Goal: Task Accomplishment & Management: Complete application form

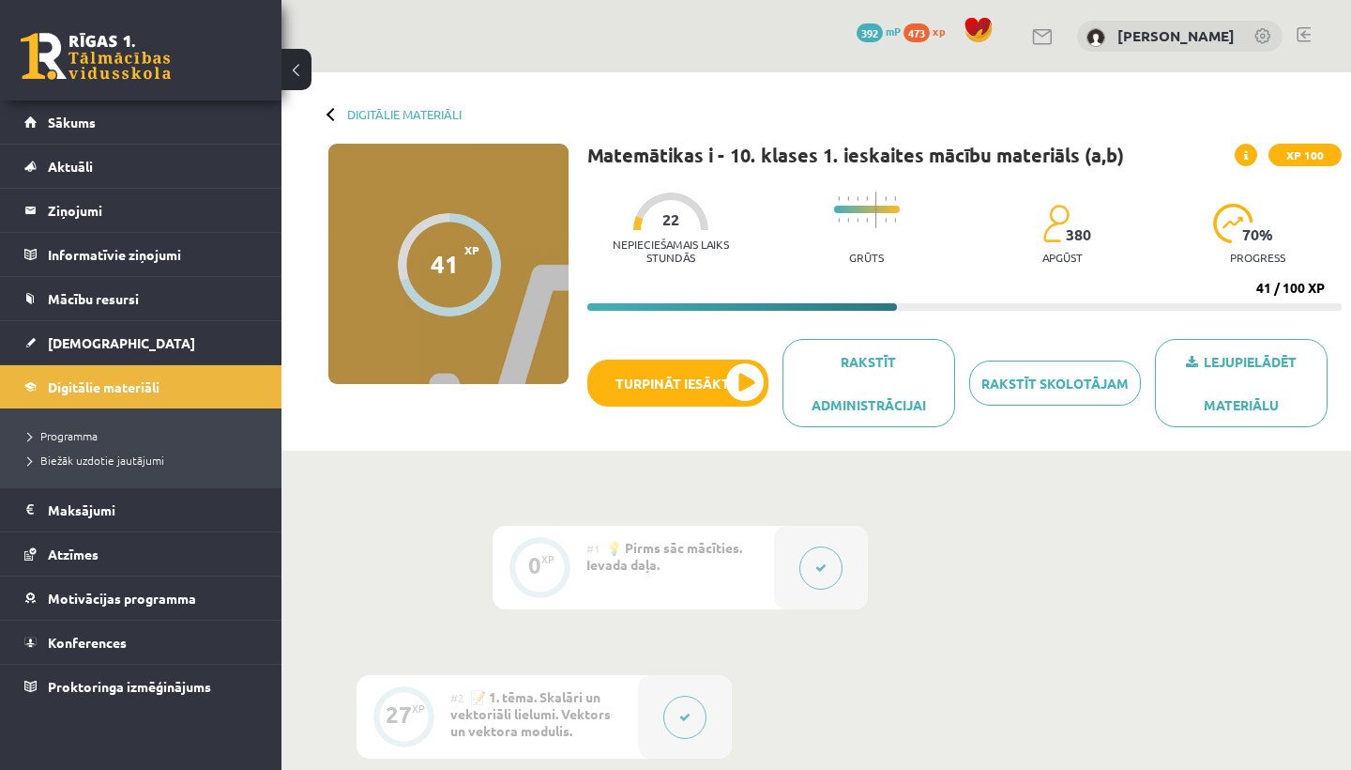
scroll to position [1395, 0]
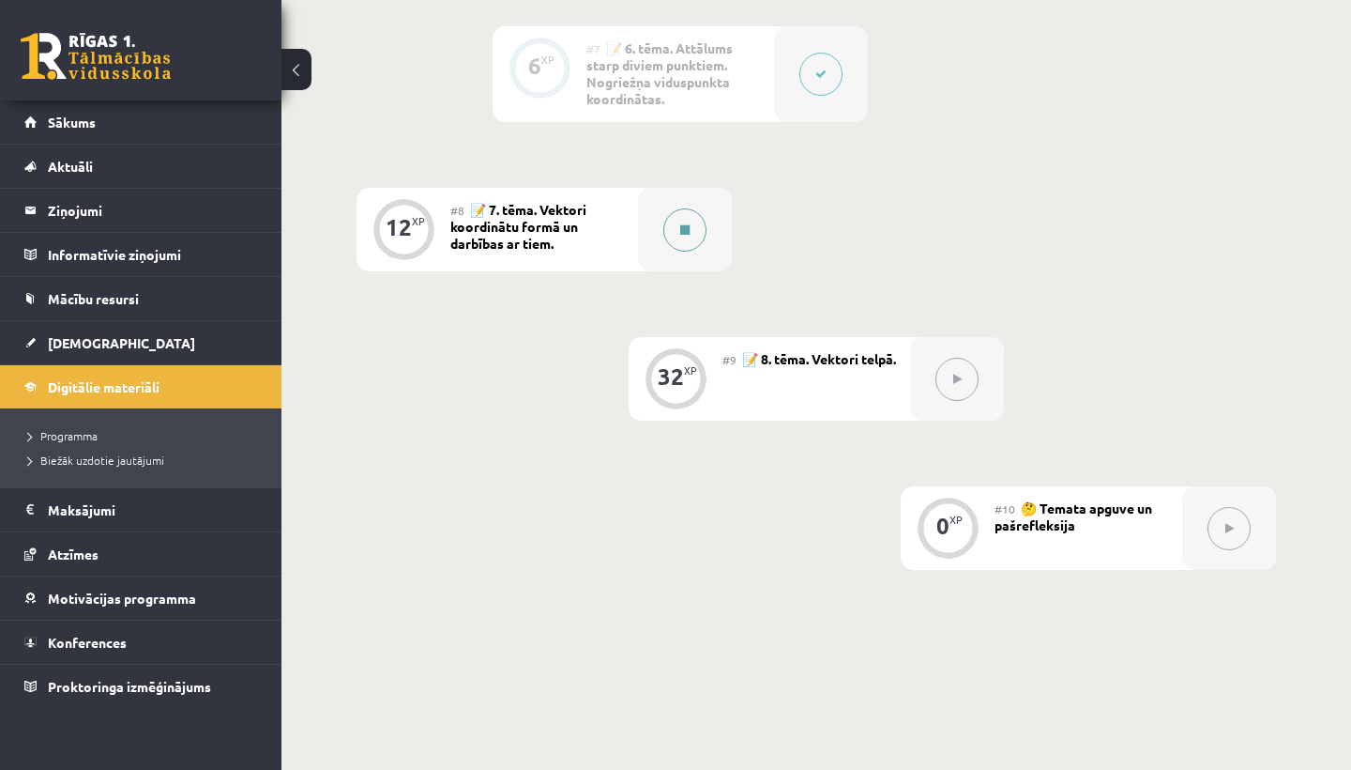
click at [693, 223] on button at bounding box center [684, 229] width 43 height 43
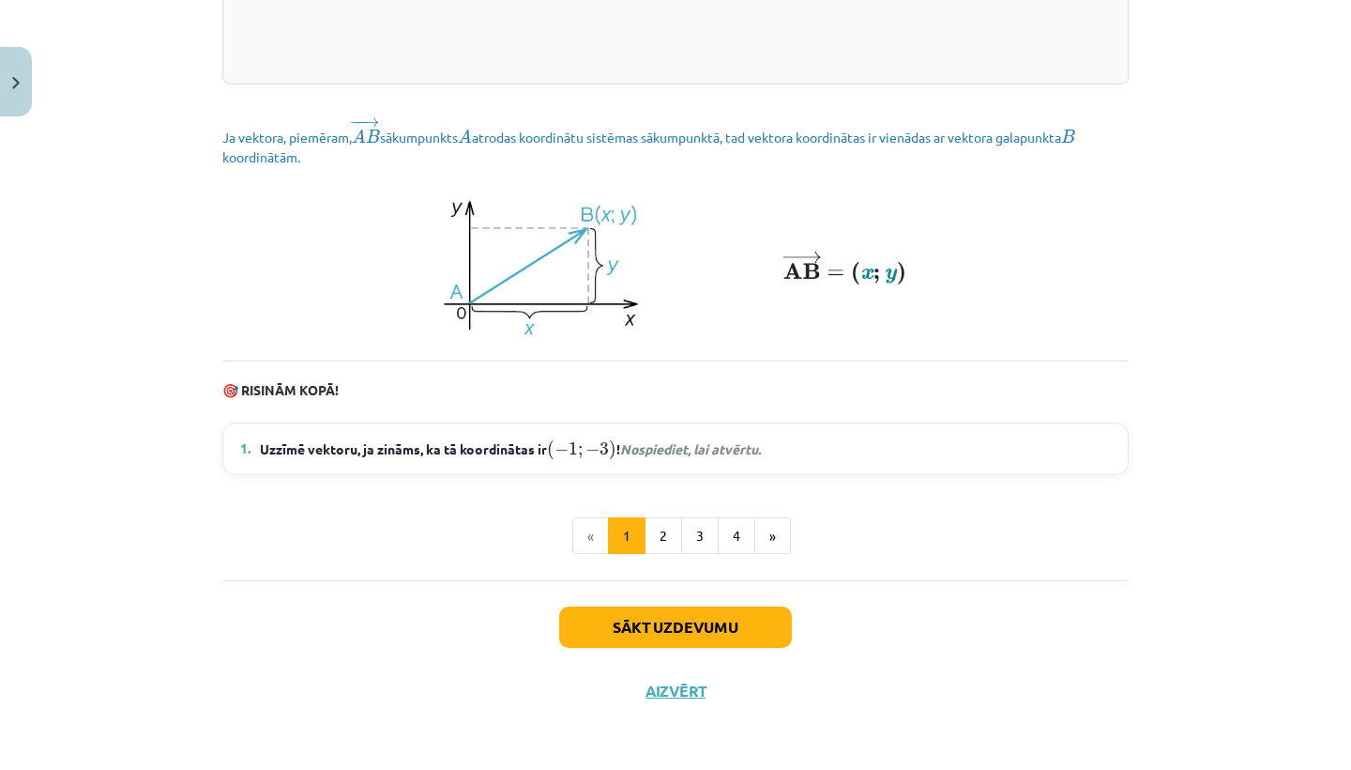
scroll to position [2518, 0]
click at [717, 457] on em "Nospiediet, lai atvērtu." at bounding box center [690, 448] width 141 height 17
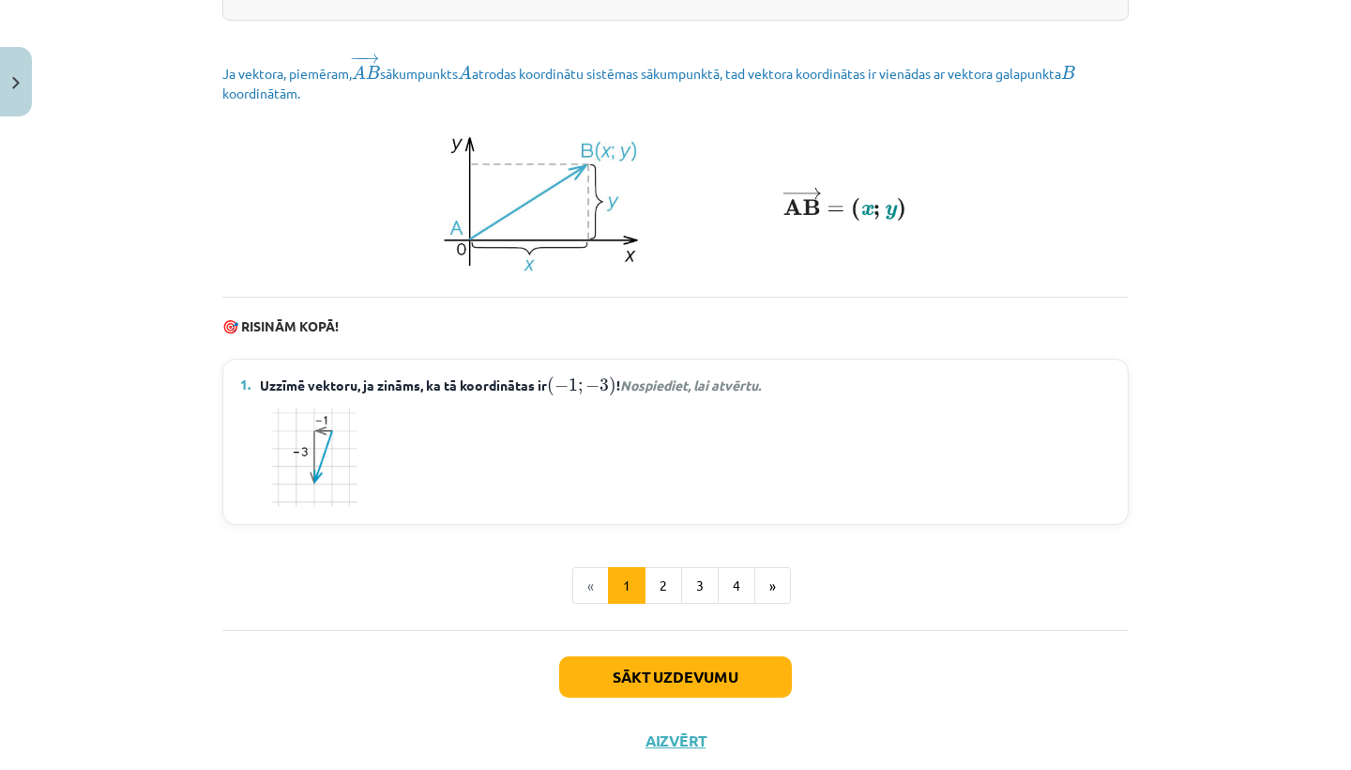
scroll to position [2582, 0]
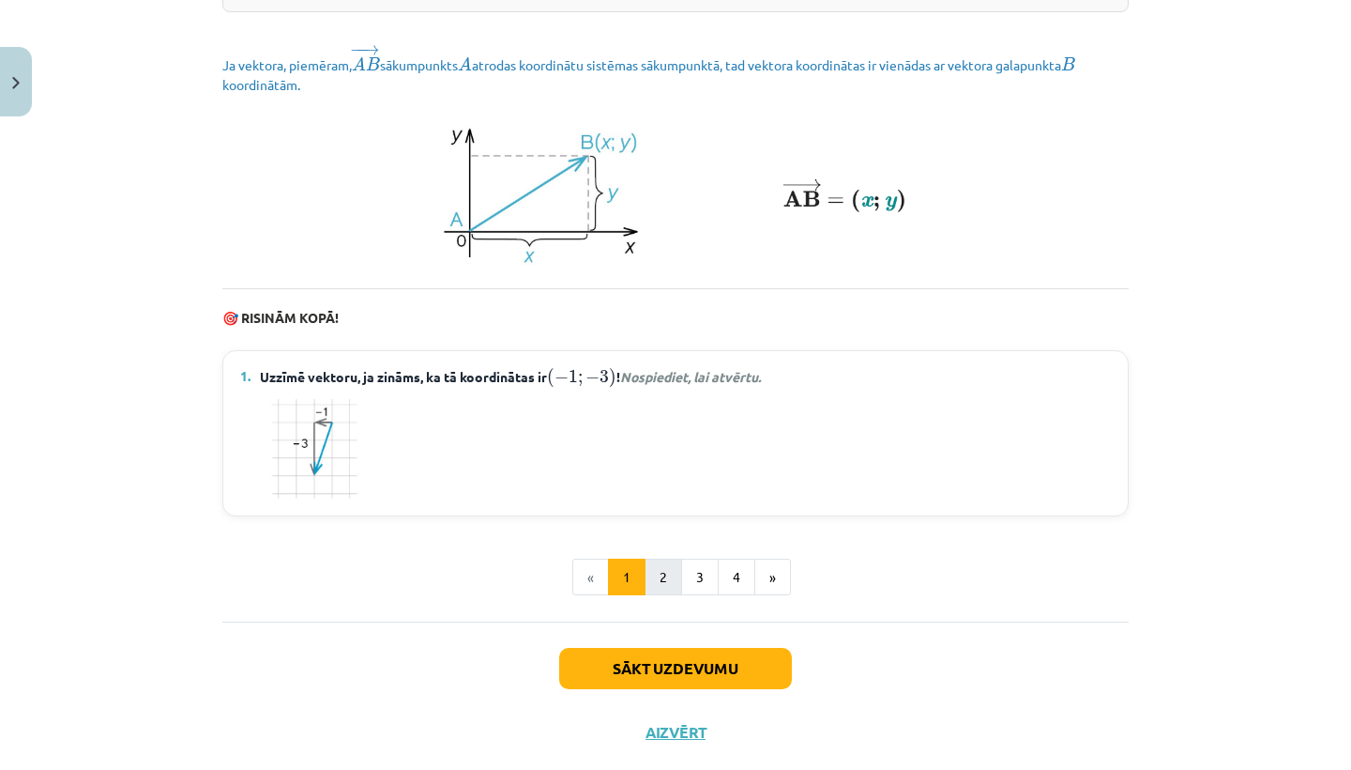
click at [671, 594] on button "2" at bounding box center [664, 577] width 38 height 38
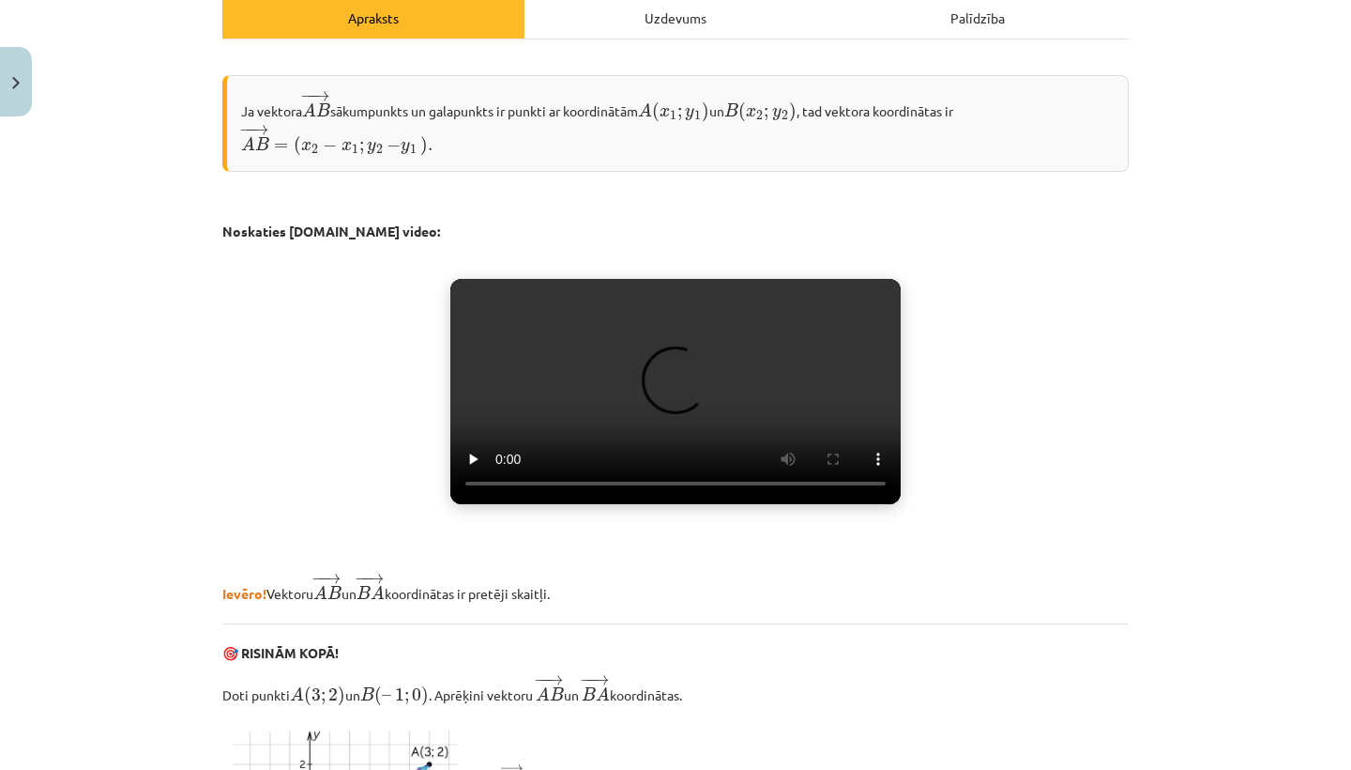
scroll to position [293, 0]
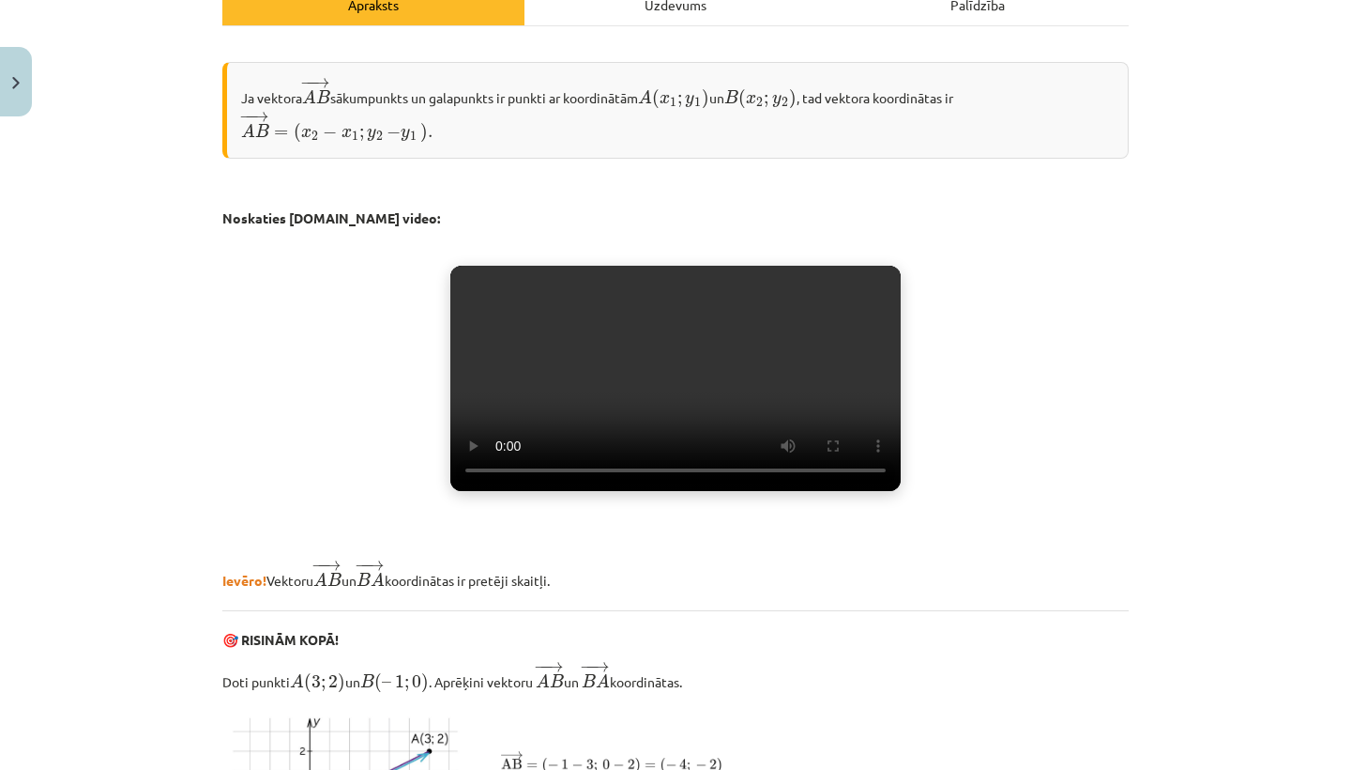
click at [658, 414] on video "Jūsu pārlūkprogramma neatbalsta video atskaņošanu." at bounding box center [675, 378] width 450 height 225
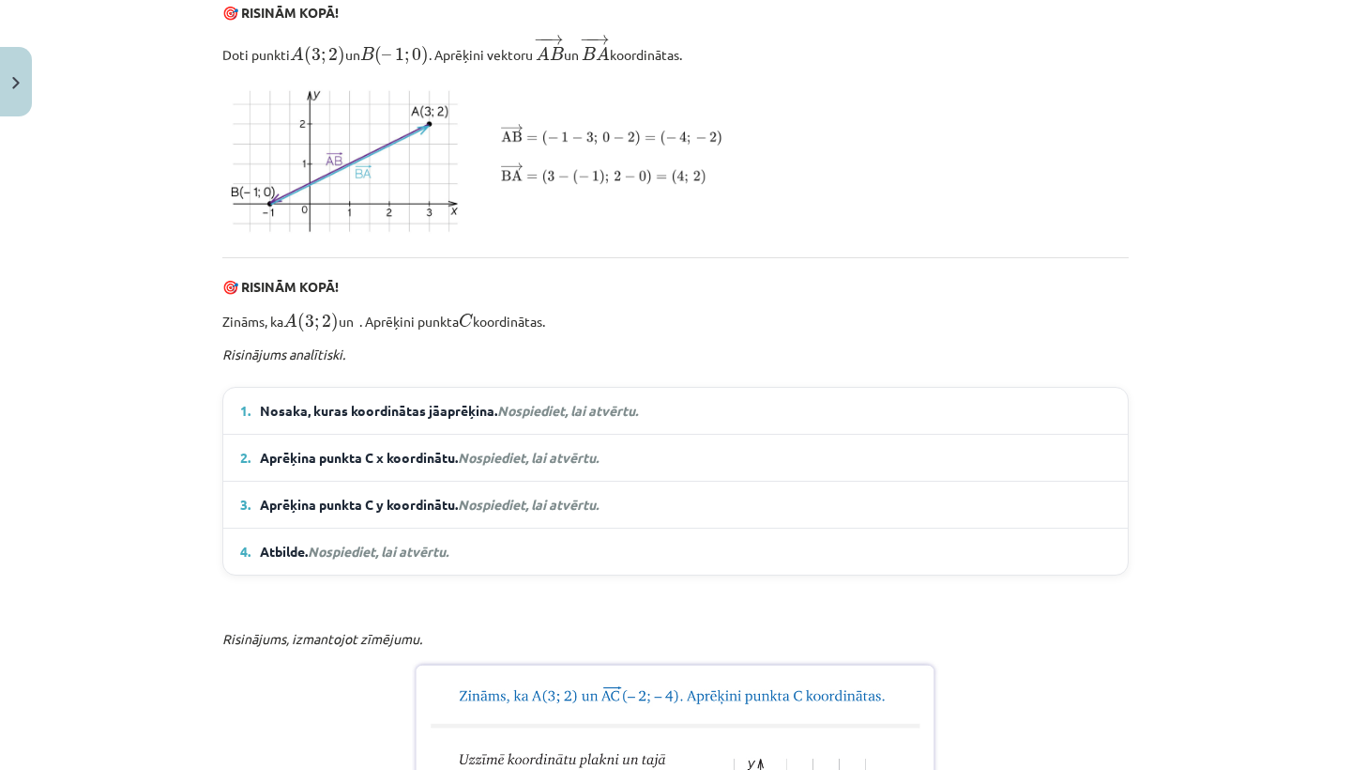
scroll to position [955, 0]
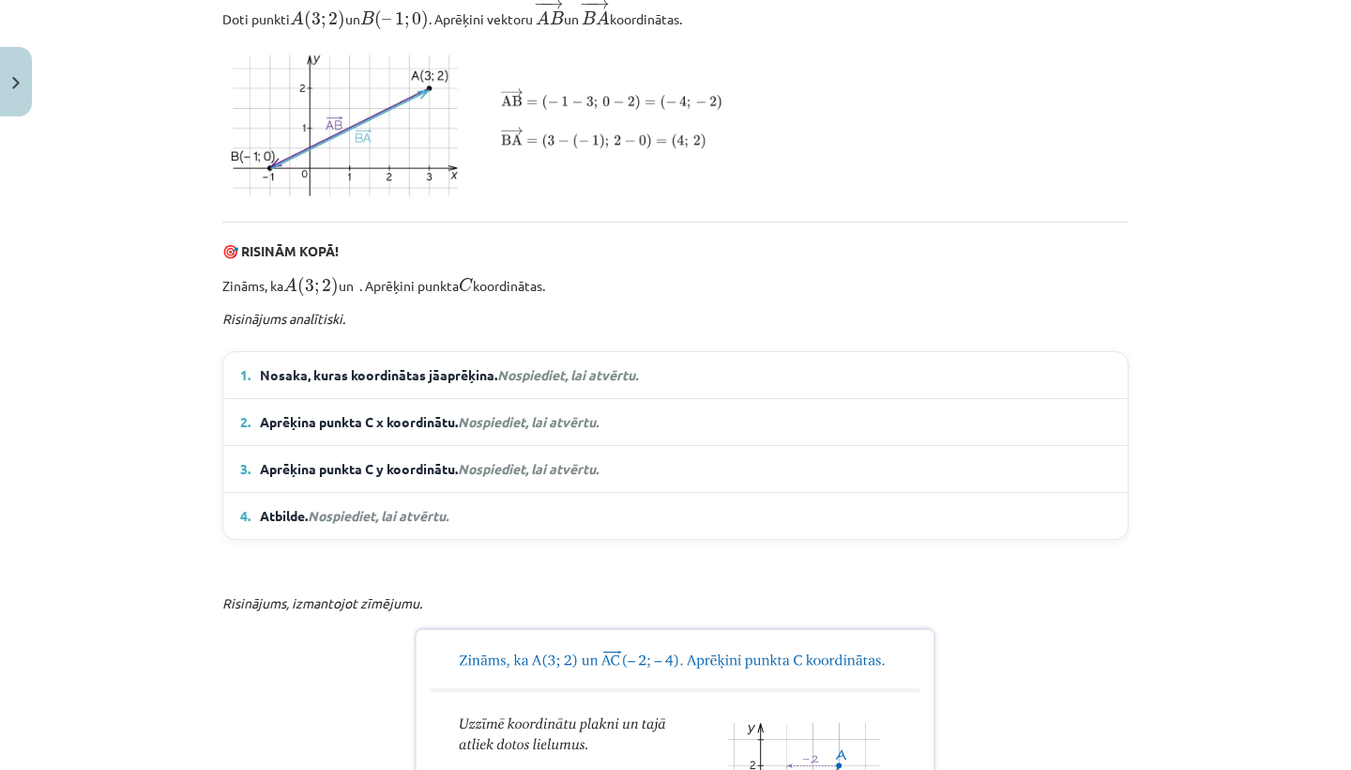
click at [585, 383] on em "Nospiediet, lai atvērtu." at bounding box center [567, 374] width 141 height 17
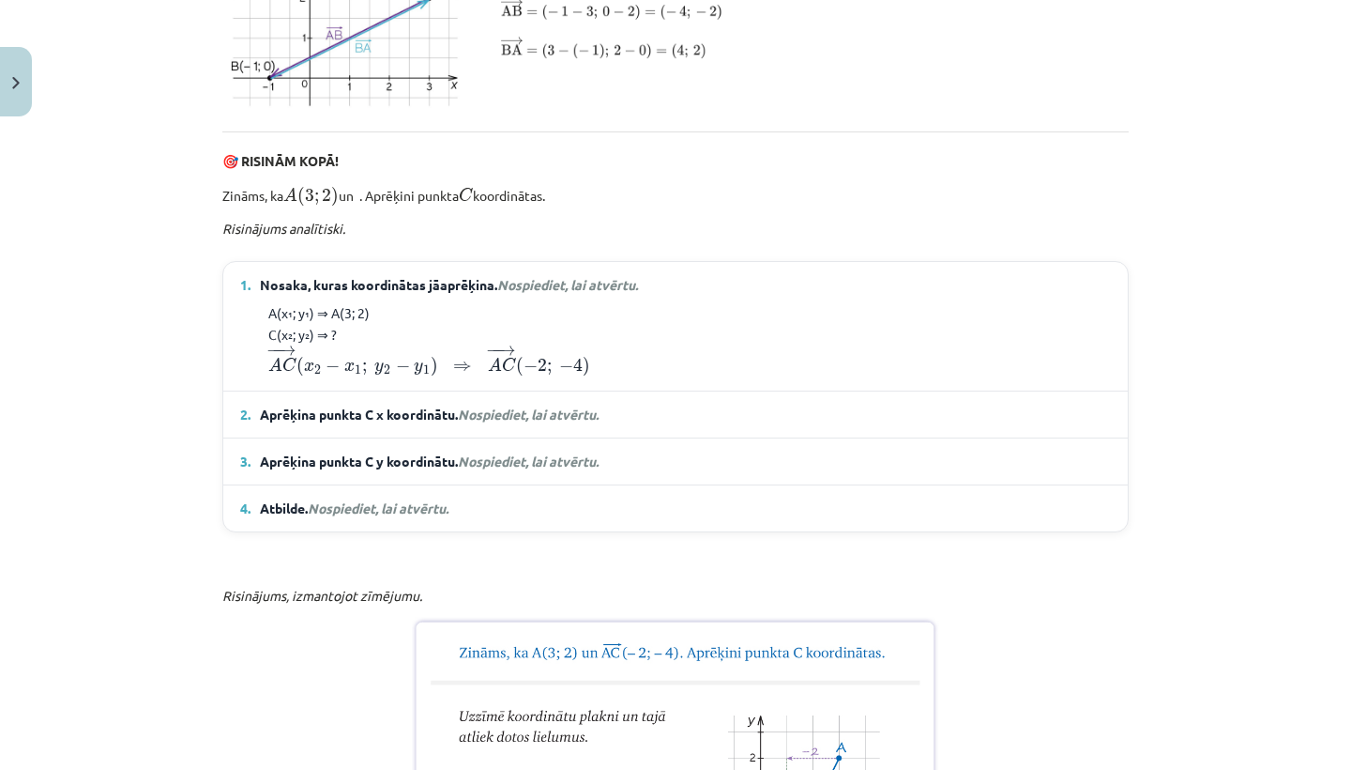
scroll to position [1060, 0]
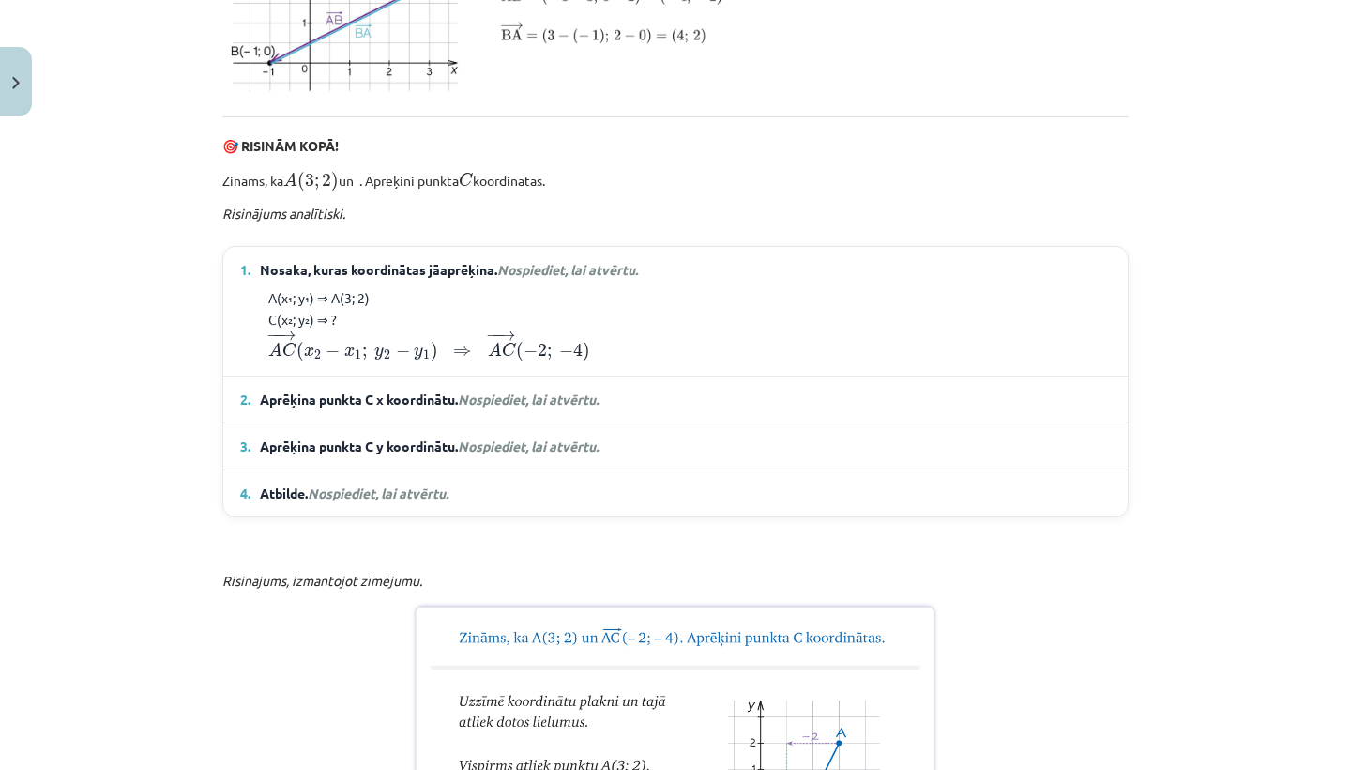
click at [566, 407] on em "Nospiediet, lai atvērtu." at bounding box center [528, 398] width 141 height 17
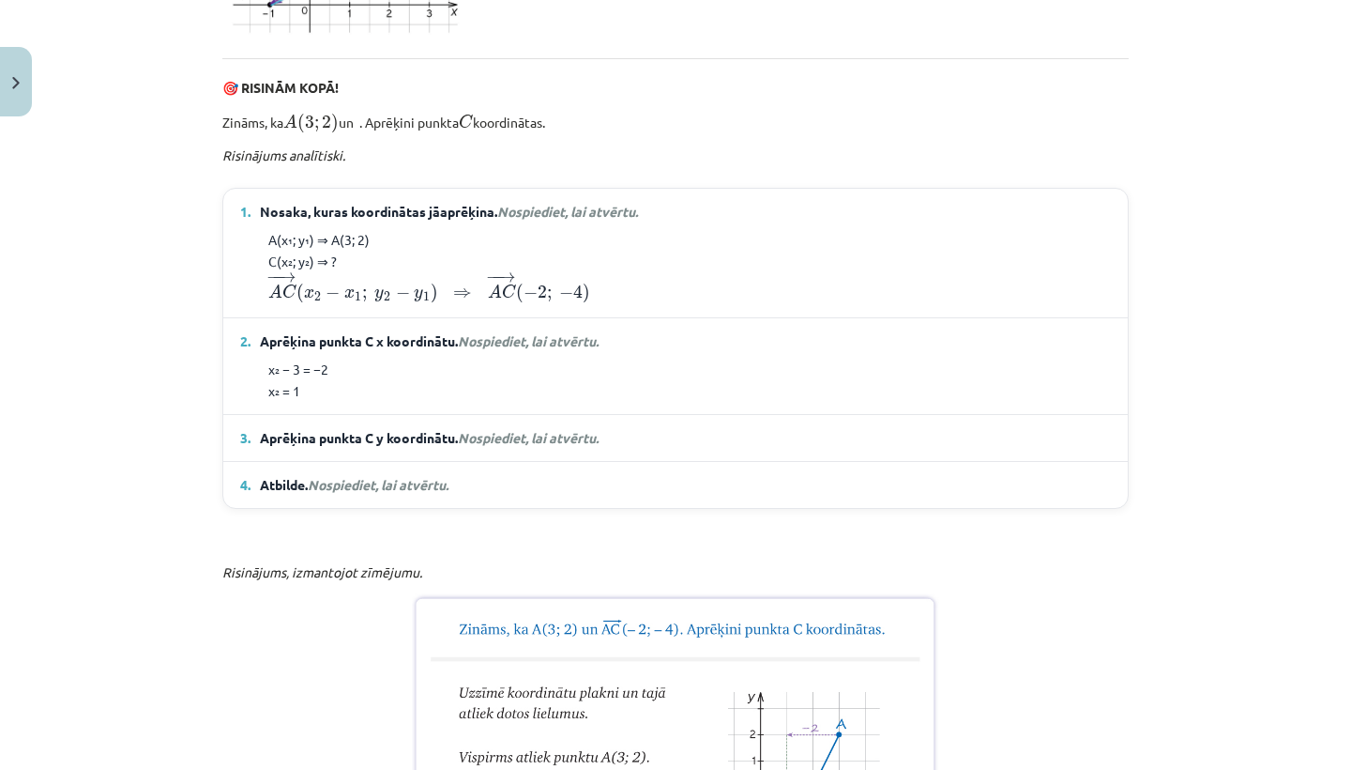
scroll to position [1120, 0]
click at [541, 445] on span "Nospiediet, lai atvērtu." at bounding box center [528, 436] width 141 height 17
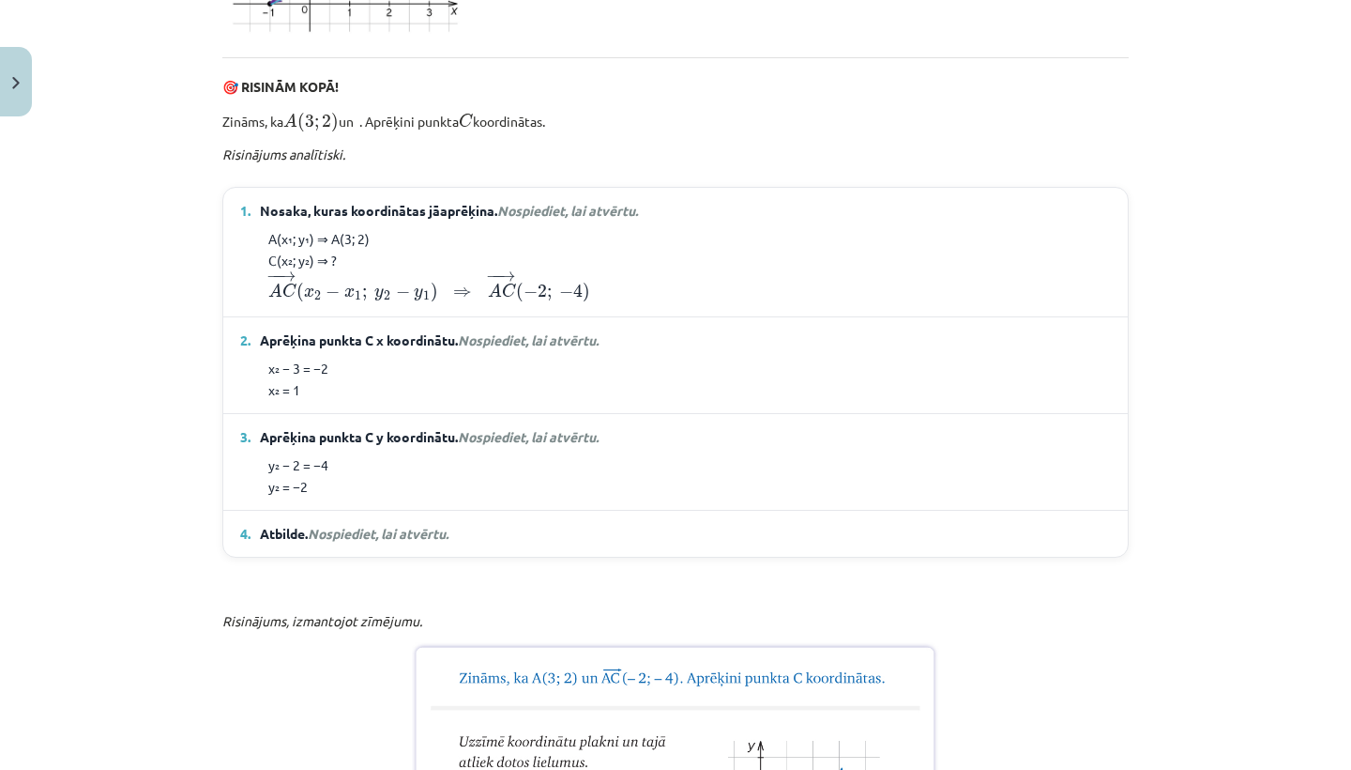
scroll to position [1156, 0]
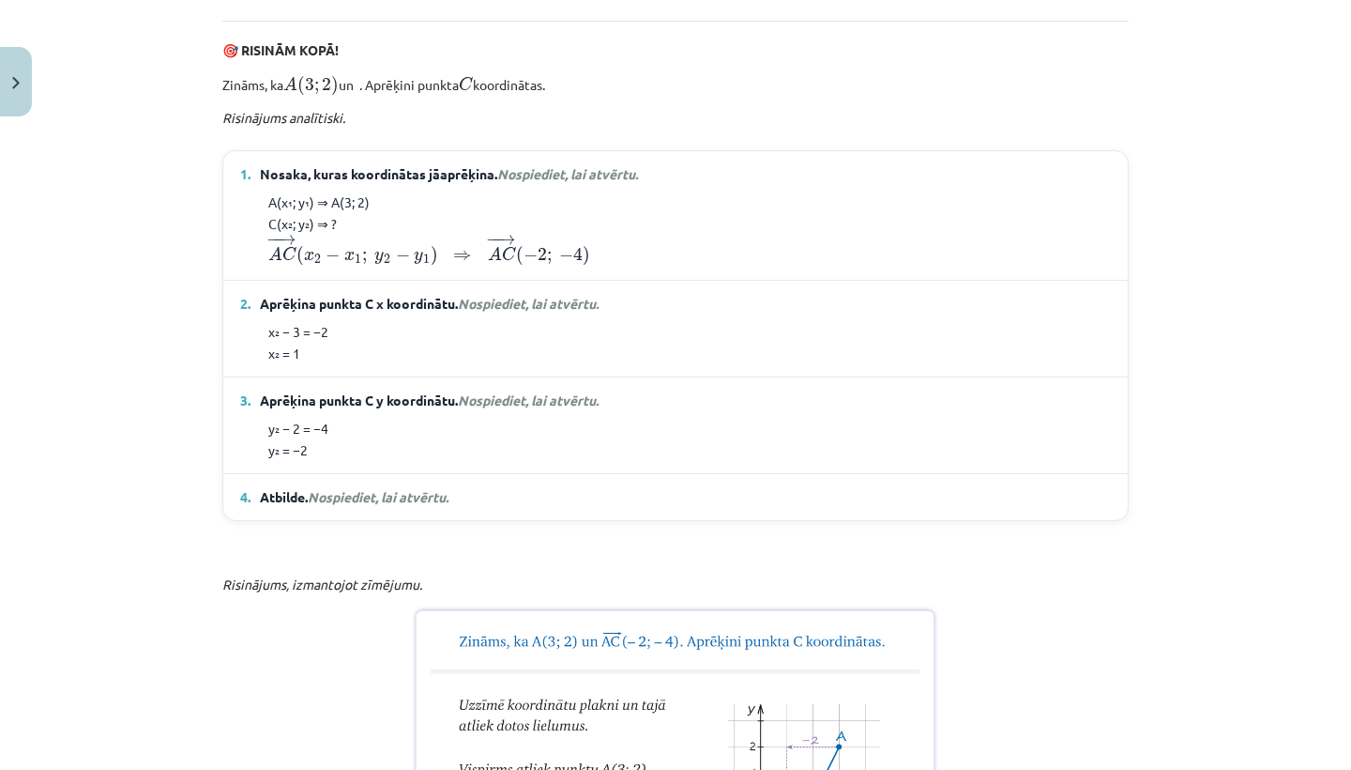
click at [427, 505] on span "Nospiediet, lai atvērtu." at bounding box center [378, 496] width 141 height 17
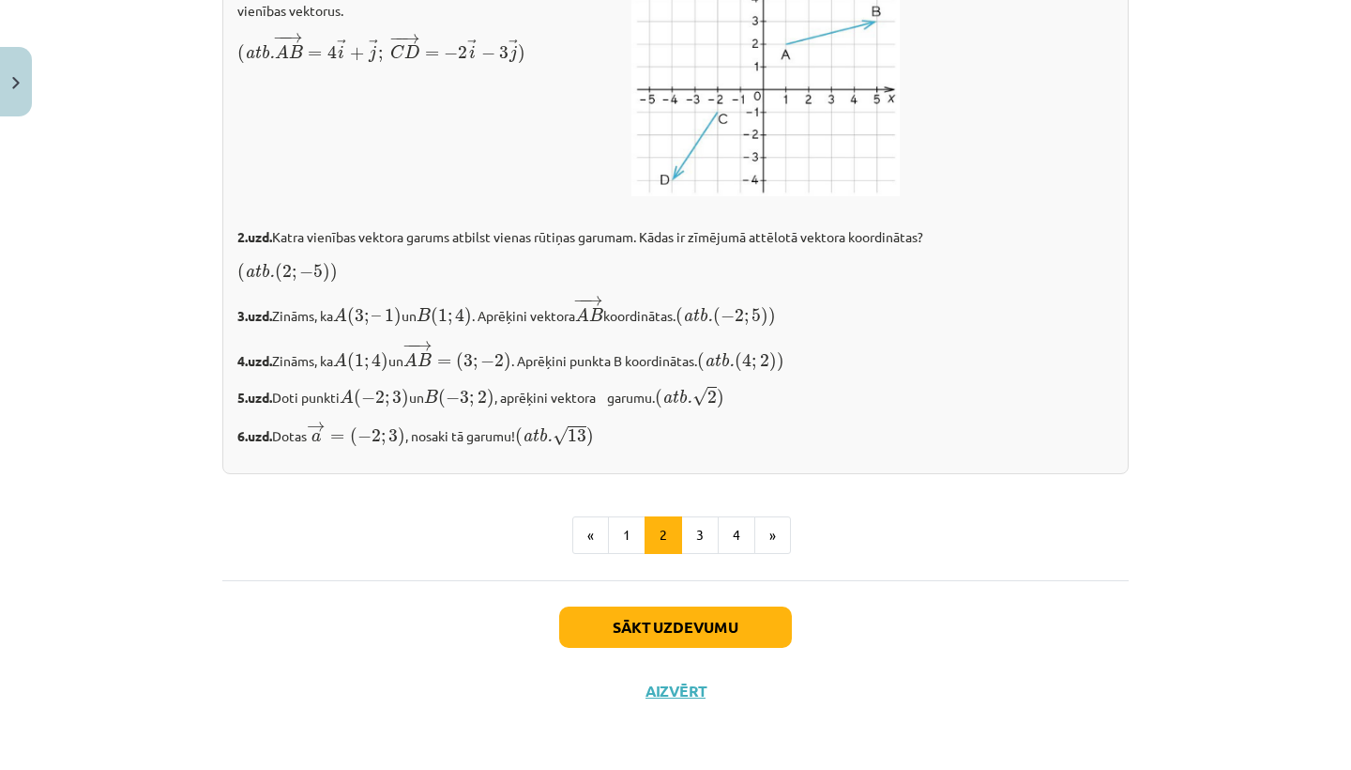
scroll to position [3367, 0]
click at [703, 524] on button "3" at bounding box center [700, 535] width 38 height 38
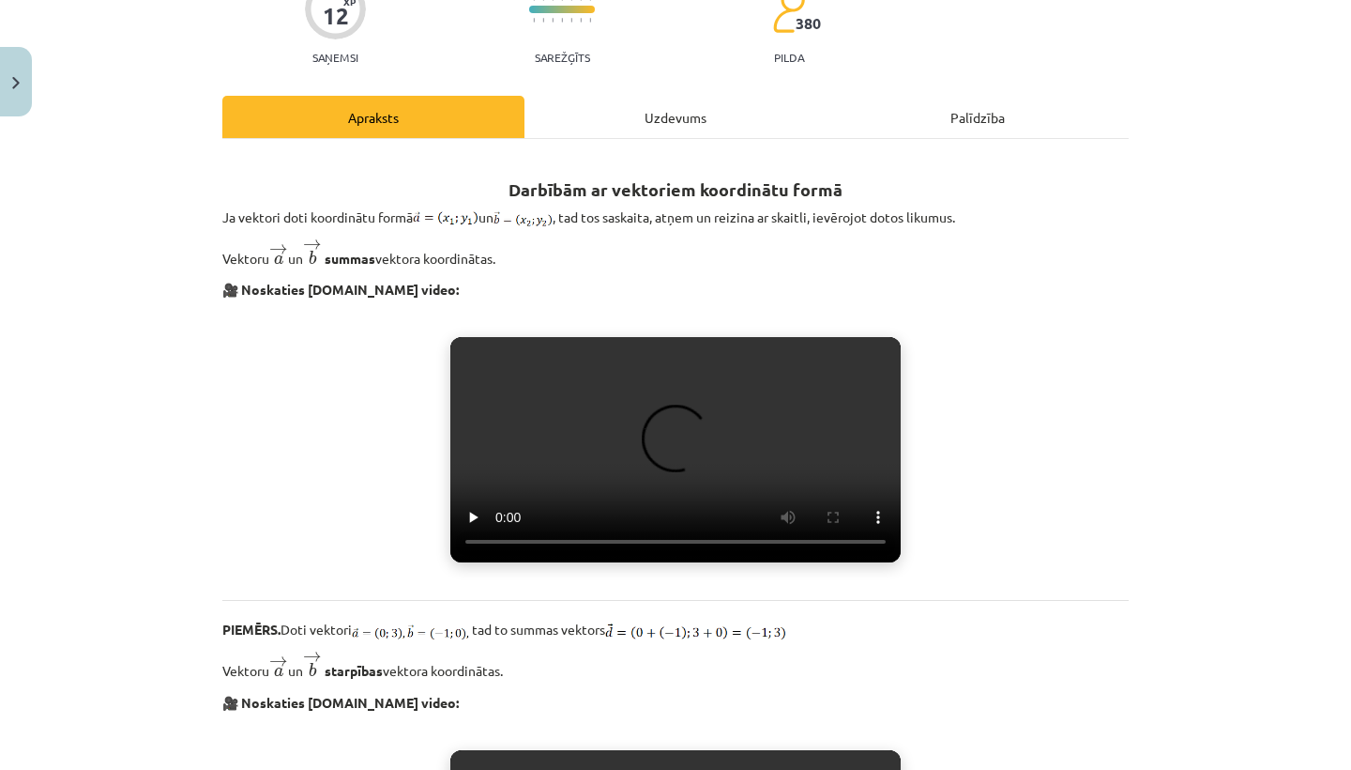
scroll to position [187, 0]
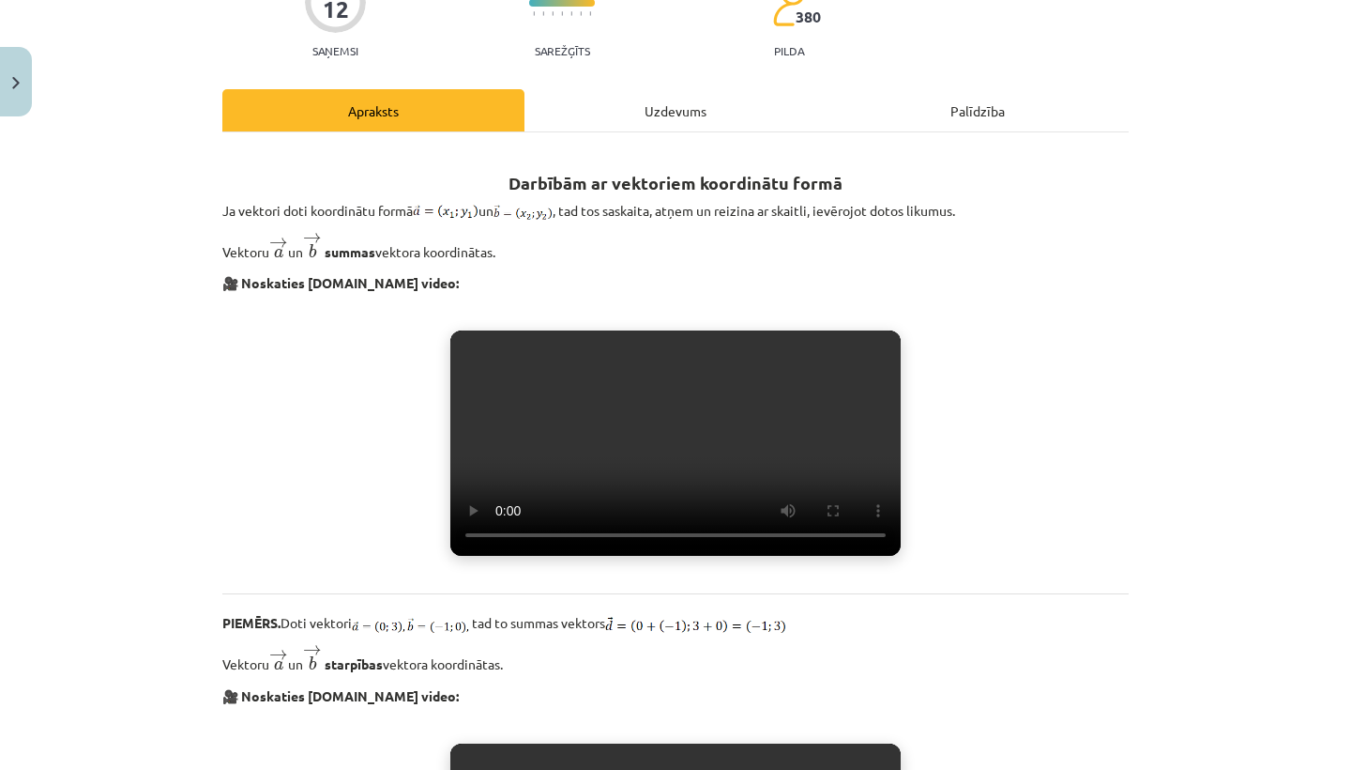
click at [688, 496] on video "Jūsu pārlūkprogramma neatbalsta video atskaņošanu." at bounding box center [675, 442] width 450 height 225
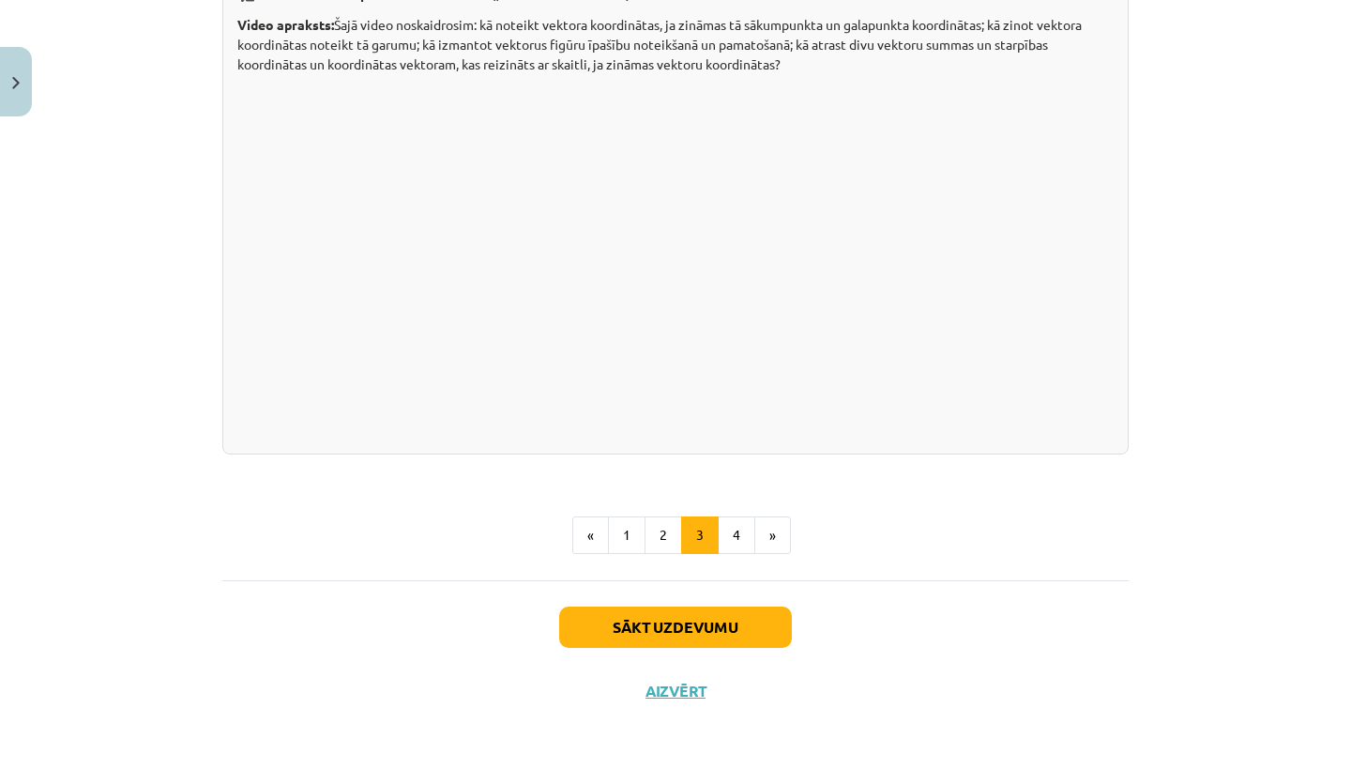
scroll to position [3714, 0]
click at [746, 533] on button "4" at bounding box center [737, 535] width 38 height 38
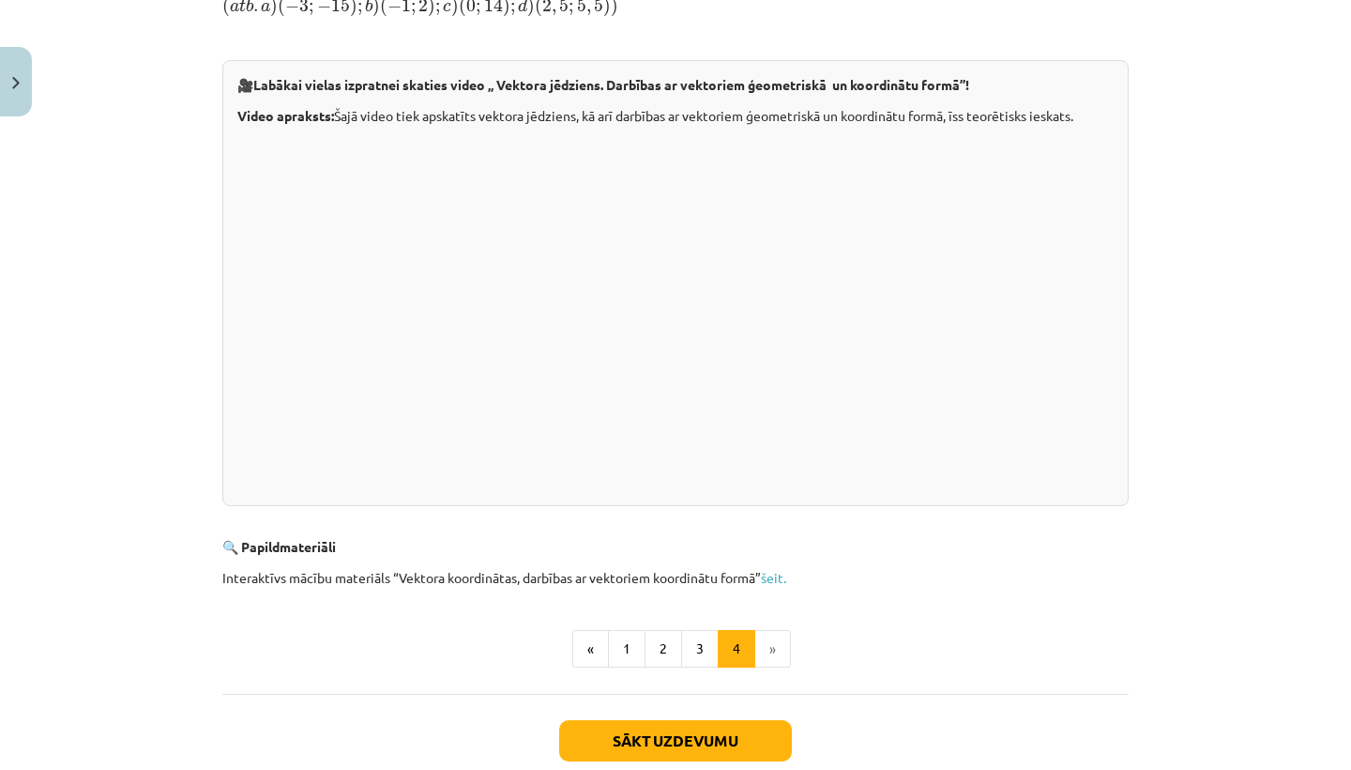
scroll to position [439, 0]
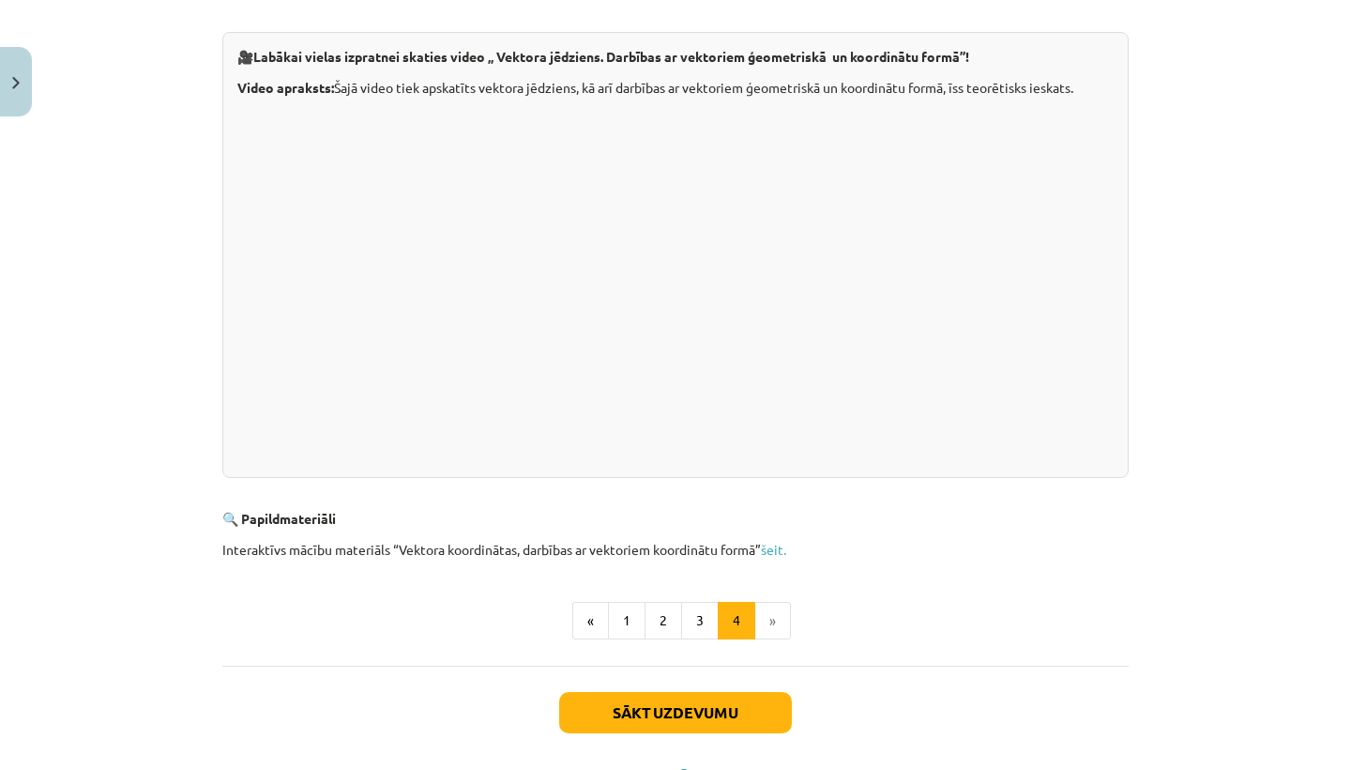
click at [729, 712] on button "Sākt uzdevumu" at bounding box center [675, 712] width 233 height 41
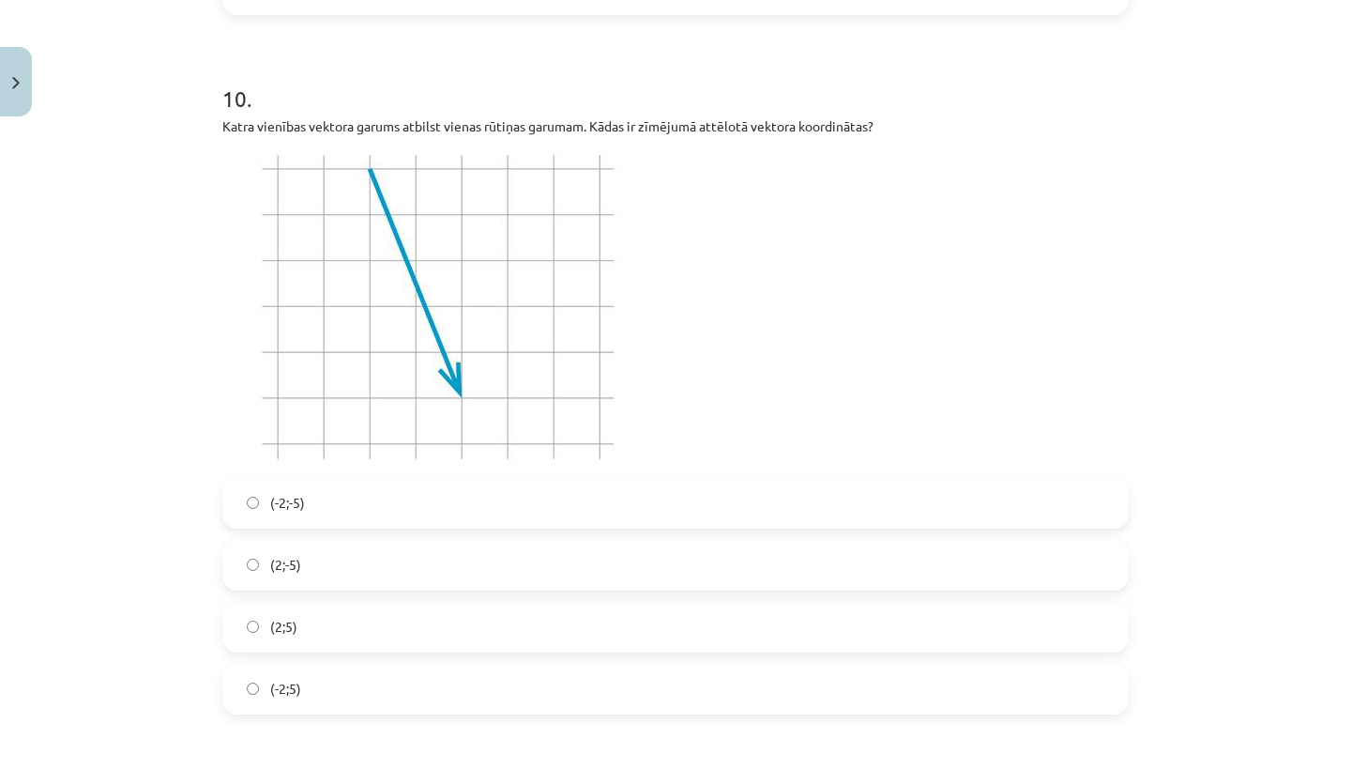
scroll to position [3736, 0]
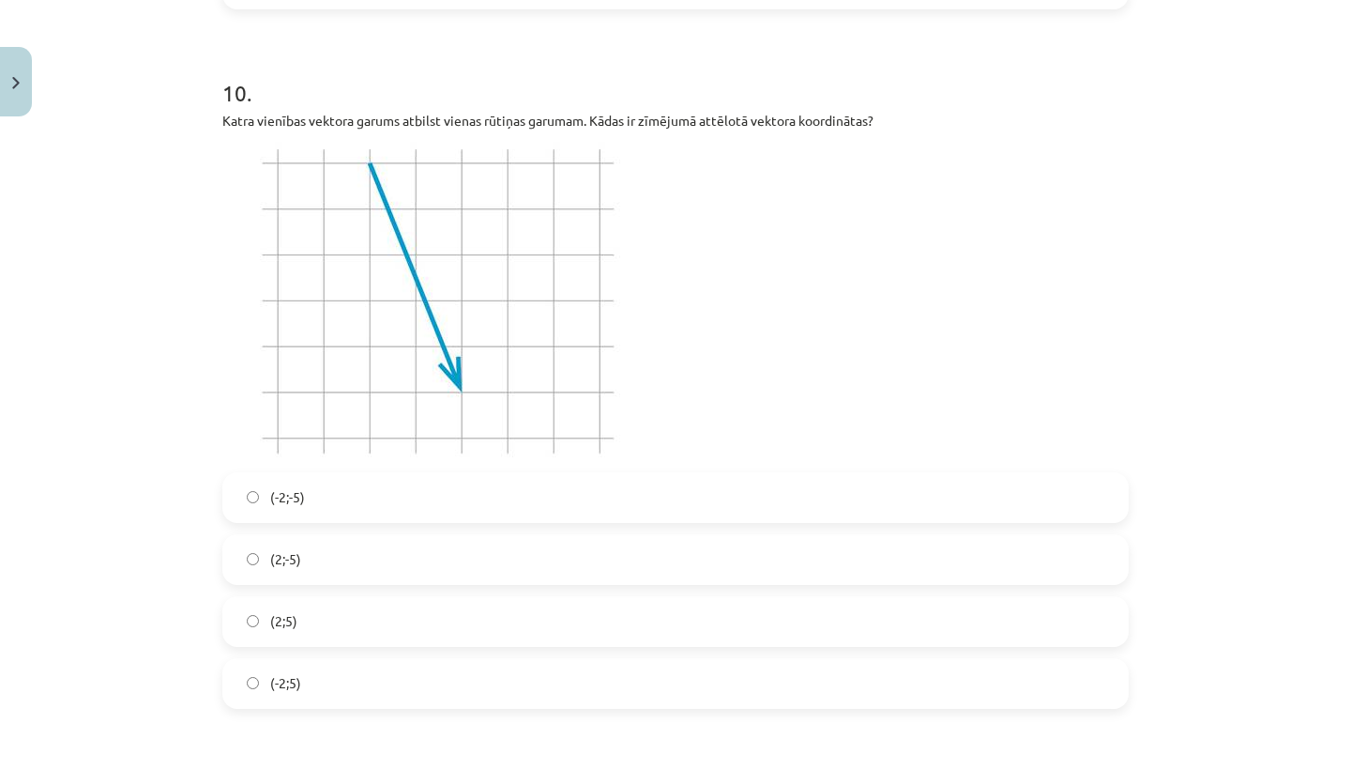
click at [353, 543] on label "(2;-5)" at bounding box center [675, 559] width 903 height 47
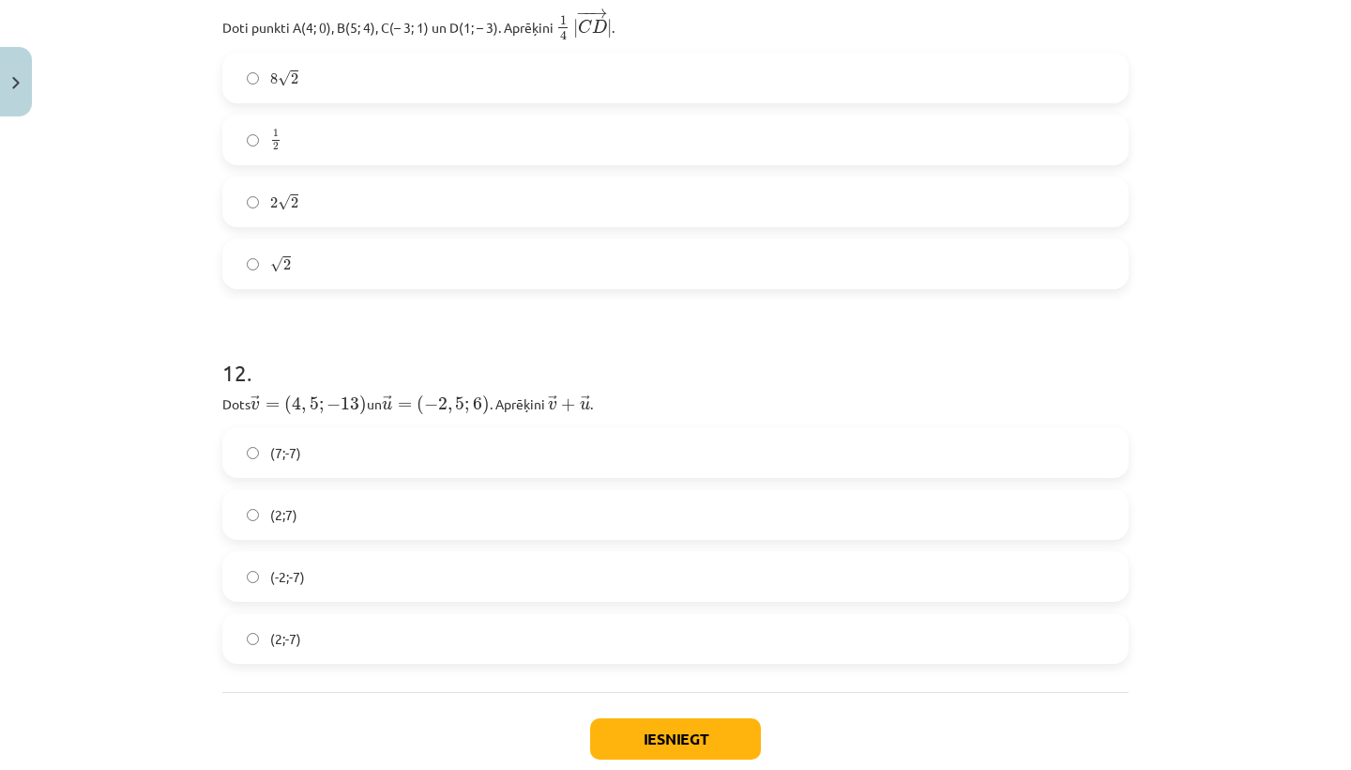
scroll to position [4533, 0]
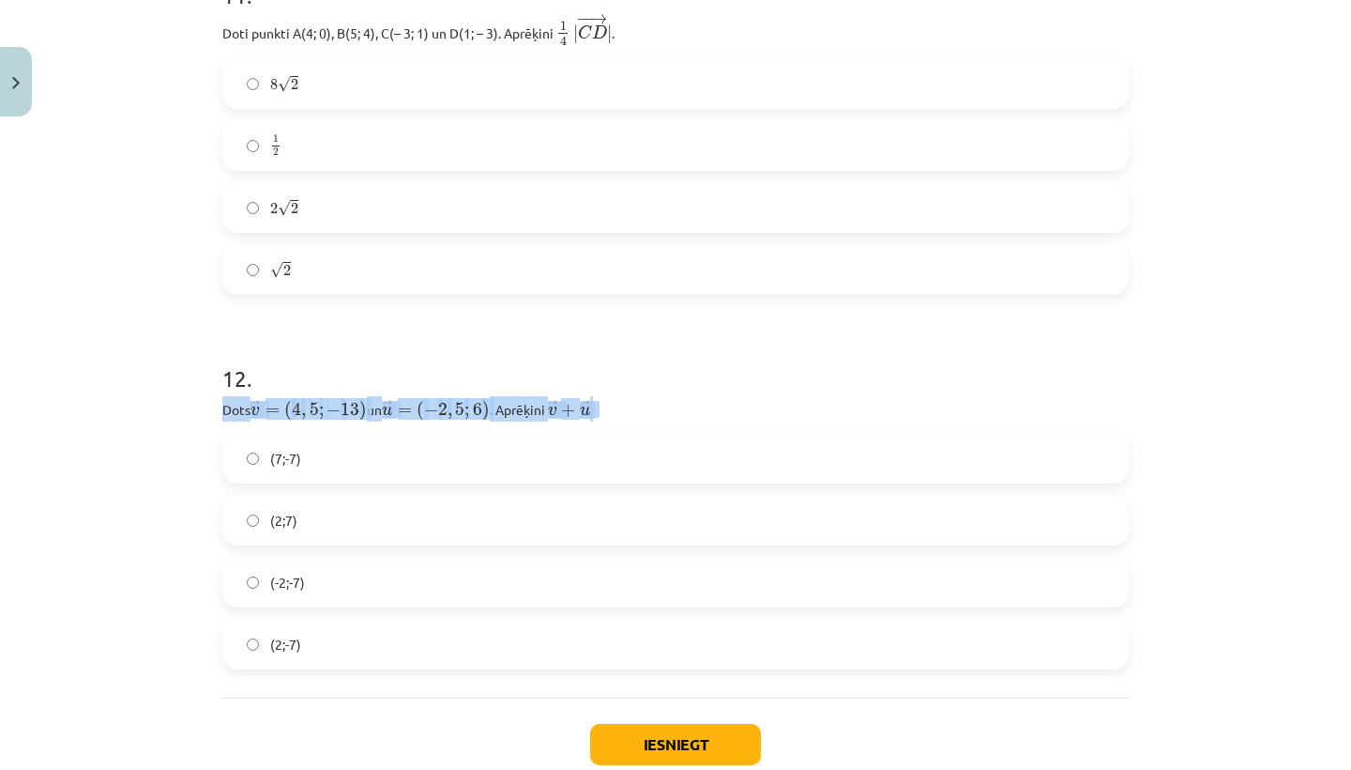
drag, startPoint x: 223, startPoint y: 406, endPoint x: 620, endPoint y: 405, distance: 397.0
click at [620, 405] on p "Dots ﻿ → v = ( 4 , 5 ; − 13 ) v → = ( 4 , 5 ; − 13 ) un ﻿ → u = ( − 2 , 5 ; 6 )…" at bounding box center [675, 408] width 907 height 25
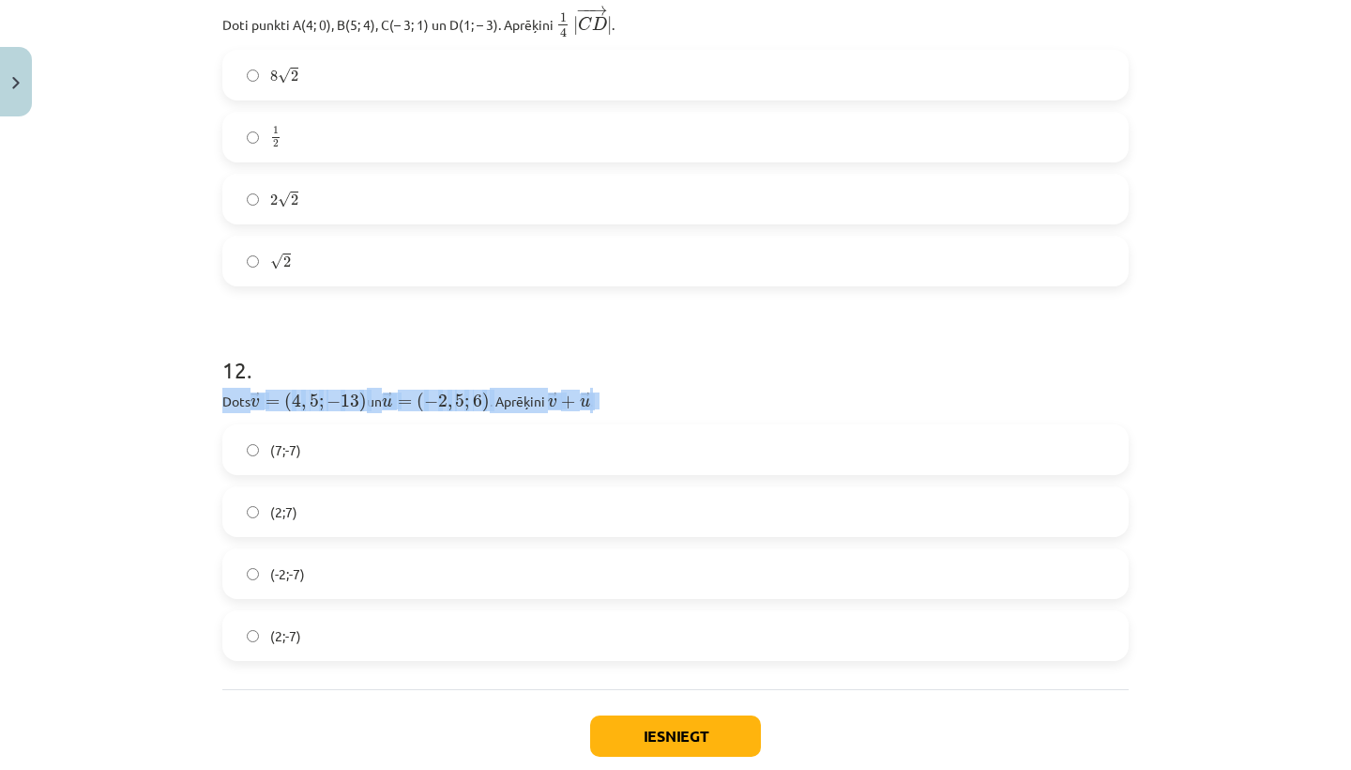
copy p "Dots ﻿ → v = ( 4 , 5 ; − 13 ) v → = ( 4 , 5 ; − 13 ) un ﻿ → u = ( − 2 , 5 ; 6 )…"
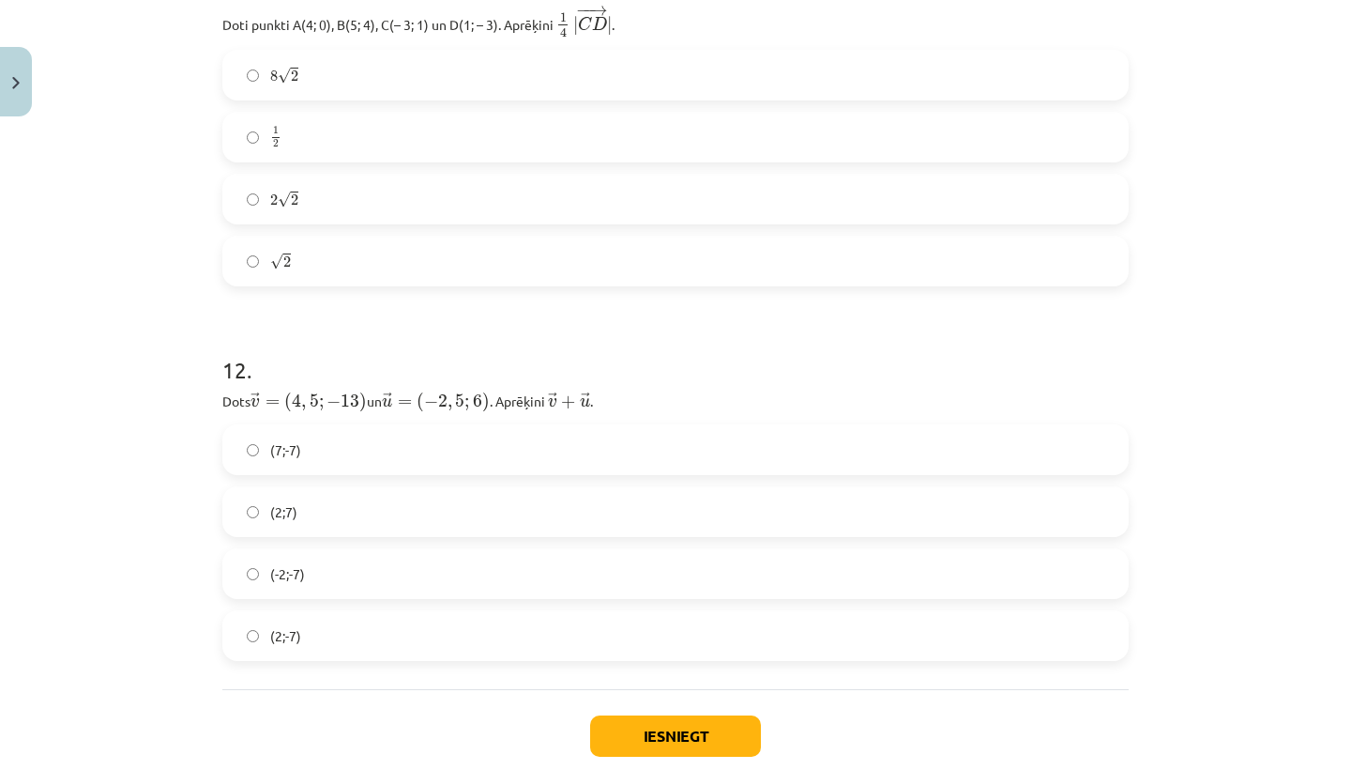
click at [377, 649] on label "(2;-7)" at bounding box center [675, 635] width 903 height 47
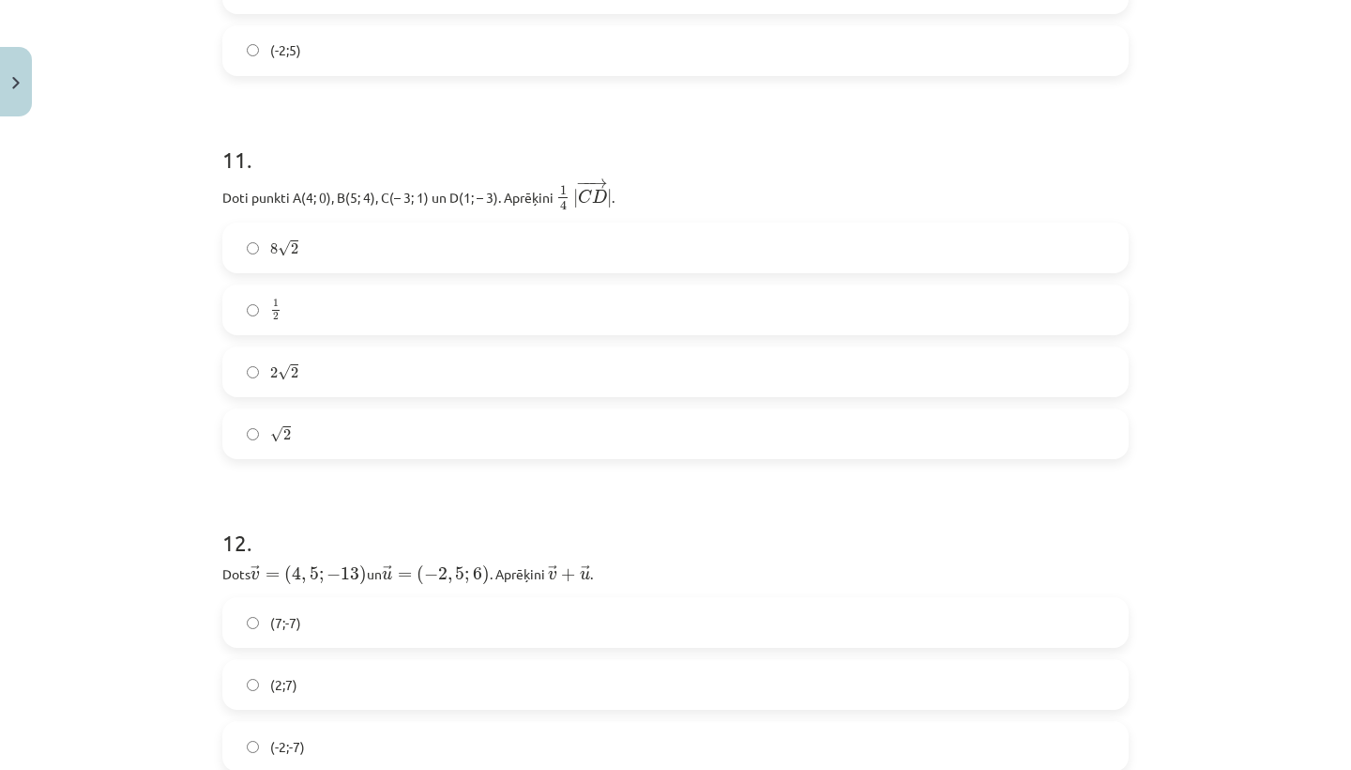
scroll to position [4334, 0]
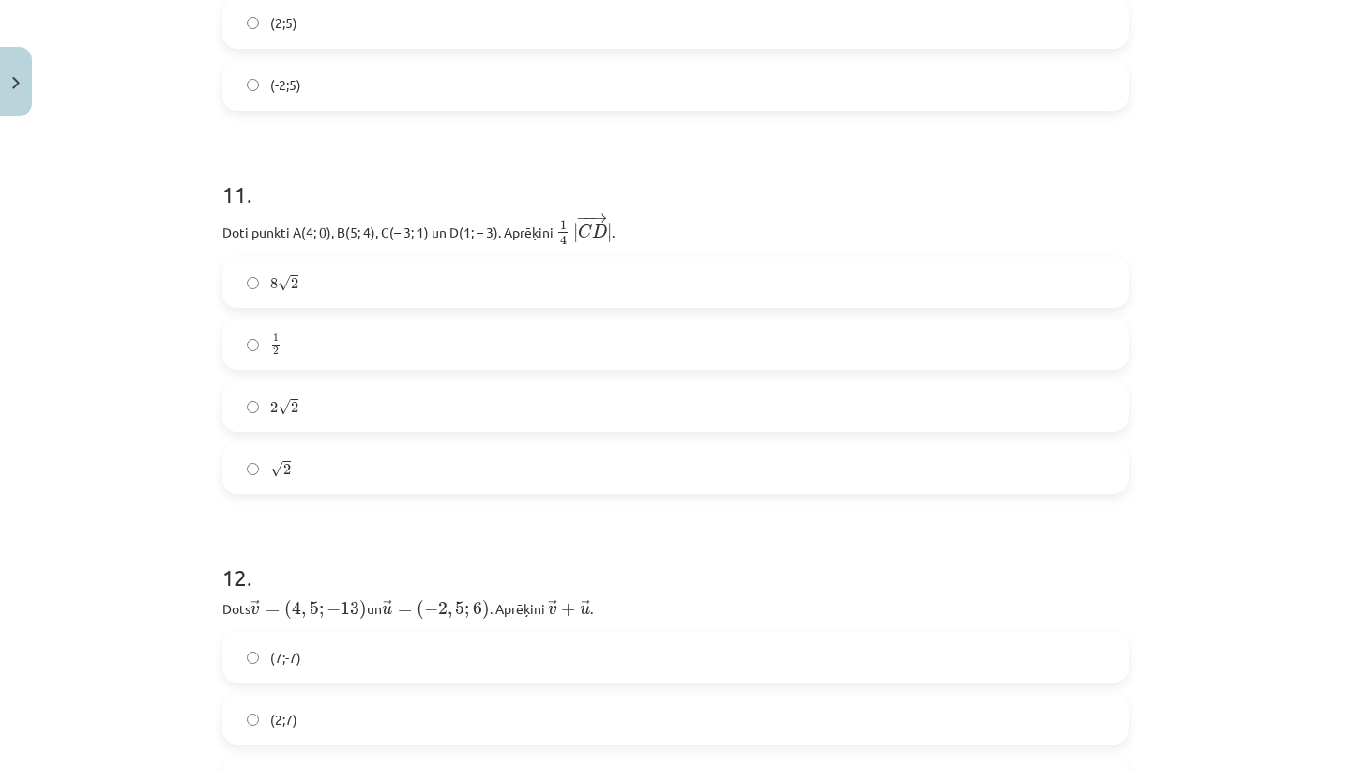
drag, startPoint x: 223, startPoint y: 229, endPoint x: 642, endPoint y: 230, distance: 418.6
click at [642, 231] on p "Doti punkti A(4; 0), B(5; 4), C(– 3; 1) un D(1; – 3). Aprēķini ﻿ 1 4 | − − → C …" at bounding box center [675, 229] width 907 height 35
click at [484, 233] on p "Doti punkti A(4; 0), B(5; 4), C(– 3; 1) un D(1; – 3). Aprēķini ﻿ 1 4 | − − → C …" at bounding box center [675, 229] width 907 height 35
drag, startPoint x: 222, startPoint y: 228, endPoint x: 681, endPoint y: 224, distance: 458.9
click at [682, 224] on p "Doti punkti A(4; 0), B(5; 4), C(– 3; 1) un D(1; – 3). Aprēķini ﻿ 1 4 | − − → C …" at bounding box center [675, 229] width 907 height 35
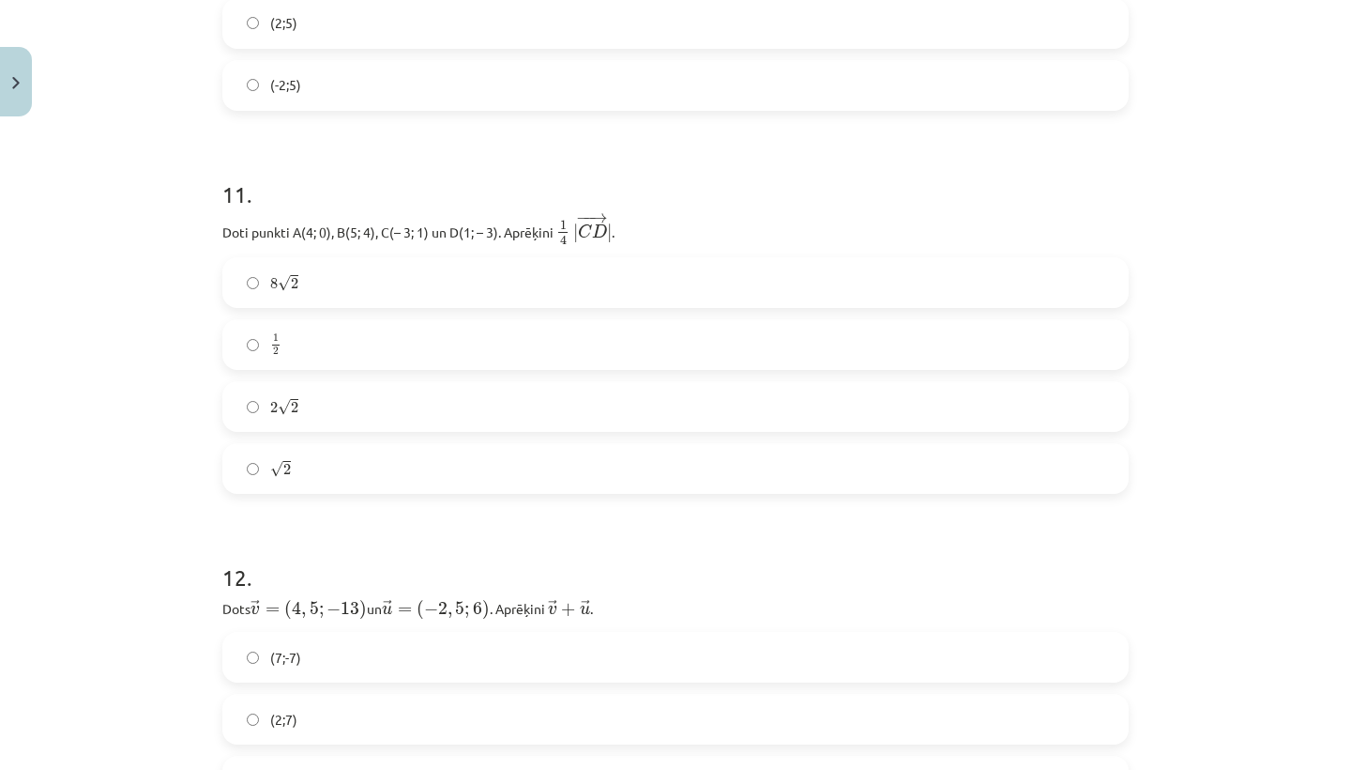
copy p "Doti punkti A(4; 0), B(5; 4), C(– 3; 1) un D(1; – 3). Aprēķini ﻿ 1 4 | − − → C …"
click at [319, 471] on label "√ 2 2" at bounding box center [675, 468] width 903 height 47
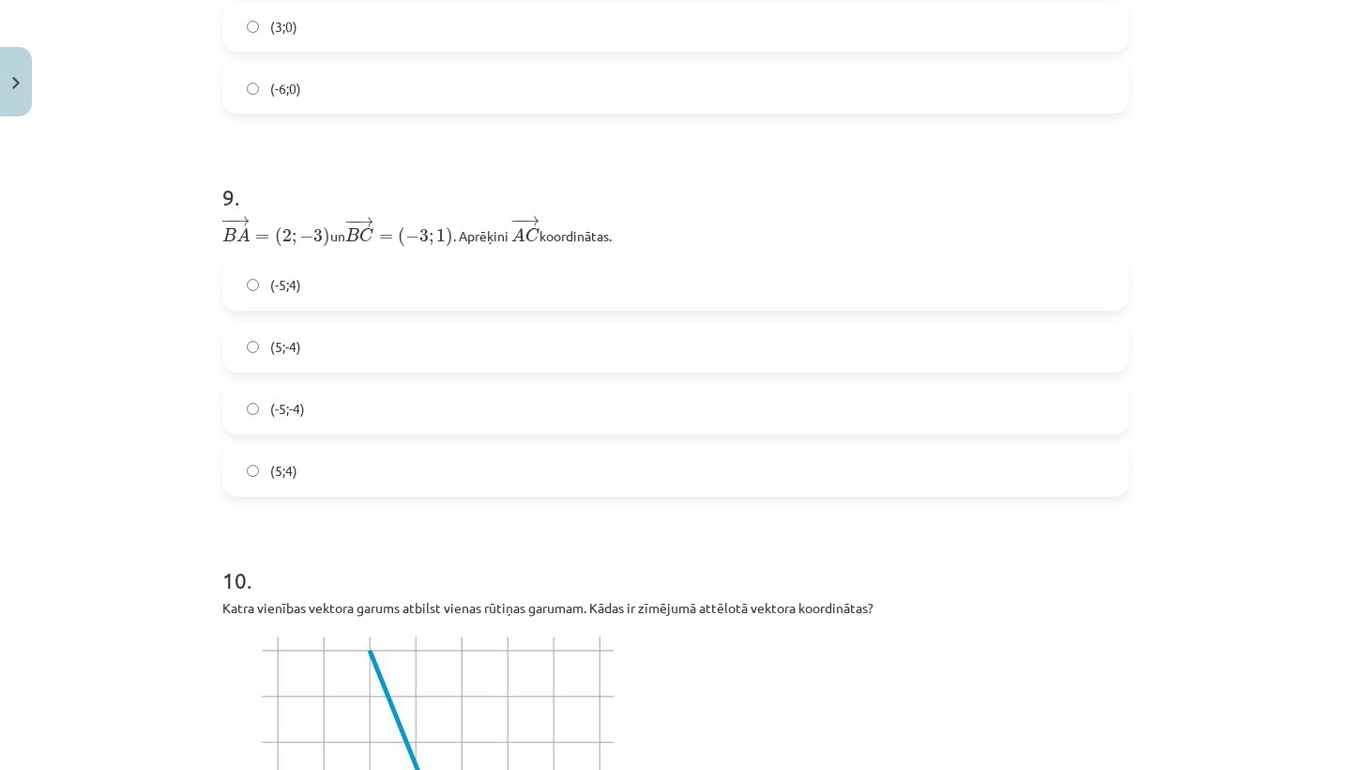
scroll to position [3250, 0]
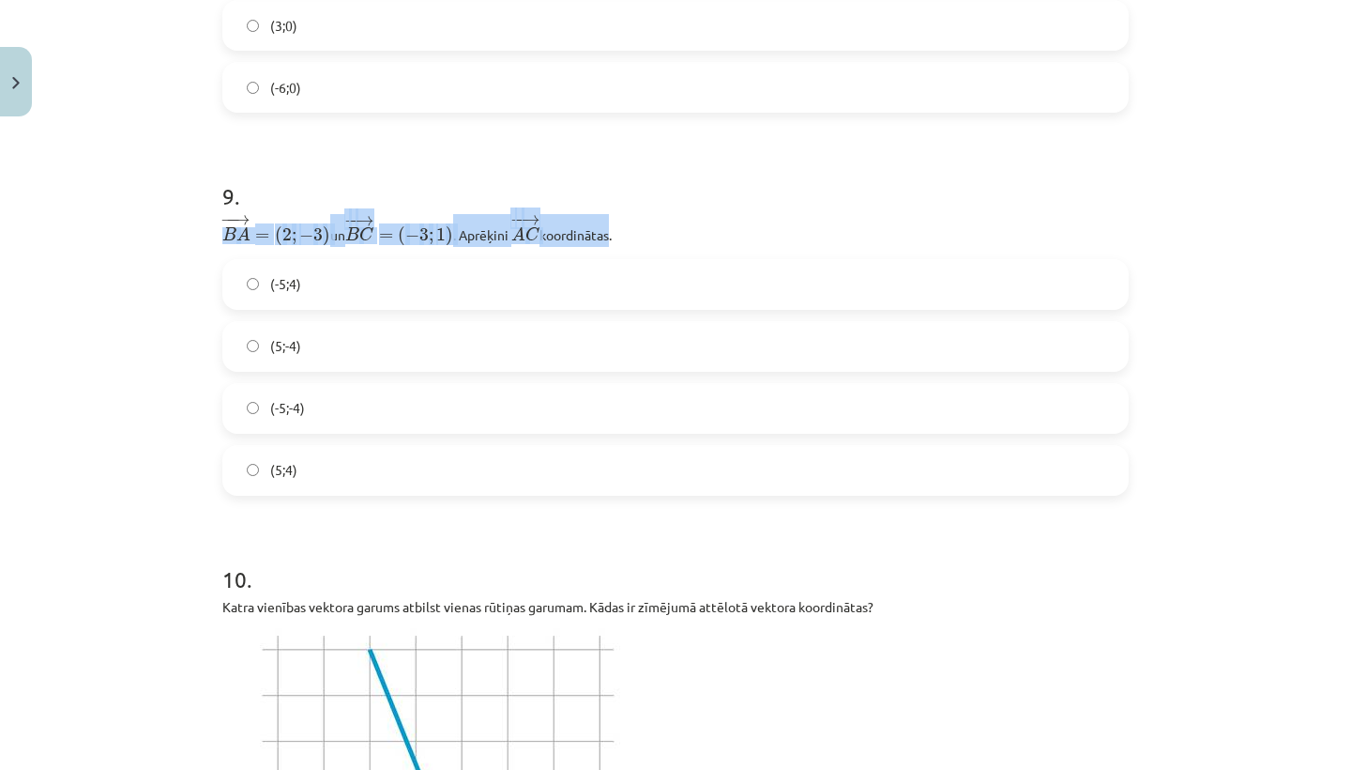
drag, startPoint x: 223, startPoint y: 232, endPoint x: 607, endPoint y: 220, distance: 384.0
click at [607, 220] on p "− − → B A = ( 2 ; − 3 ) B A → = ( 2 ; − 3 ) un ﻿ − − → B C = ( − 3 ; 1 ) B C → …" at bounding box center [675, 230] width 907 height 33
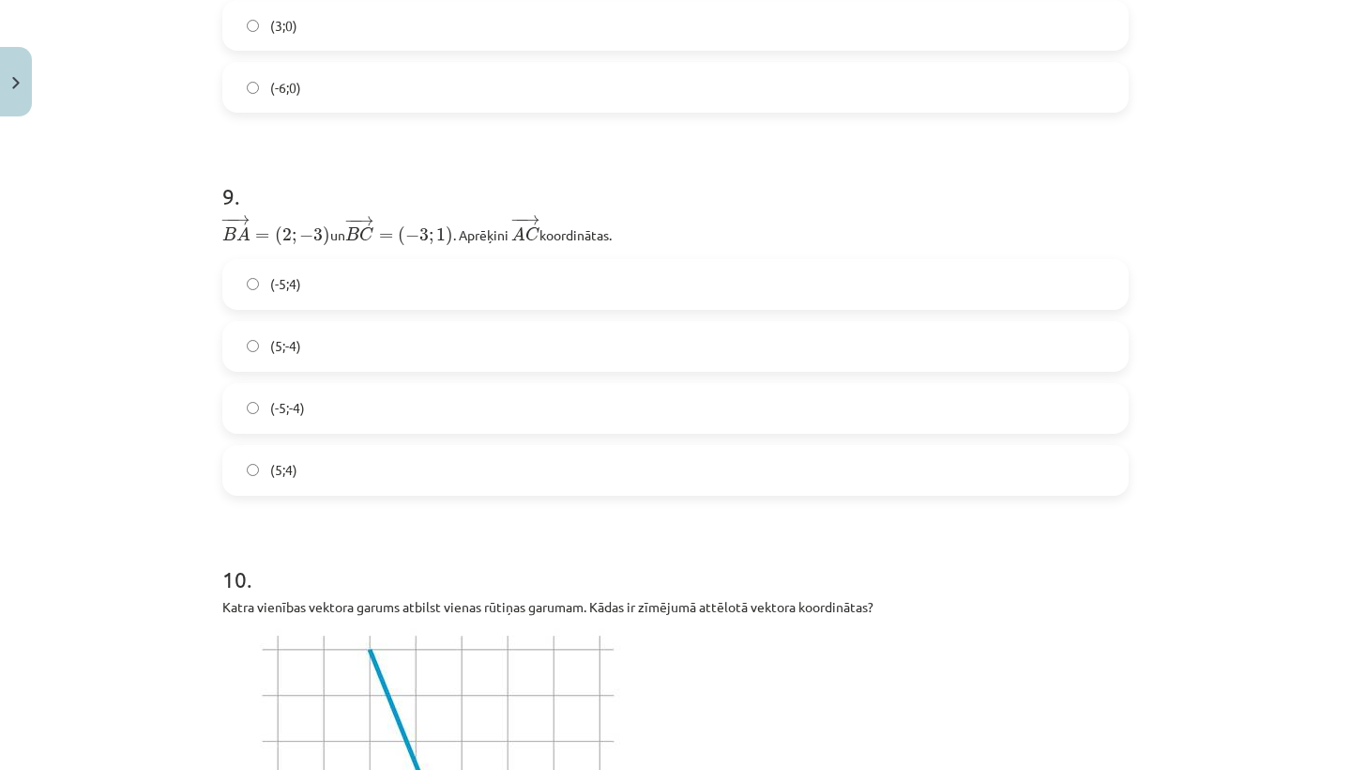
click at [200, 284] on div "Mācību tēma: Matemātikas i - 10. klases 1. ieskaites mācību materiāls (a,b) #8 …" at bounding box center [675, 385] width 1351 height 770
drag, startPoint x: 224, startPoint y: 232, endPoint x: 720, endPoint y: 236, distance: 495.5
click at [721, 236] on p "− − → B A = ( 2 ; − 3 ) B A → = ( 2 ; − 3 ) un ﻿ − − → B C = ( − 3 ; 1 ) B C → …" at bounding box center [675, 230] width 907 height 33
click at [496, 224] on p "− − → B A = ( 2 ; − 3 ) B A → = ( 2 ; − 3 ) un ﻿ − − → B C = ( − 3 ; 1 ) B C → …" at bounding box center [675, 230] width 907 height 33
drag, startPoint x: 222, startPoint y: 232, endPoint x: 659, endPoint y: 240, distance: 436.5
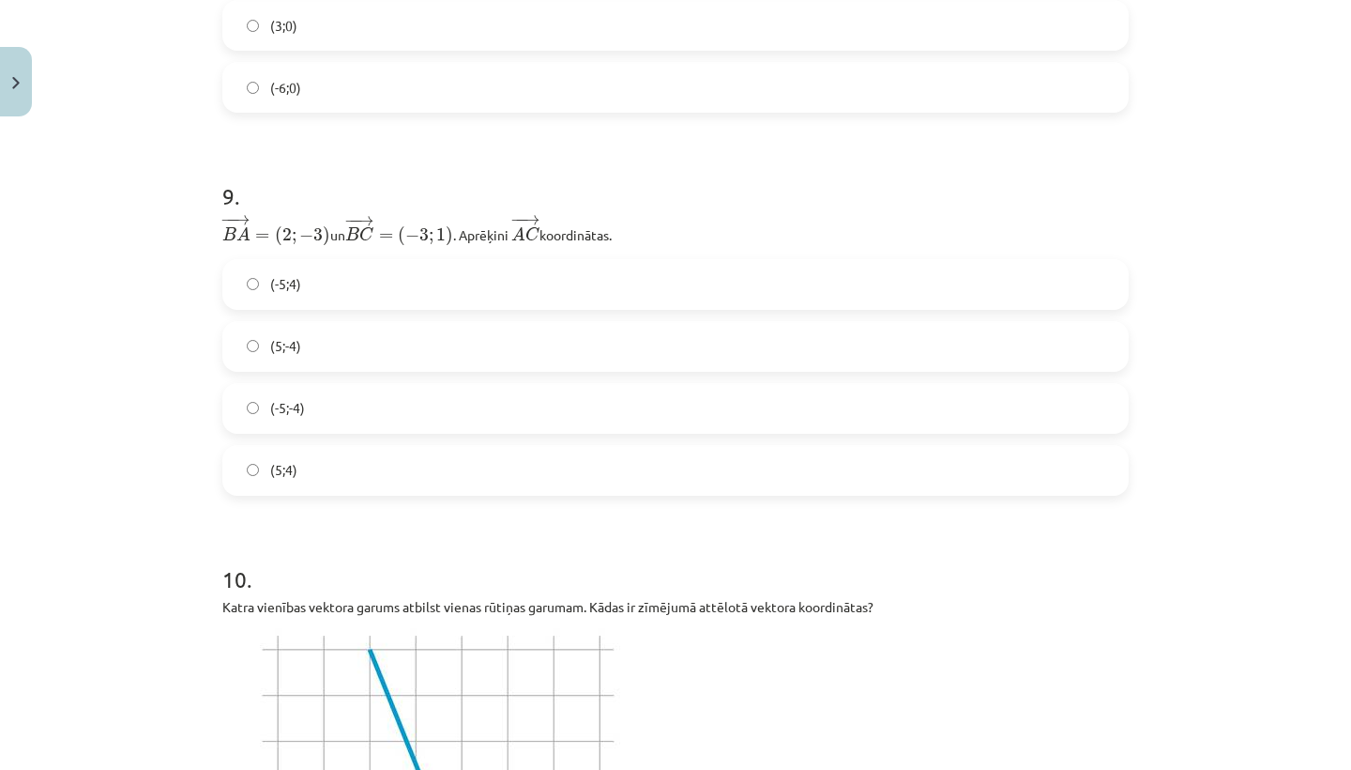
click at [659, 240] on p "− − → B A = ( 2 ; − 3 ) B A → = ( 2 ; − 3 ) un ﻿ − − → B C = ( − 3 ; 1 ) B C → …" at bounding box center [675, 230] width 907 height 33
drag, startPoint x: 220, startPoint y: 223, endPoint x: 646, endPoint y: 240, distance: 426.4
click at [665, 183] on h1 "9 ." at bounding box center [675, 179] width 907 height 58
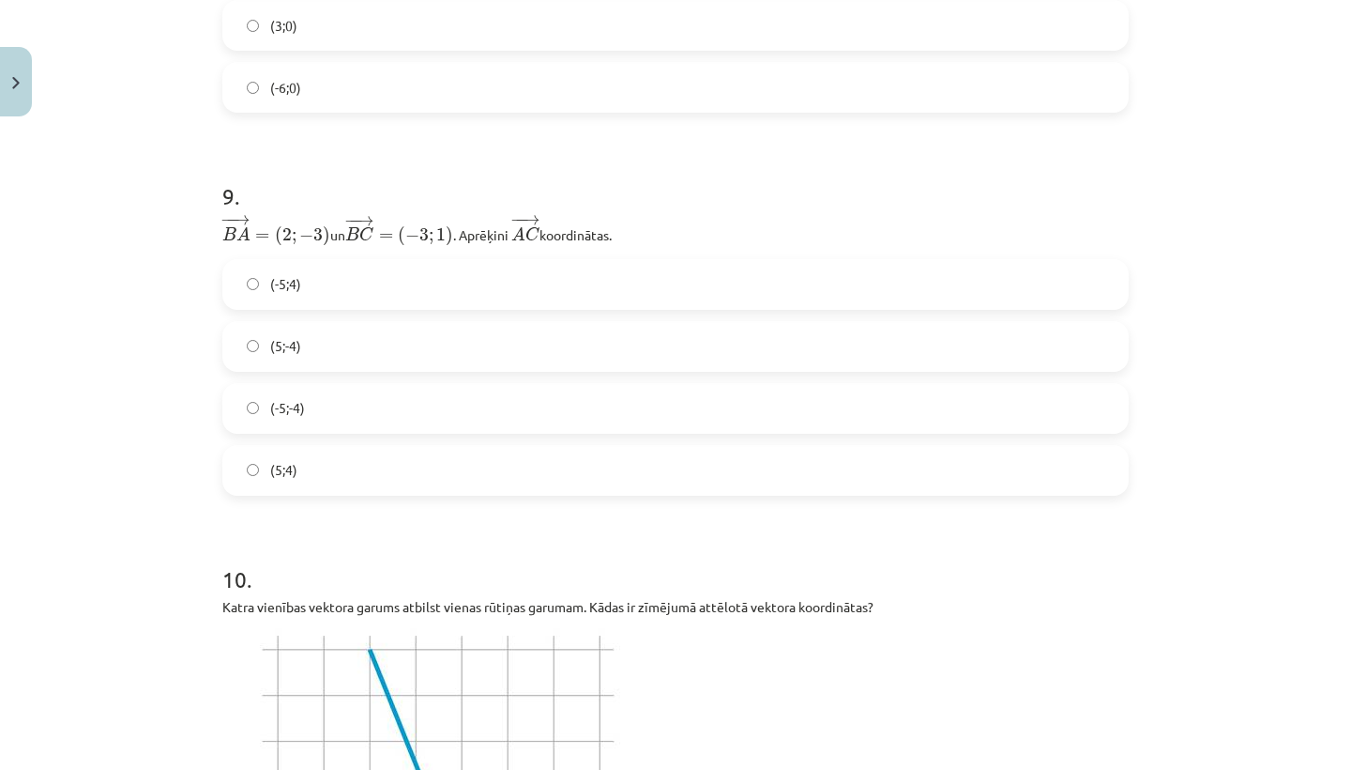
drag, startPoint x: 221, startPoint y: 227, endPoint x: 667, endPoint y: 227, distance: 445.8
click at [667, 227] on p "− − → B A = ( 2 ; − 3 ) B A → = ( 2 ; − 3 ) un ﻿ − − → B C = ( − 3 ; 1 ) B C → …" at bounding box center [675, 230] width 907 height 33
click at [434, 233] on span ";" at bounding box center [431, 238] width 5 height 12
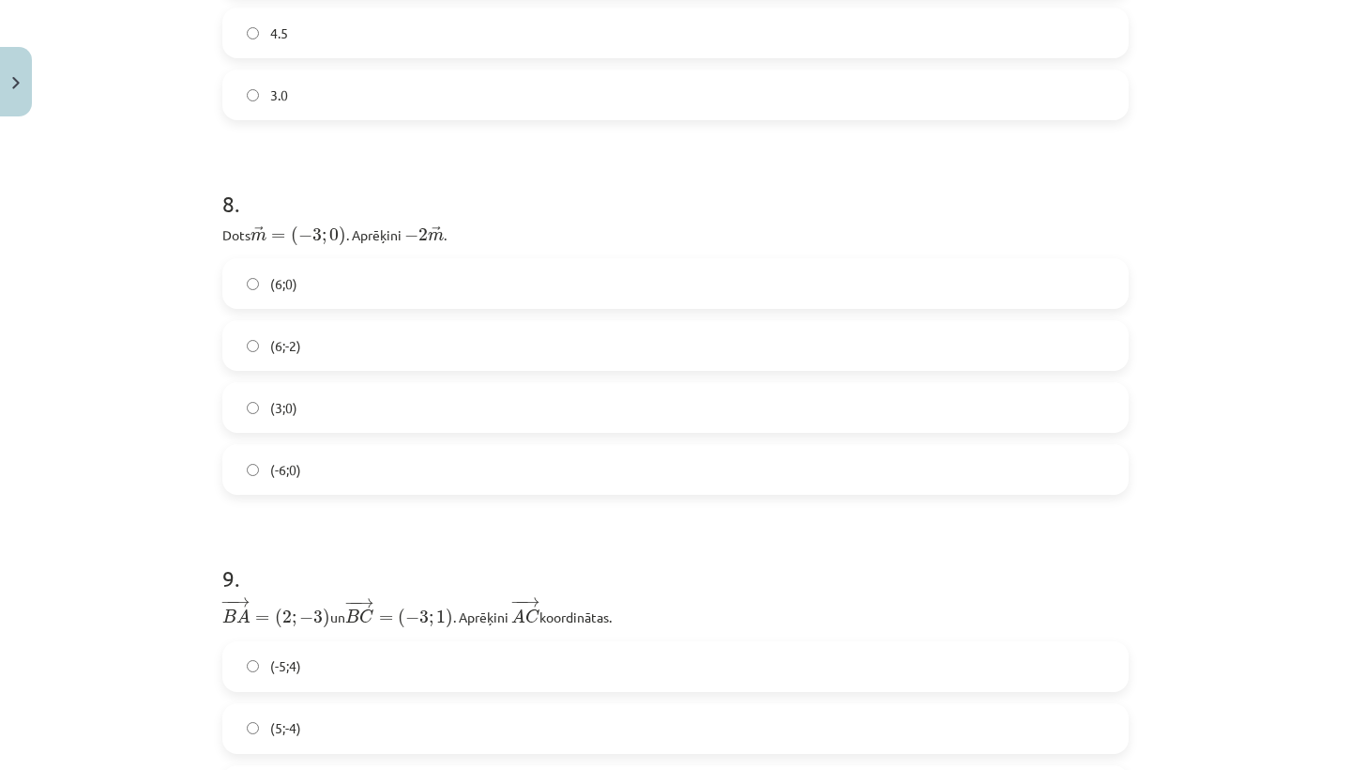
scroll to position [2863, 0]
click at [522, 289] on label "(6;0)" at bounding box center [675, 288] width 903 height 47
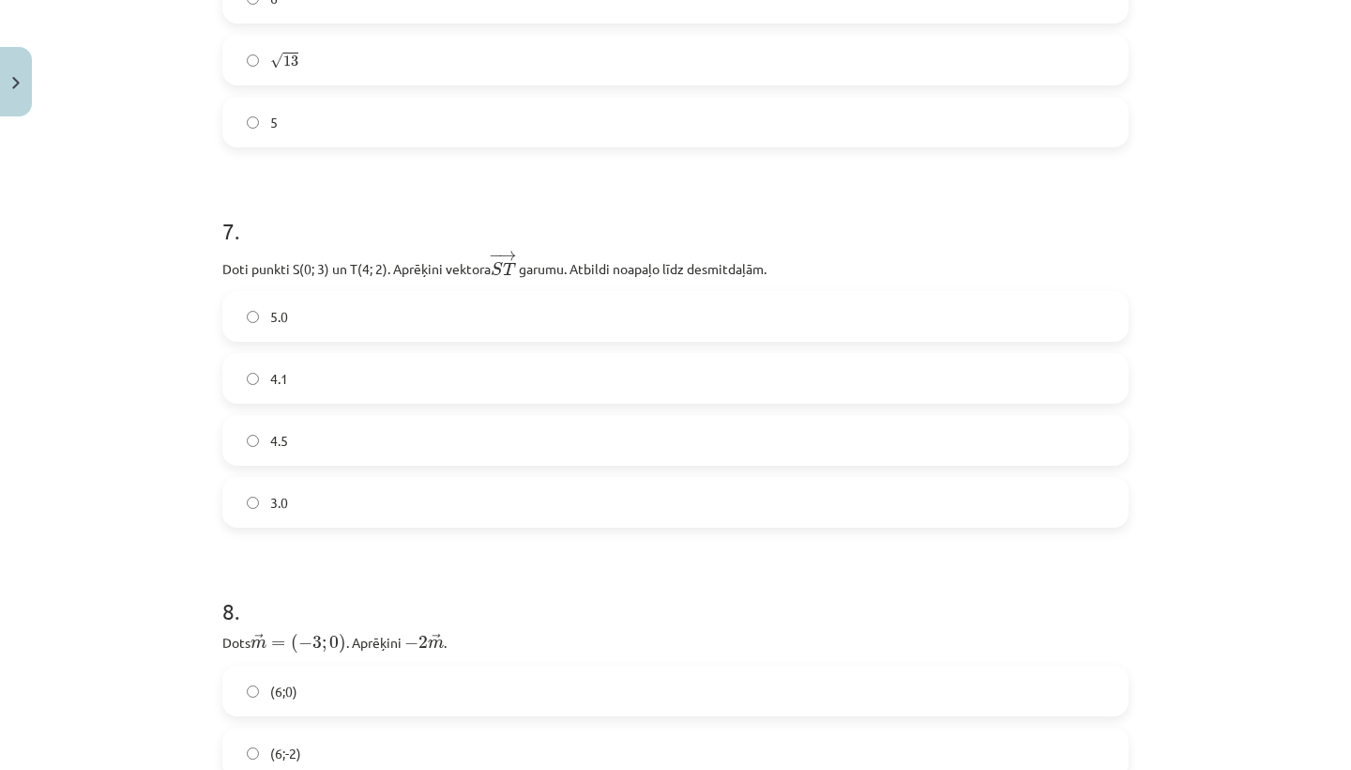
scroll to position [2448, 0]
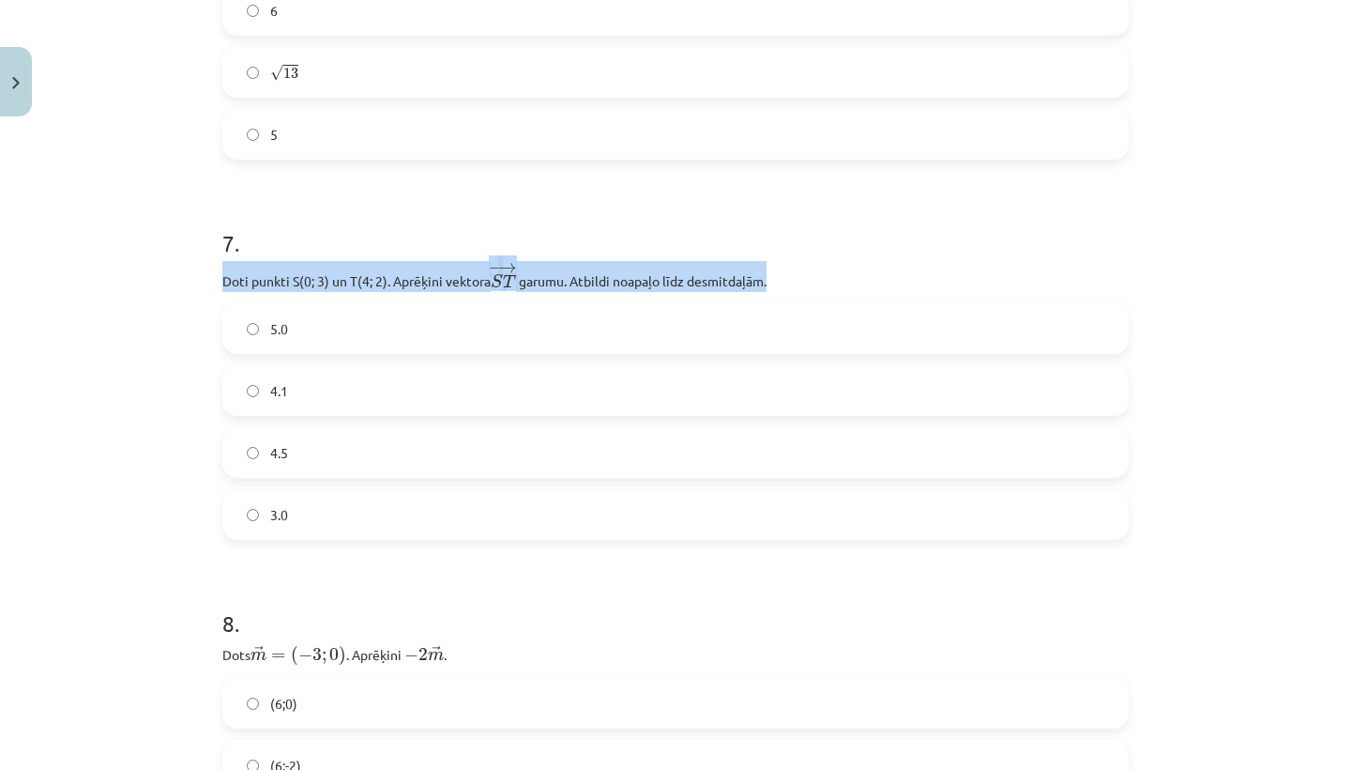
drag, startPoint x: 223, startPoint y: 278, endPoint x: 812, endPoint y: 277, distance: 588.4
click at [812, 277] on p "Doti punkti S(0; 3) un T(4; 2). Aprēķini vektora − → S T S T → ﻿ garumu. Atbild…" at bounding box center [675, 276] width 907 height 31
click at [378, 275] on p "Doti punkti S(0; 3) un T(4; 2). Aprēķini vektora − → S T S T → ﻿ garumu. Atbild…" at bounding box center [675, 276] width 907 height 31
drag, startPoint x: 223, startPoint y: 278, endPoint x: 845, endPoint y: 281, distance: 621.3
click at [834, 282] on p "Doti punkti S(0; 3) un T(4; 2). Aprēķini vektora − → S T S T → ﻿ garumu. Atbild…" at bounding box center [675, 276] width 907 height 31
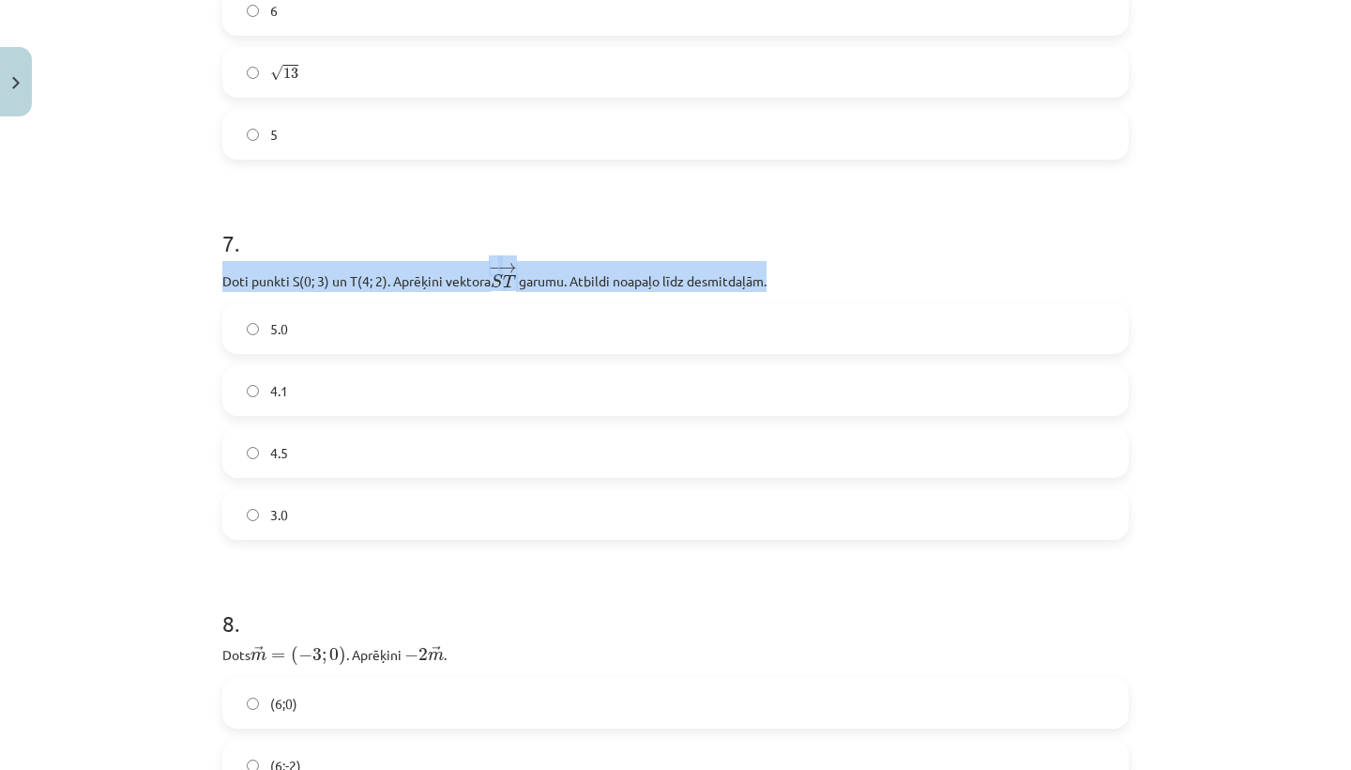
copy p "Doti punkti S(0; 3) un T(4; 2). Aprēķini vektora − → S T S T → ﻿ garumu. Atbild…"
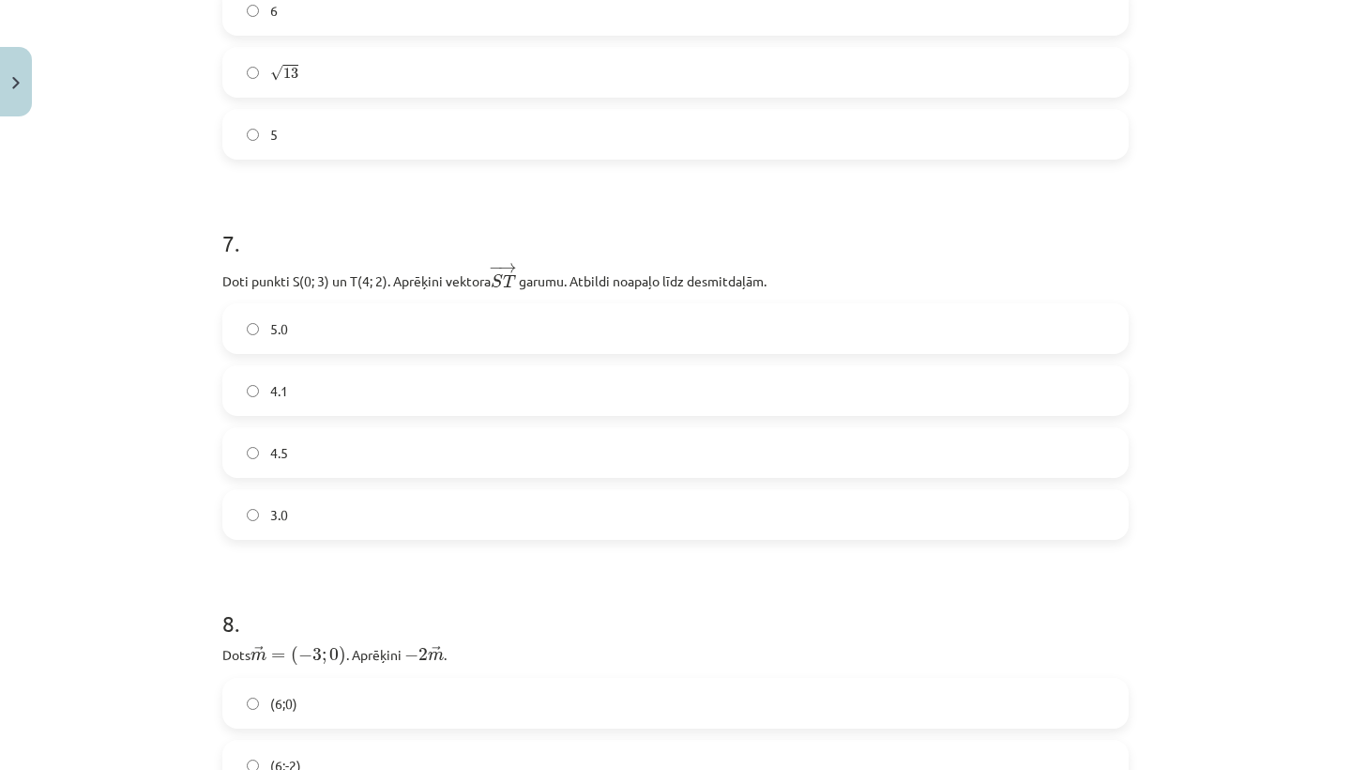
click at [243, 386] on label "4.1" at bounding box center [675, 390] width 903 height 47
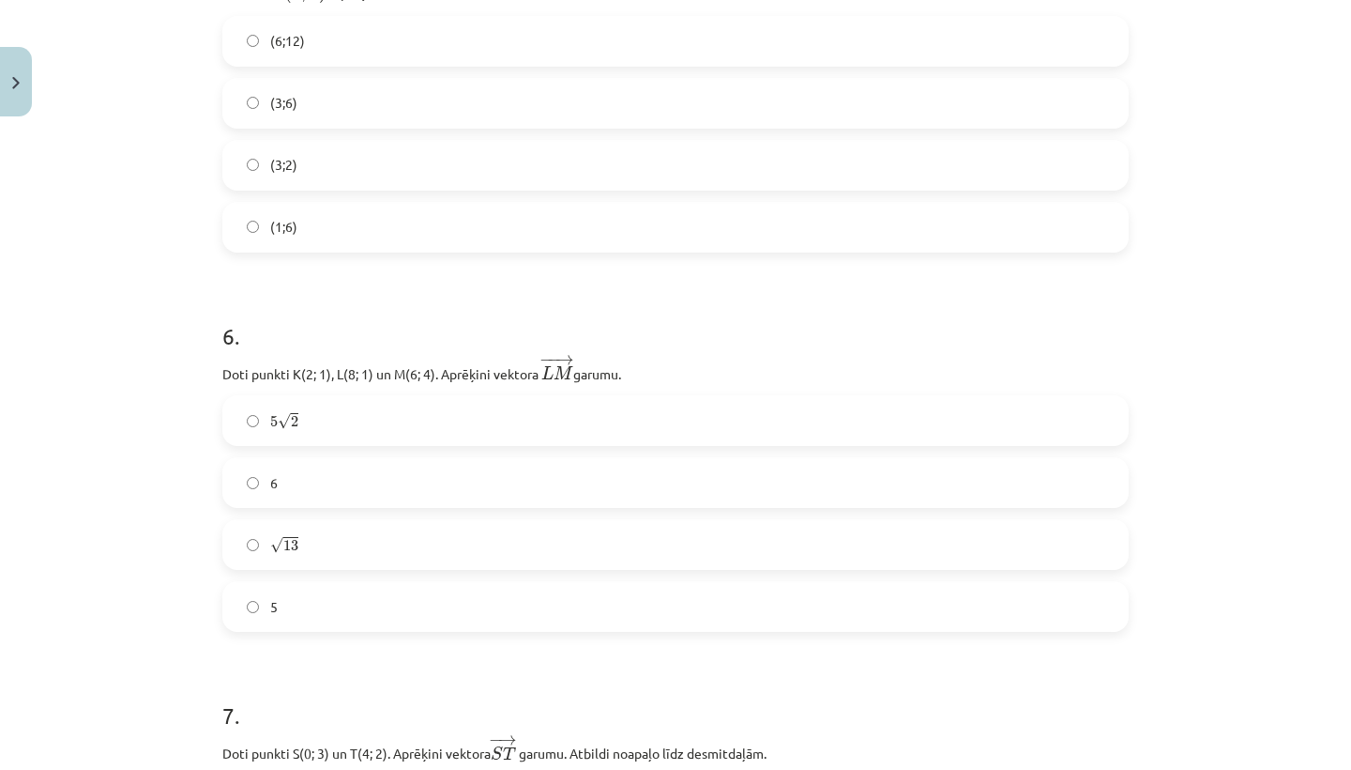
scroll to position [1959, 0]
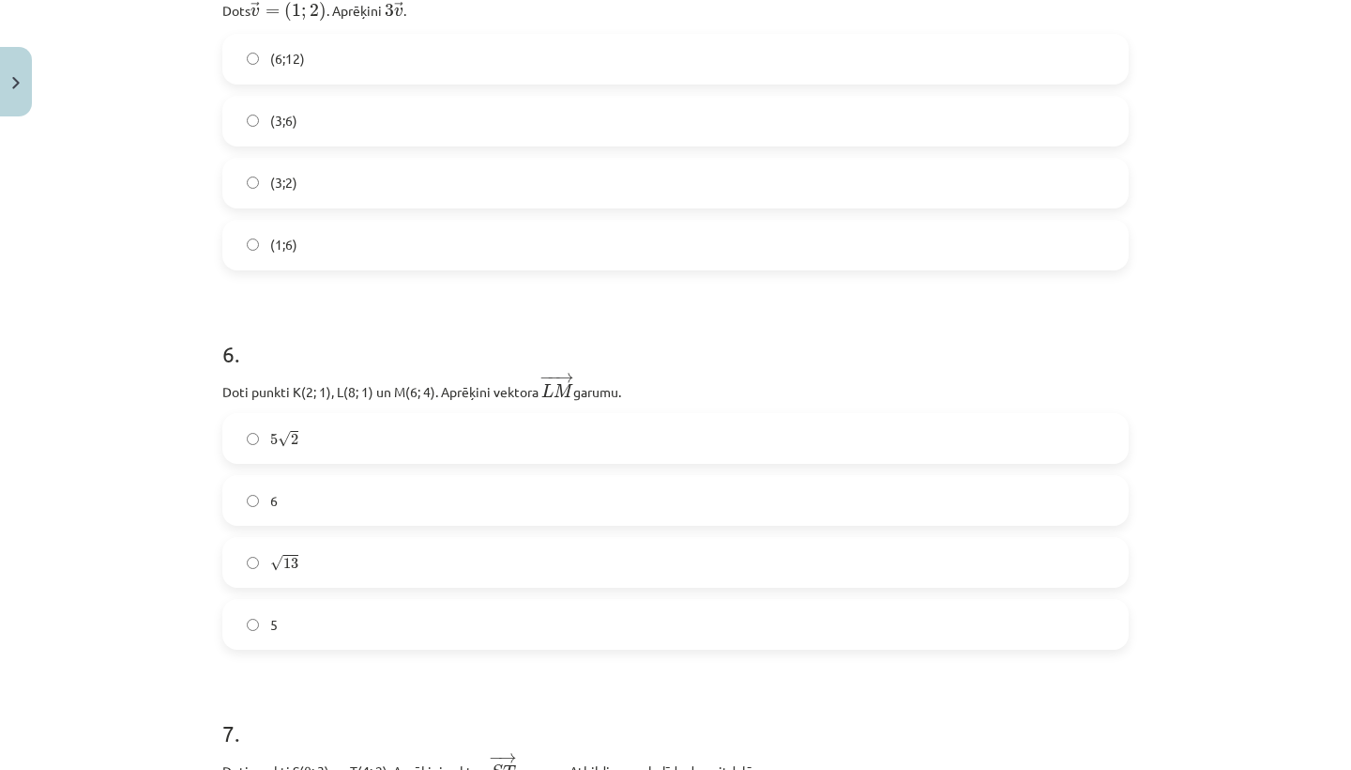
click at [356, 442] on label "5 √ 2 5 2" at bounding box center [675, 438] width 903 height 47
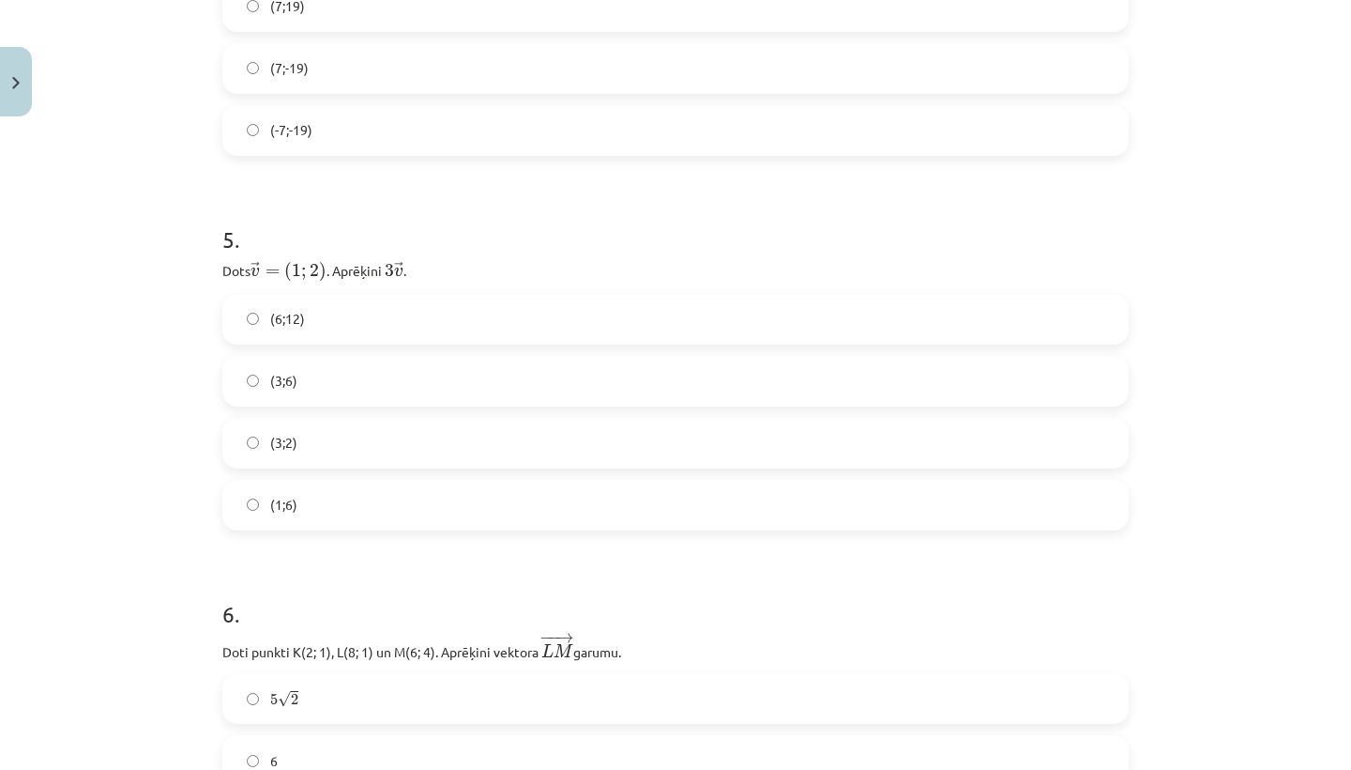
scroll to position [1685, 0]
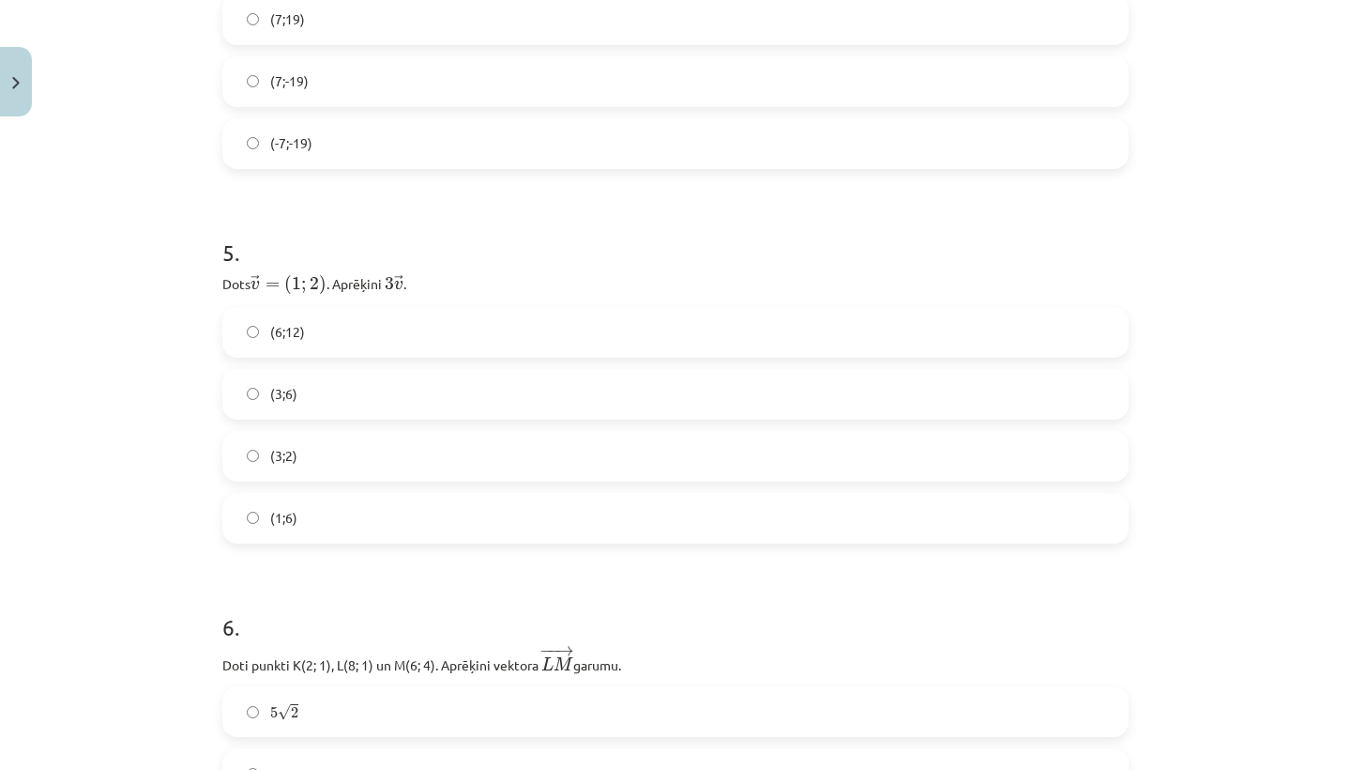
click at [388, 386] on label "(3;6)" at bounding box center [675, 394] width 903 height 47
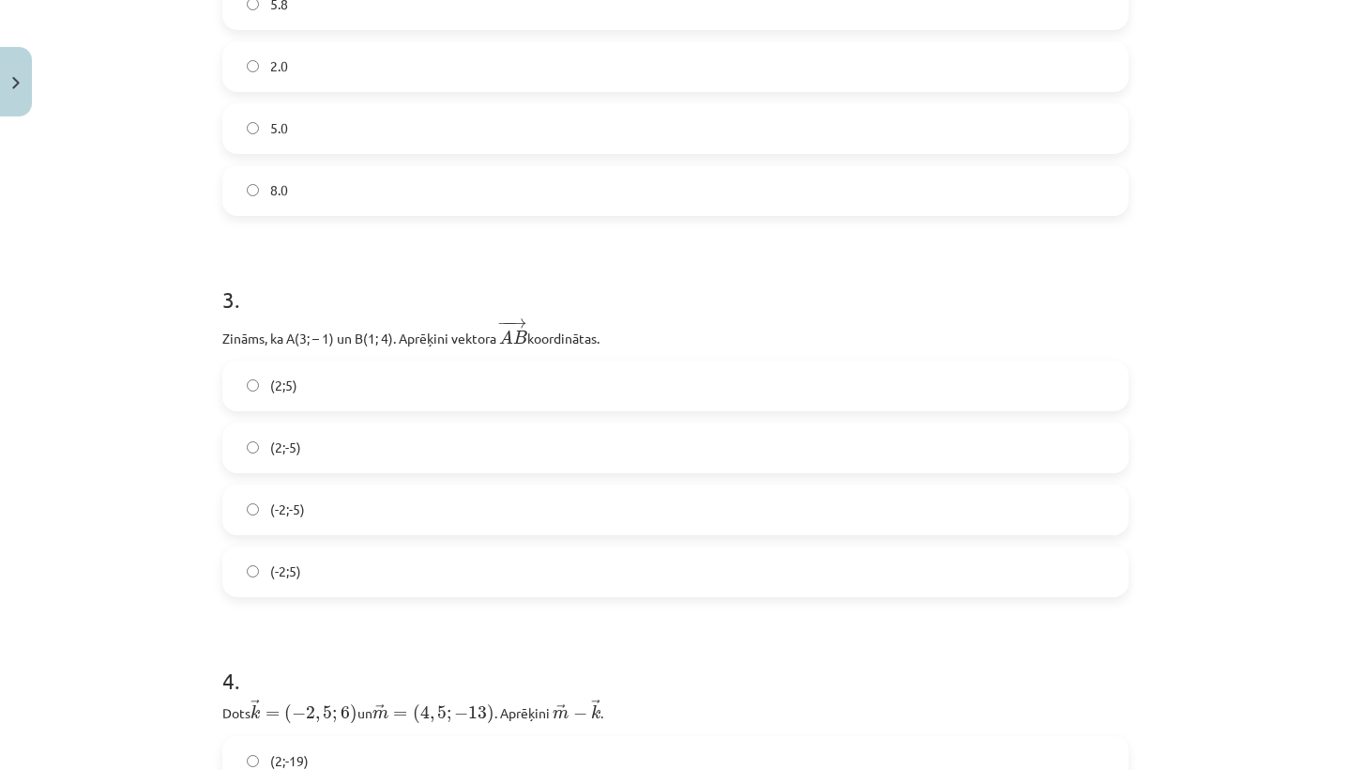
scroll to position [881, 0]
click at [245, 575] on label "(-2;5)" at bounding box center [675, 572] width 903 height 47
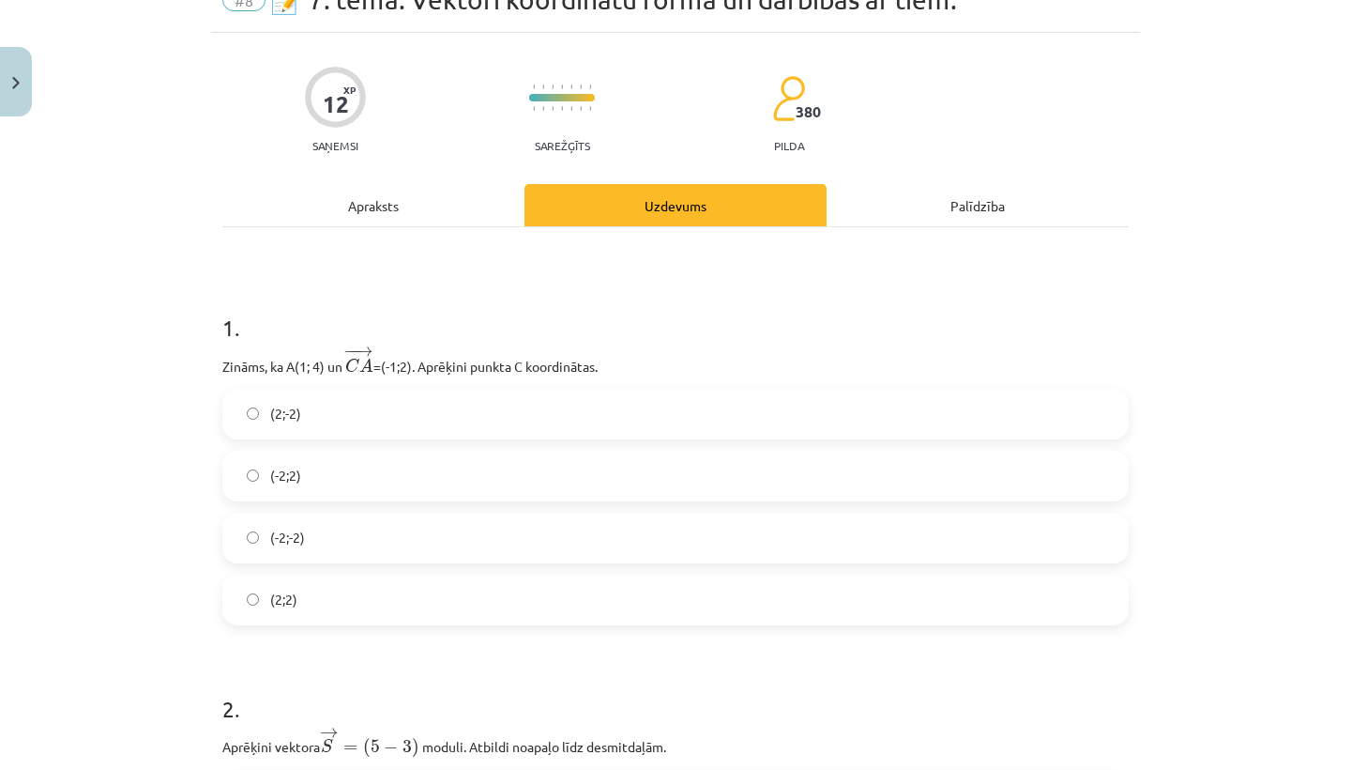
scroll to position [94, 0]
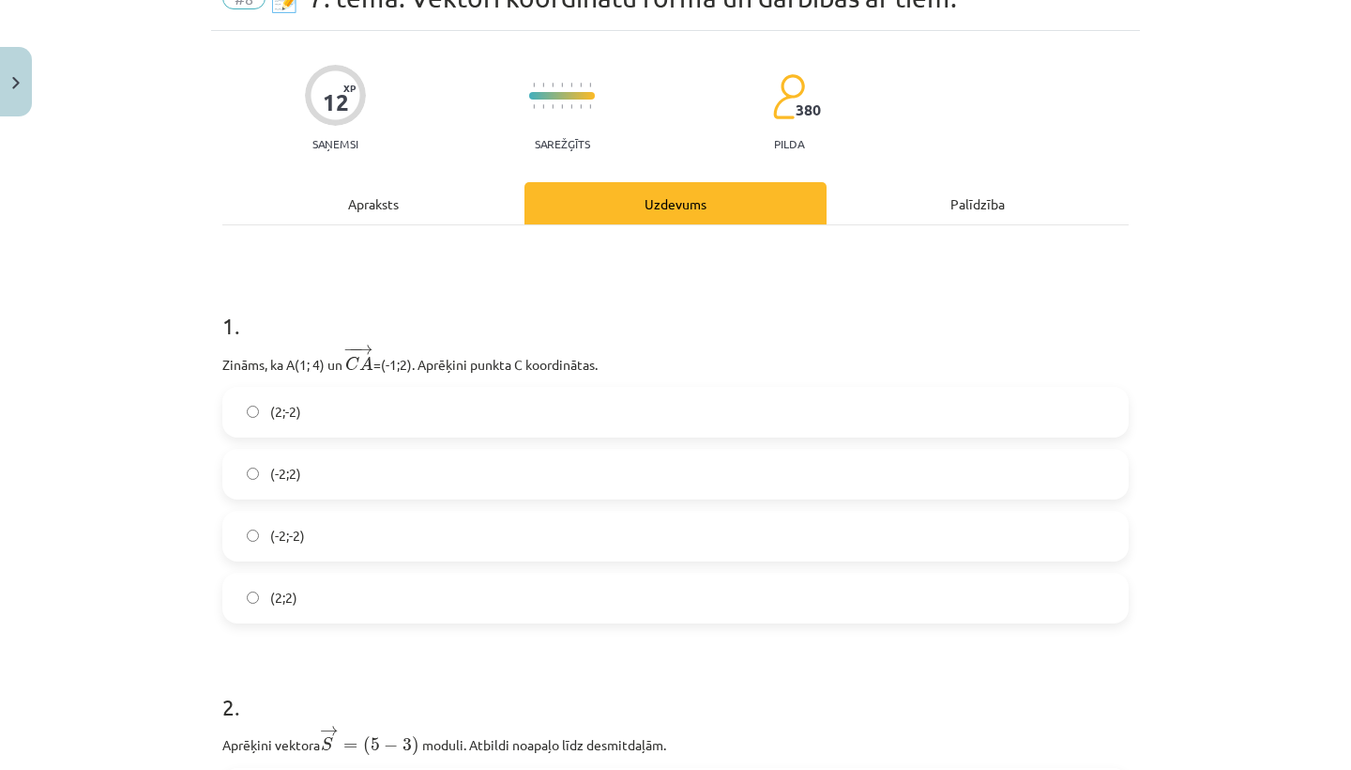
click at [242, 472] on label "(-2;2)" at bounding box center [675, 473] width 903 height 47
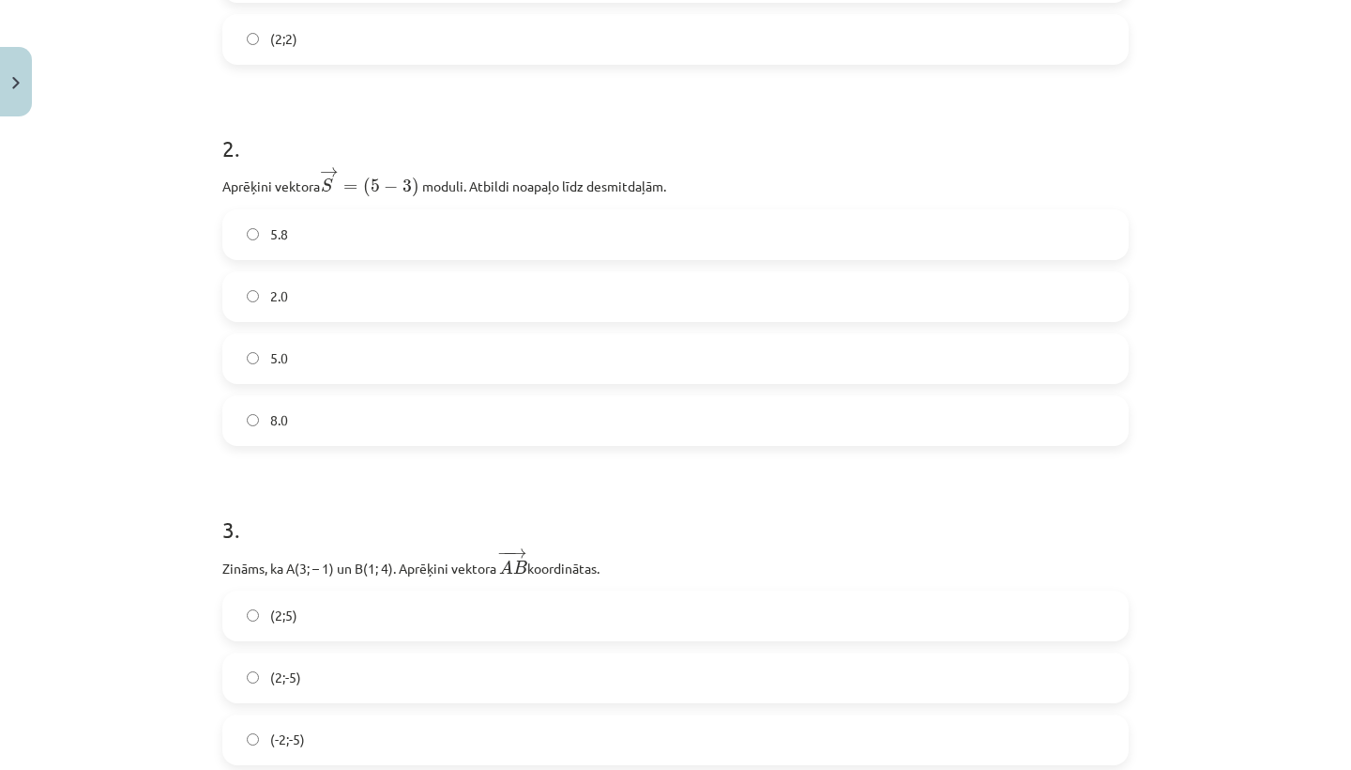
scroll to position [662, 0]
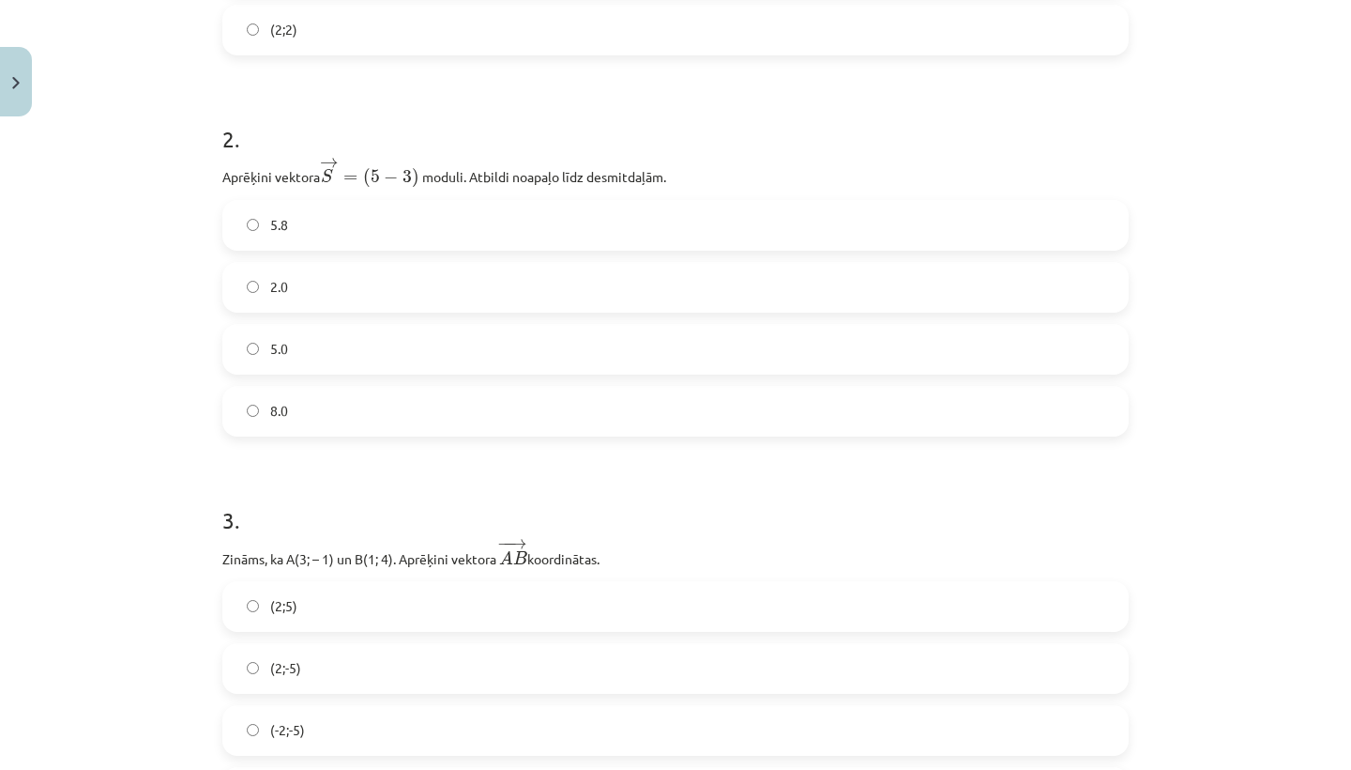
click at [246, 345] on label "5.0" at bounding box center [675, 349] width 903 height 47
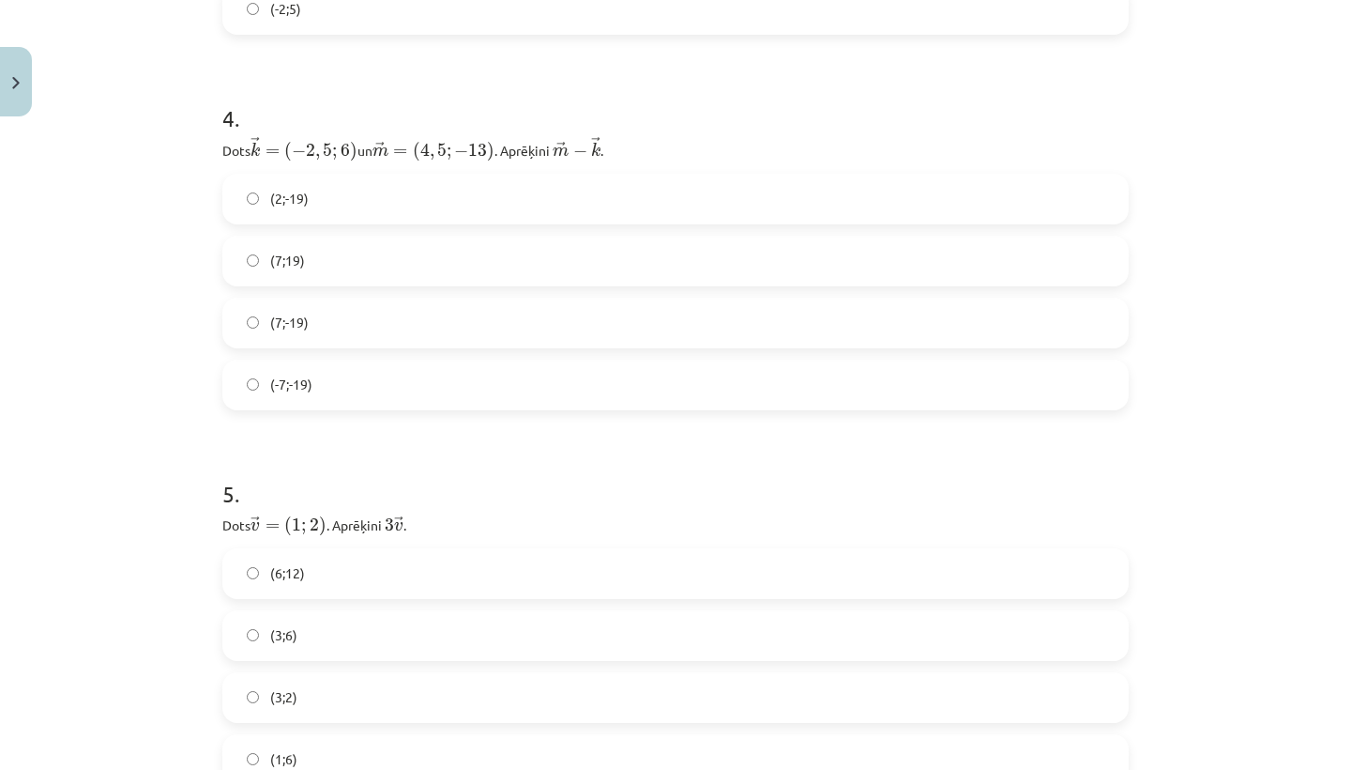
scroll to position [1478, 0]
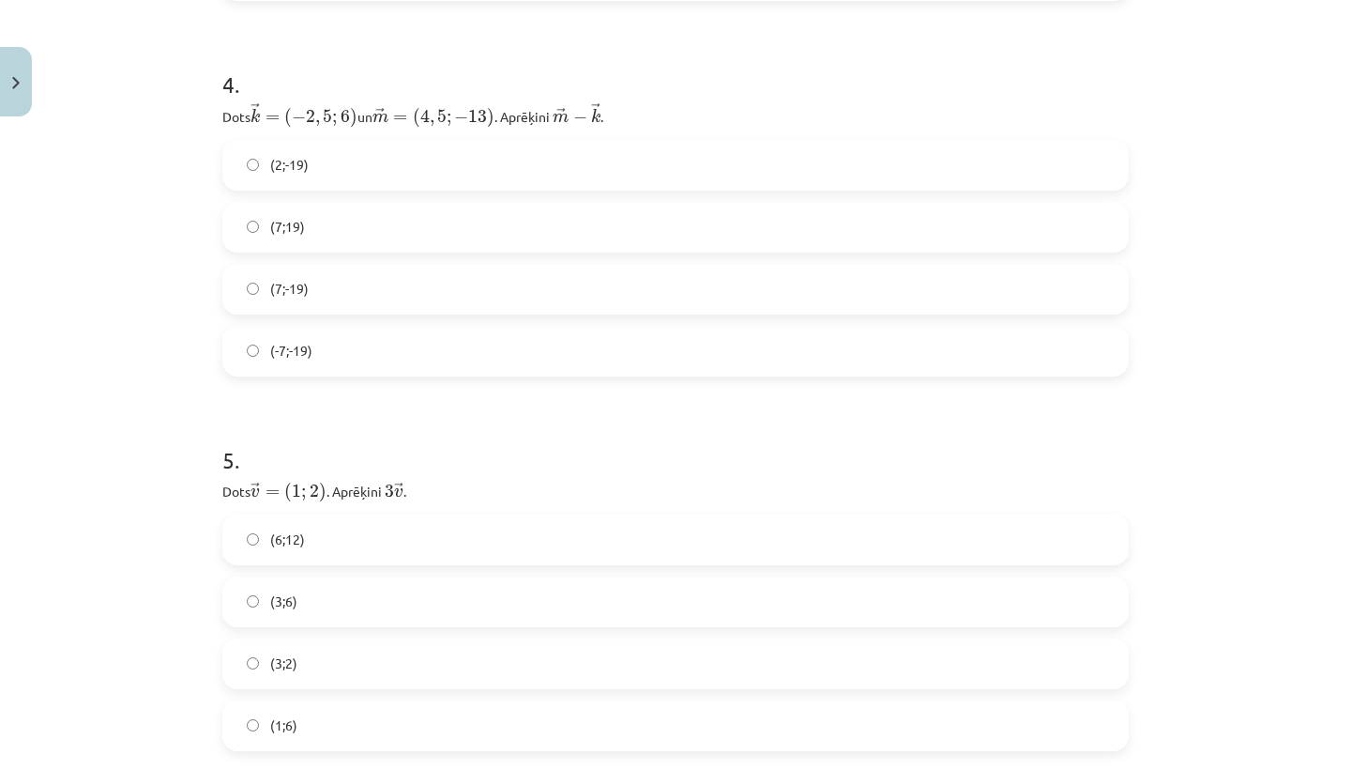
click at [240, 348] on label "(-7;-19)" at bounding box center [675, 351] width 903 height 47
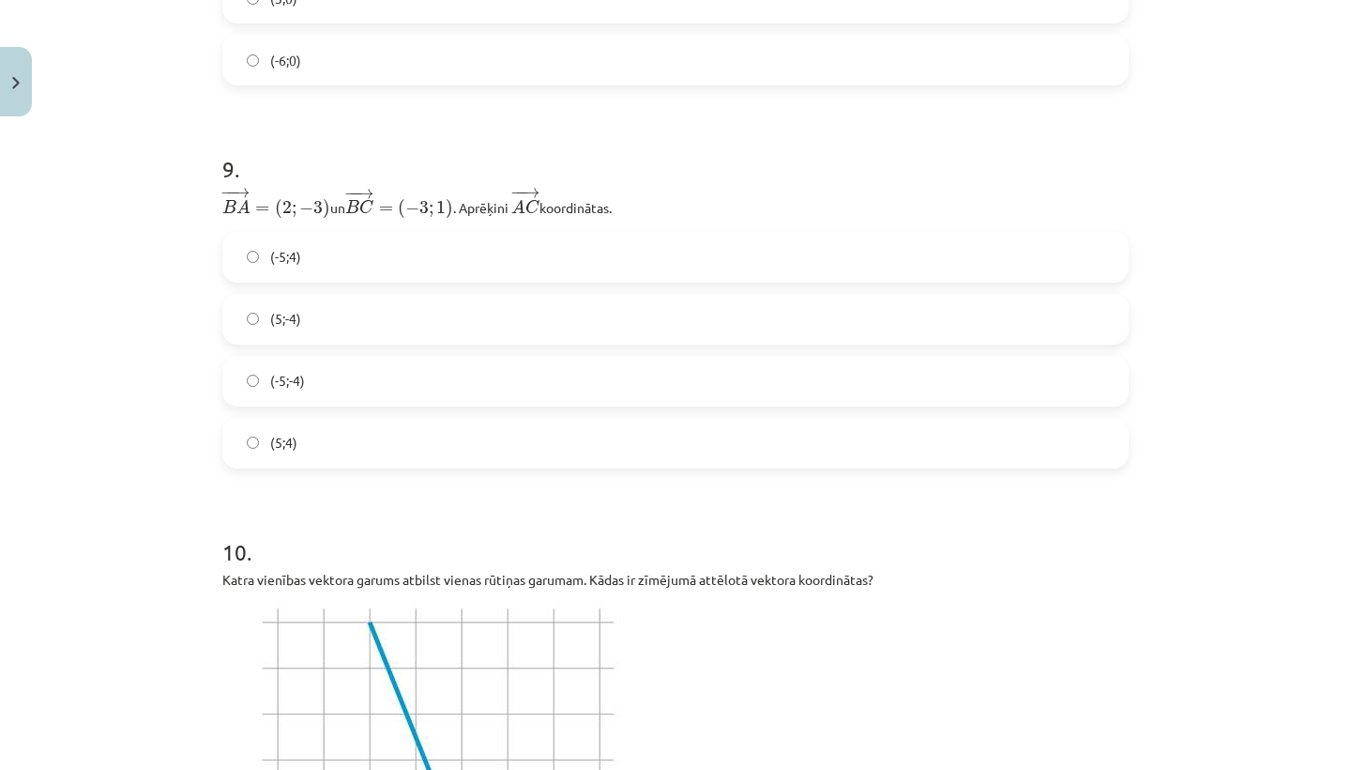
scroll to position [3285, 0]
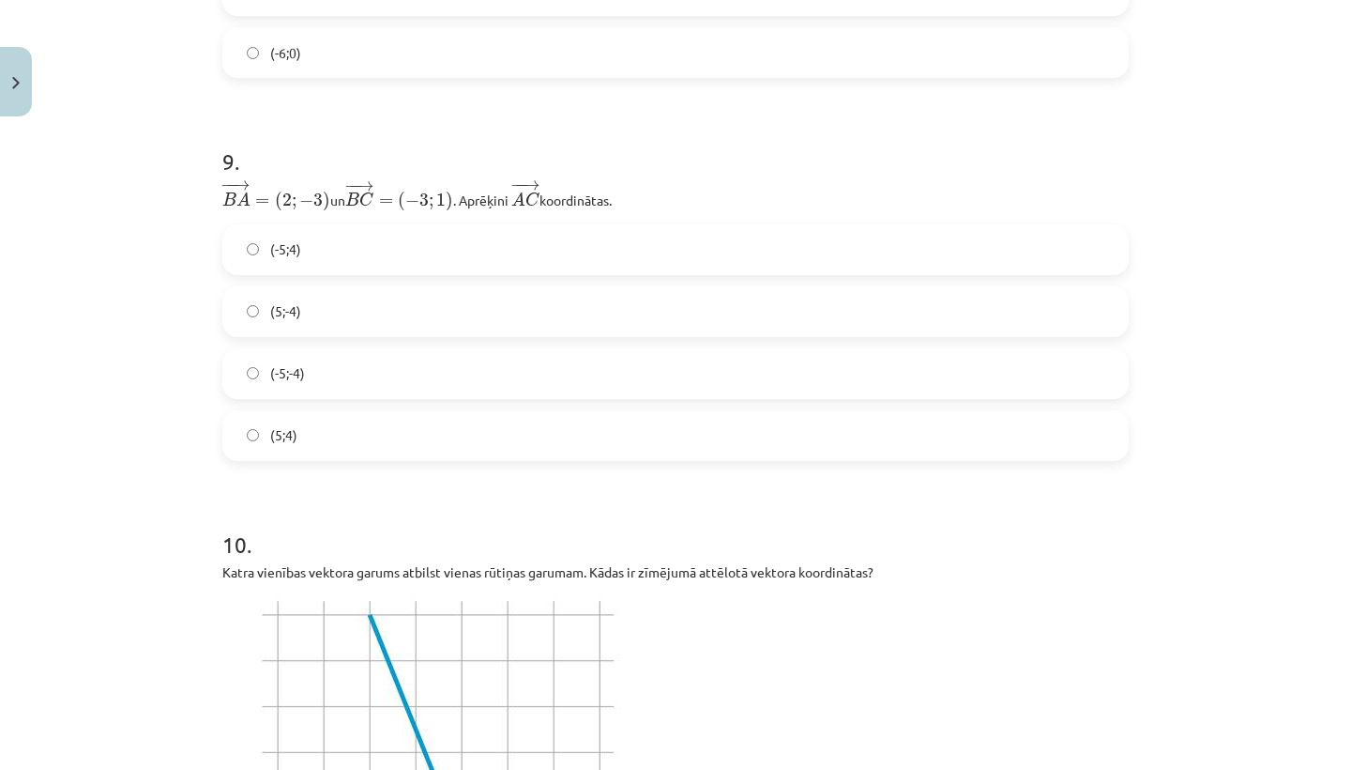
click at [241, 238] on label "(-5;4)" at bounding box center [675, 249] width 903 height 47
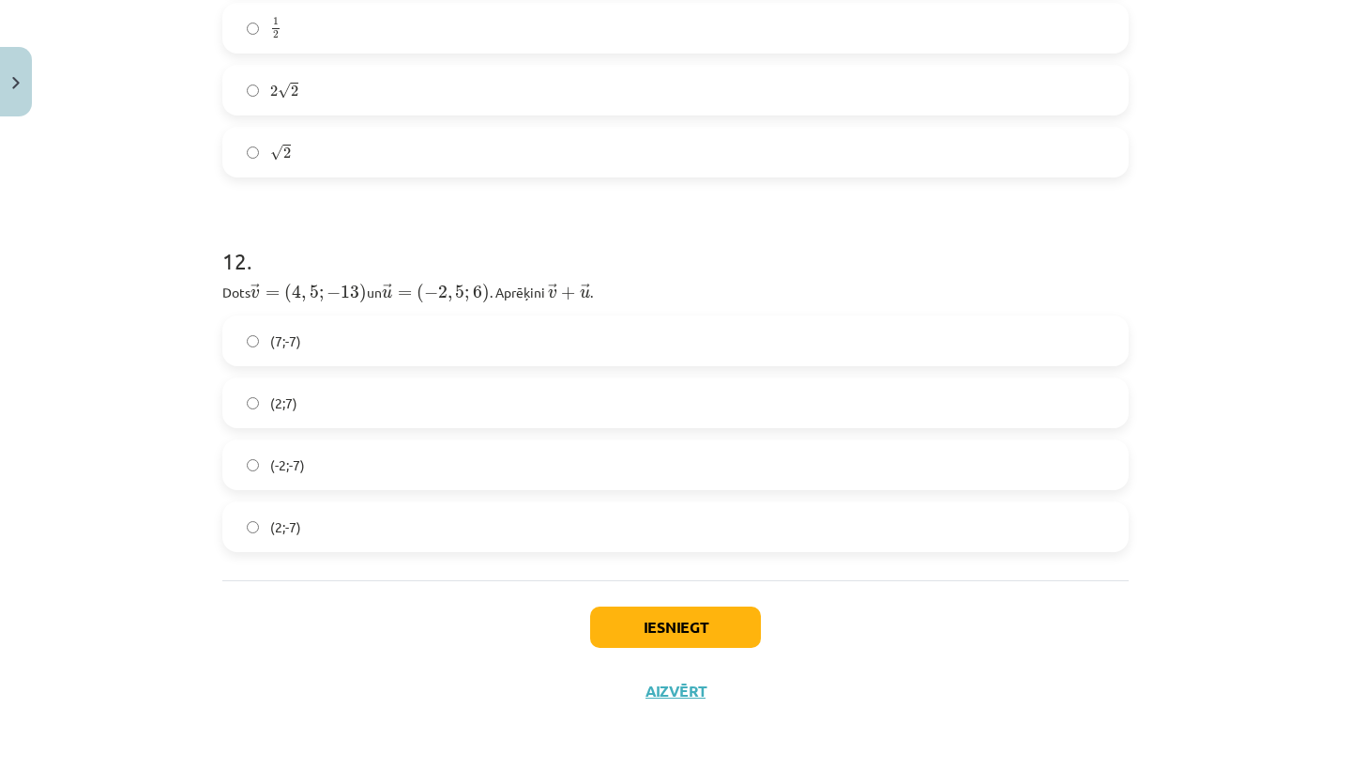
scroll to position [4652, 0]
click at [633, 624] on button "Iesniegt" at bounding box center [675, 626] width 171 height 41
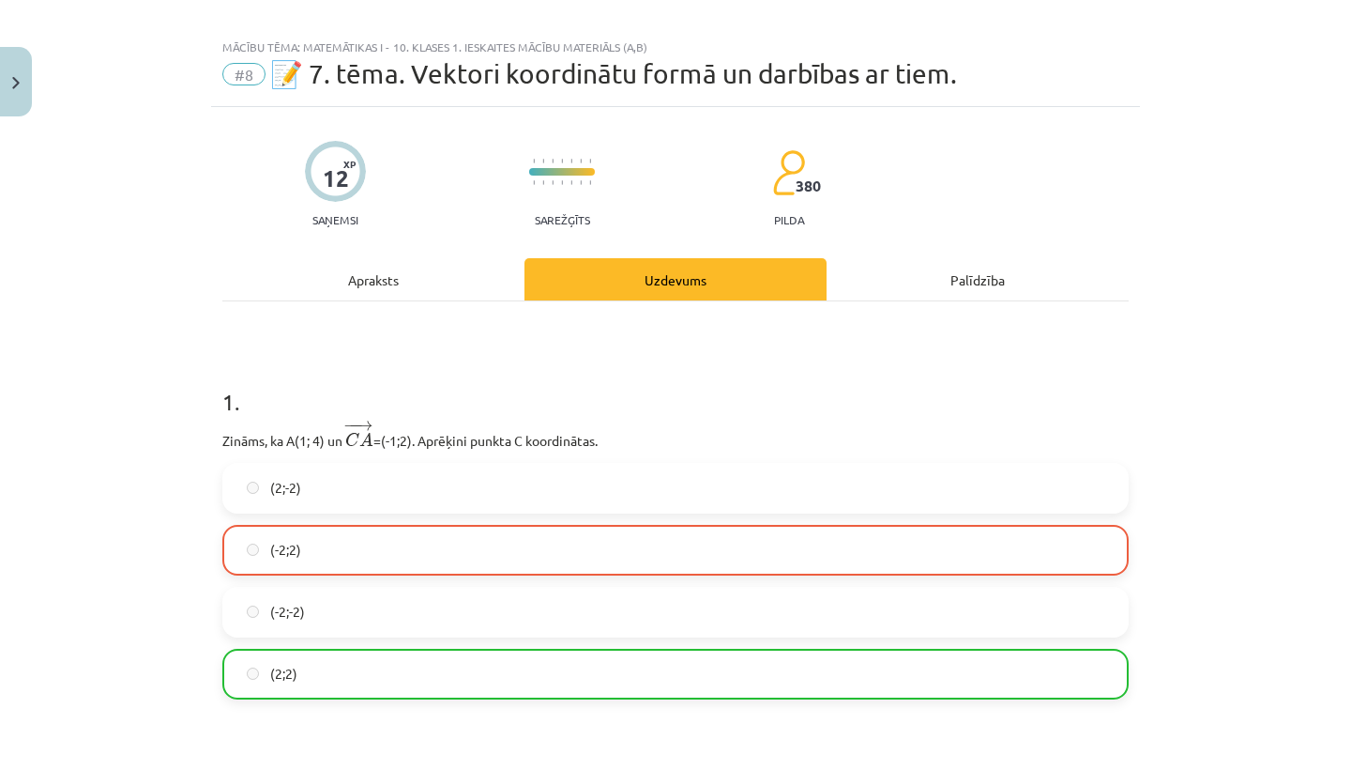
scroll to position [0, 0]
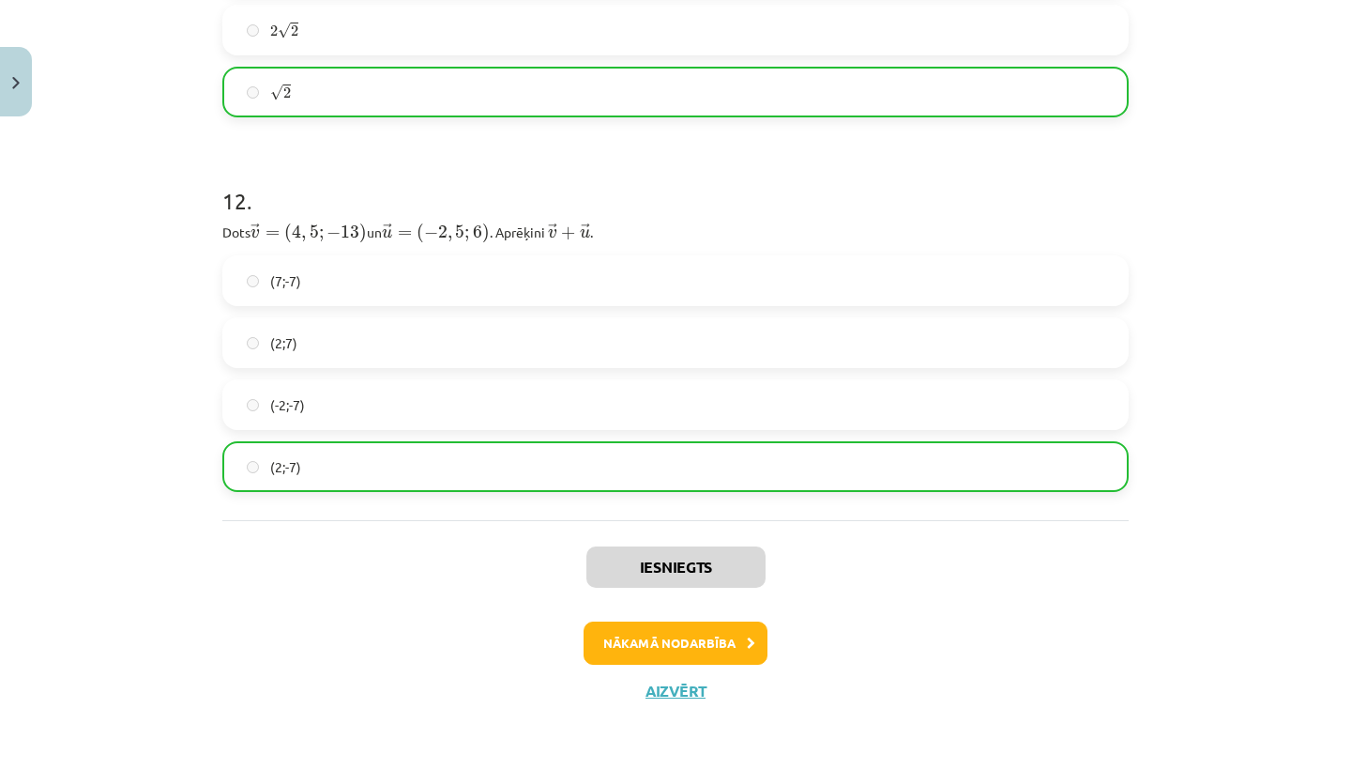
click at [694, 642] on button "Nākamā nodarbība" at bounding box center [676, 642] width 184 height 43
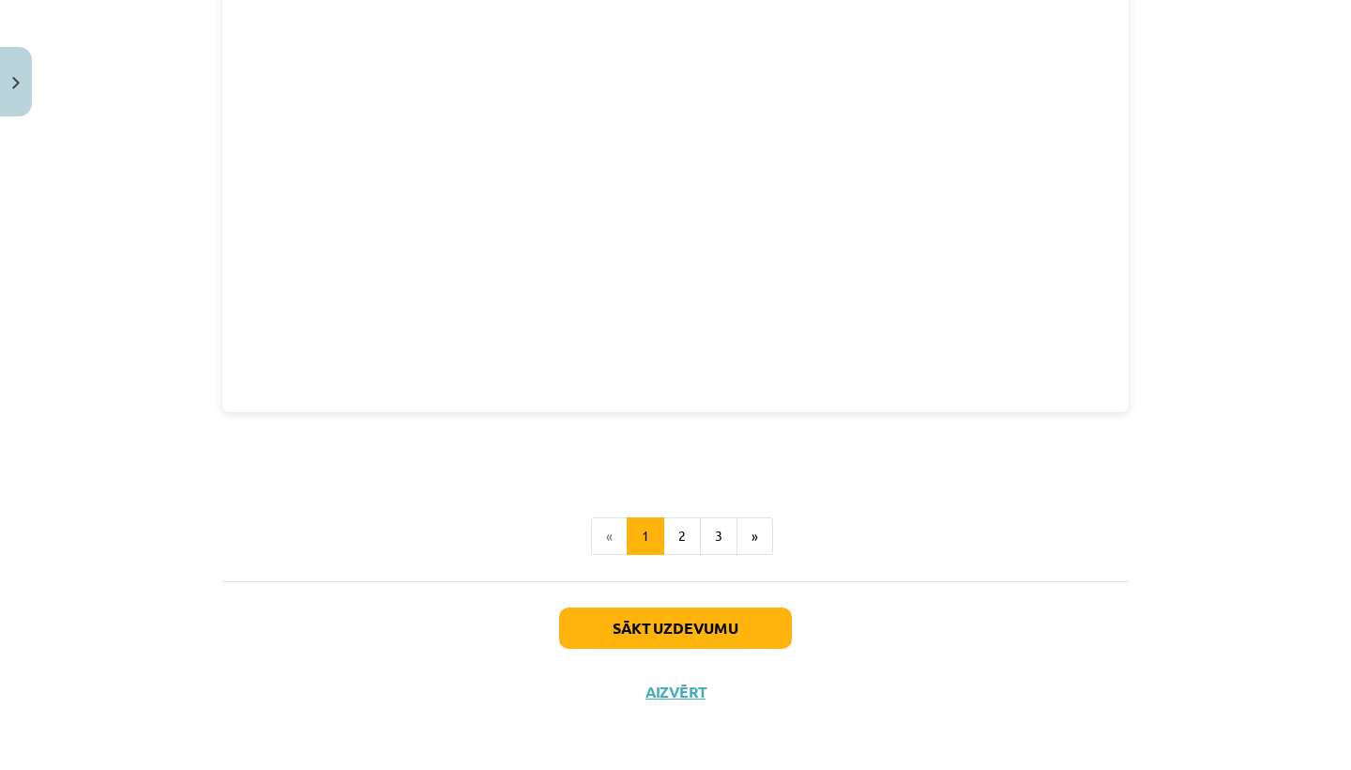
scroll to position [2519, 0]
click at [705, 632] on button "Sākt uzdevumu" at bounding box center [675, 629] width 233 height 41
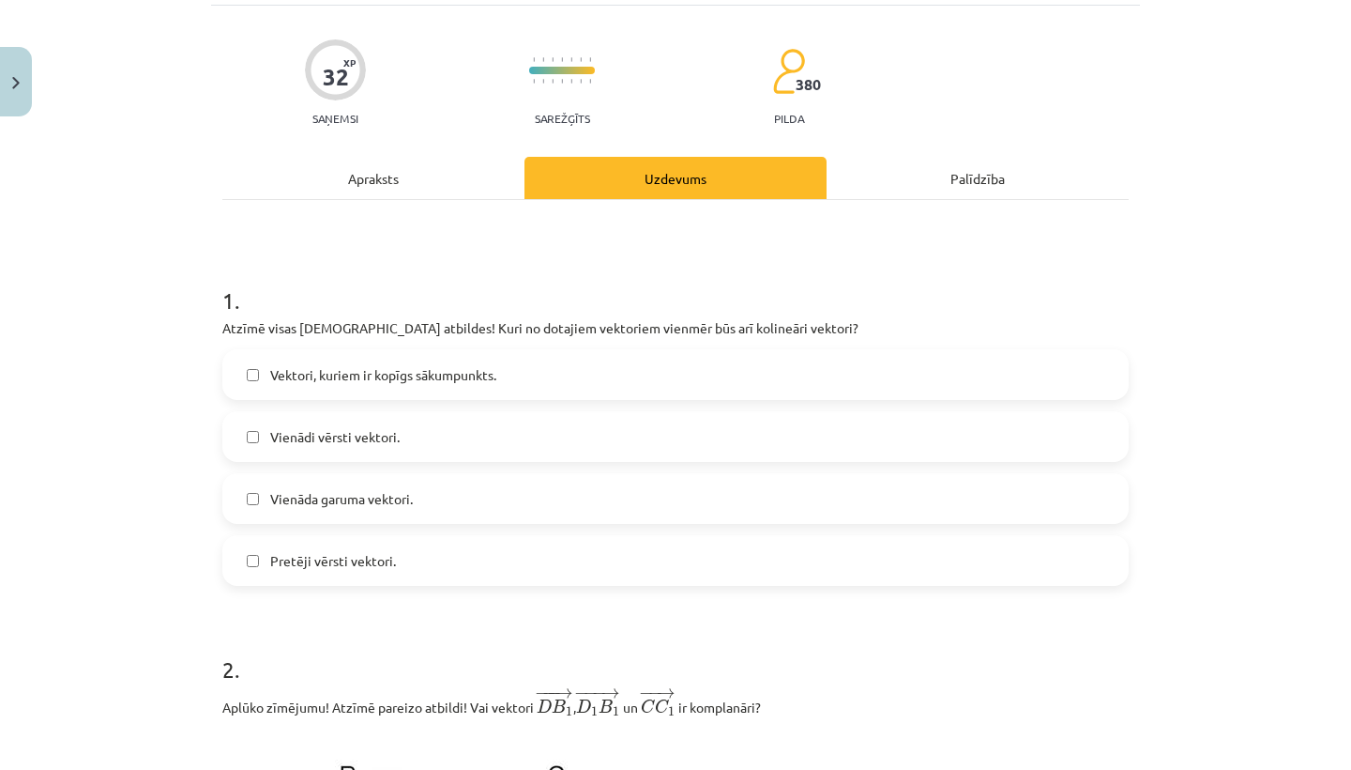
scroll to position [120, 0]
click at [703, 441] on label "Vienādi vērsti vektori." at bounding box center [675, 435] width 903 height 47
click at [679, 550] on label "Pretēji vērsti vektori." at bounding box center [675, 559] width 903 height 47
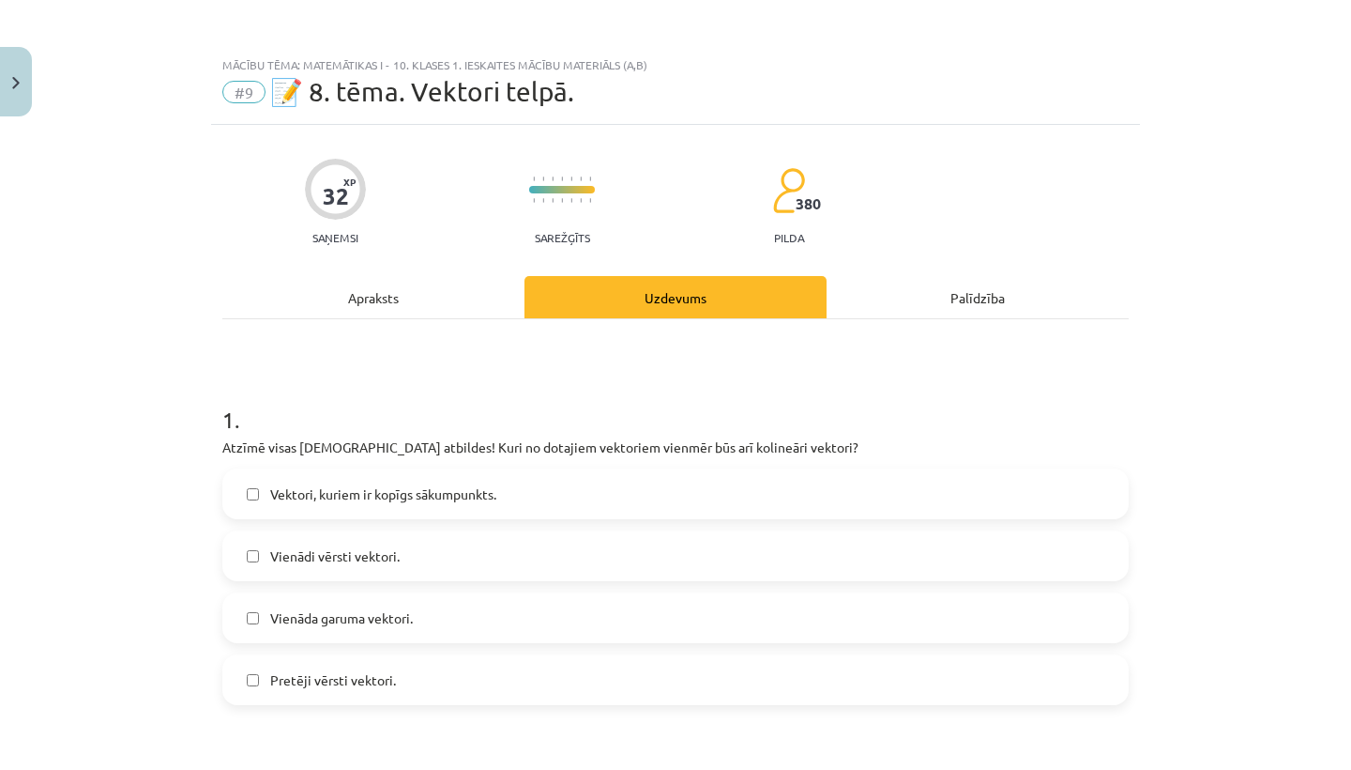
scroll to position [0, 0]
click at [360, 297] on div "Apraksts" at bounding box center [373, 297] width 302 height 42
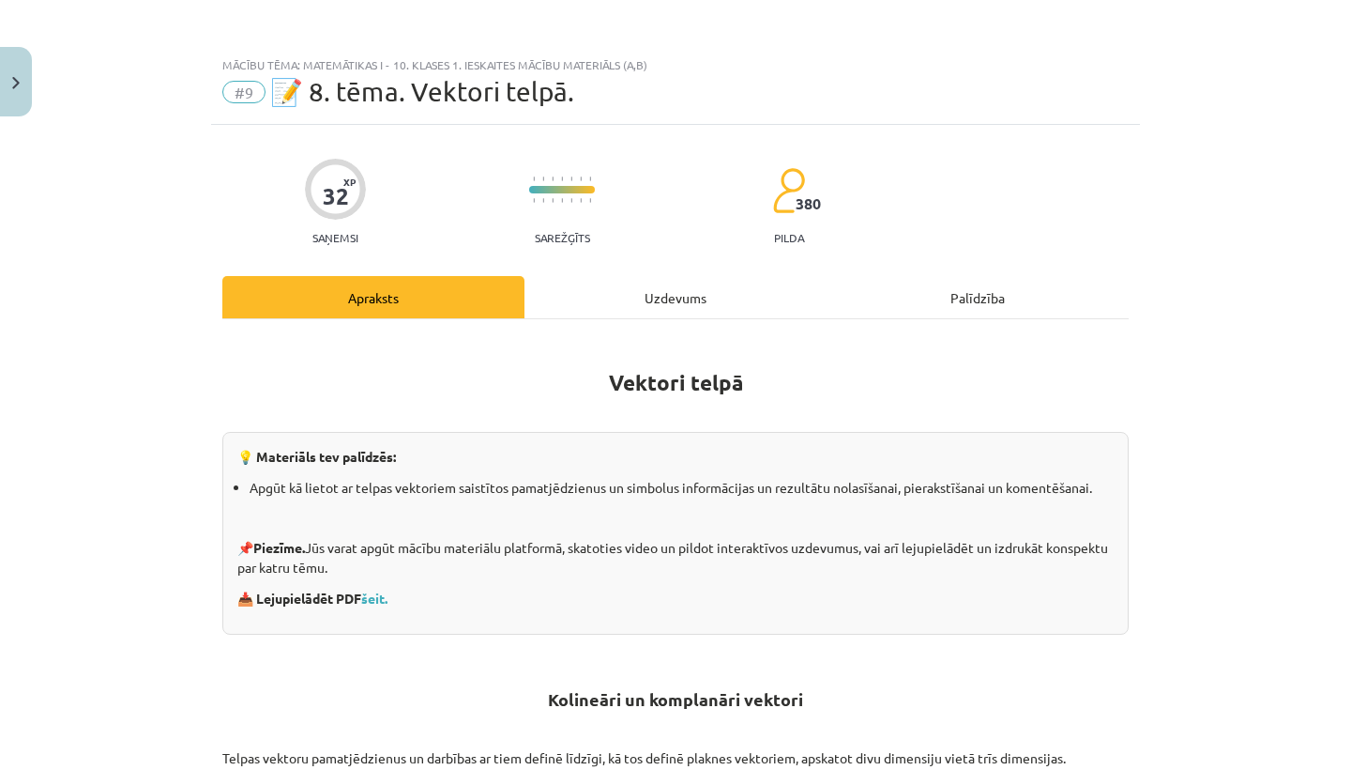
click at [638, 294] on div "Uzdevums" at bounding box center [676, 297] width 302 height 42
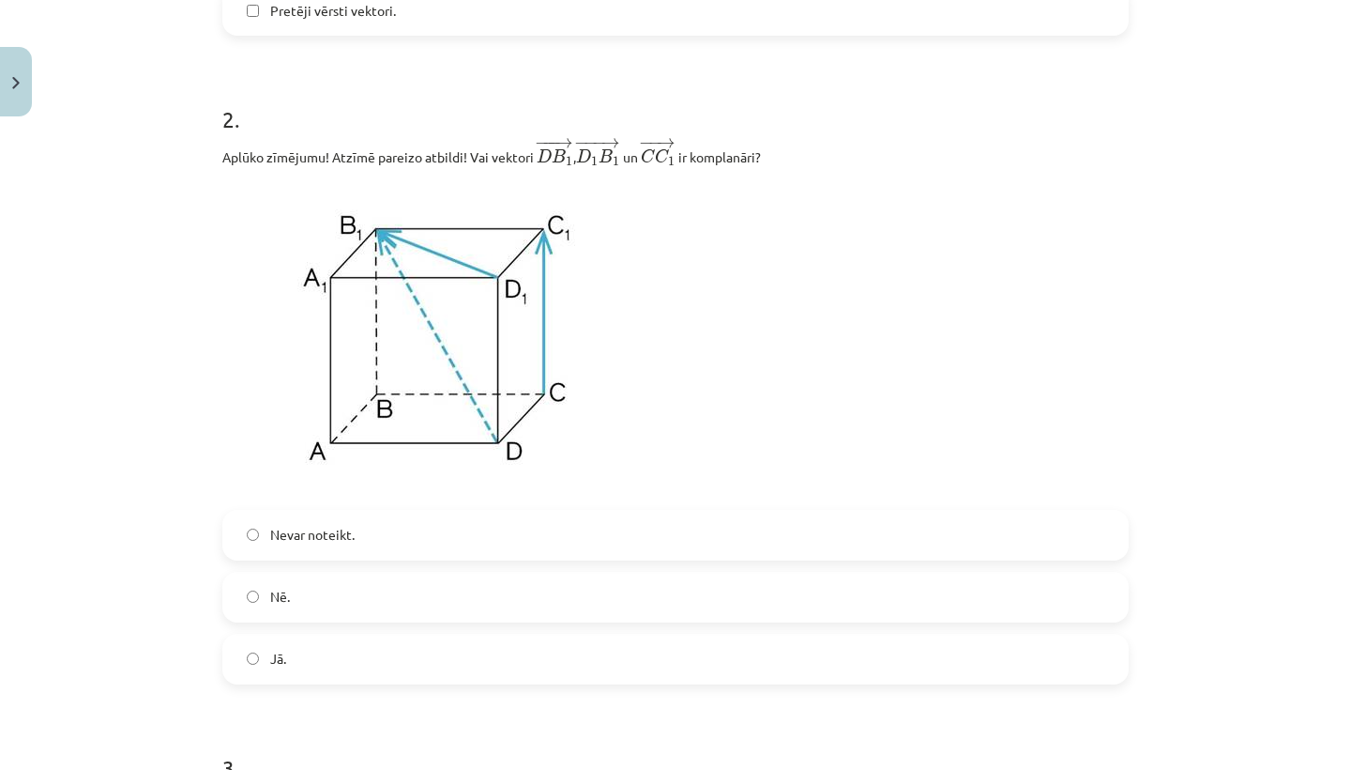
scroll to position [683, 0]
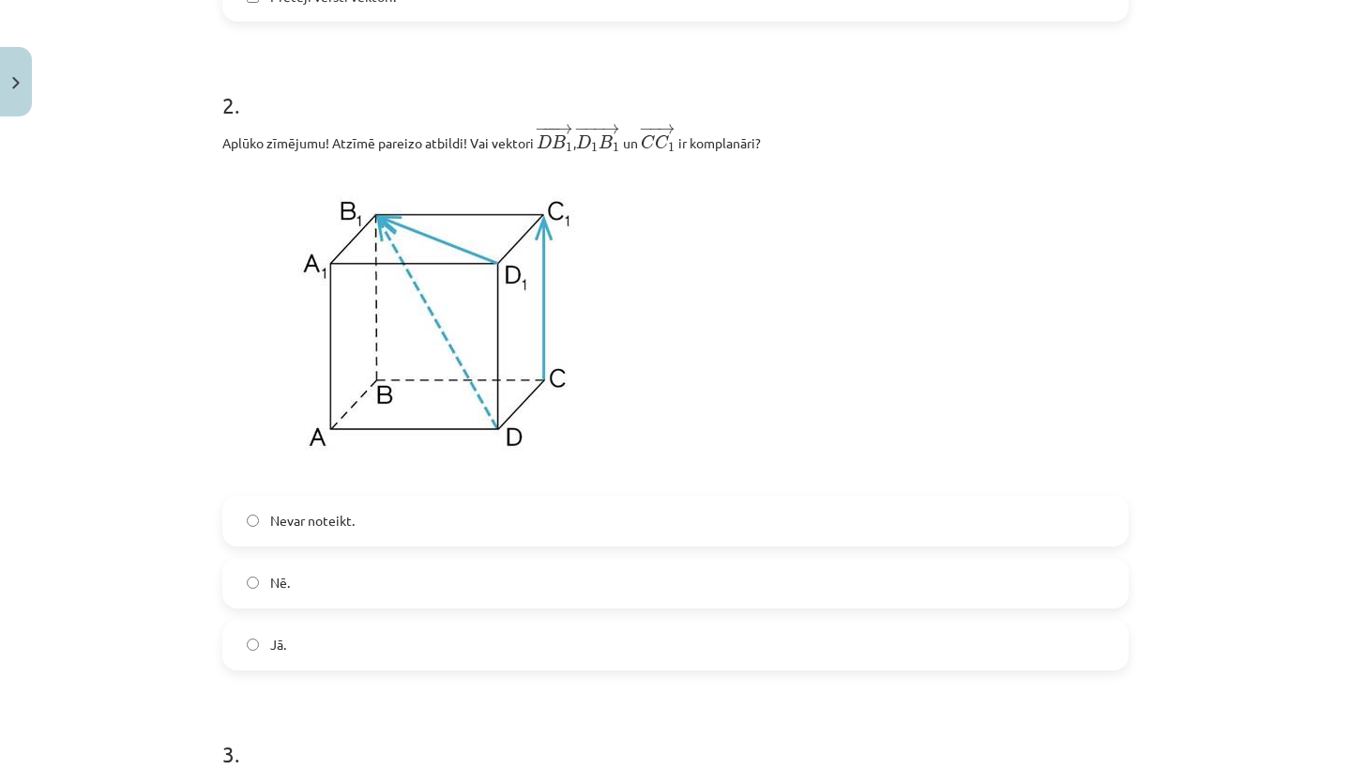
click at [245, 586] on label "Nē." at bounding box center [675, 582] width 903 height 47
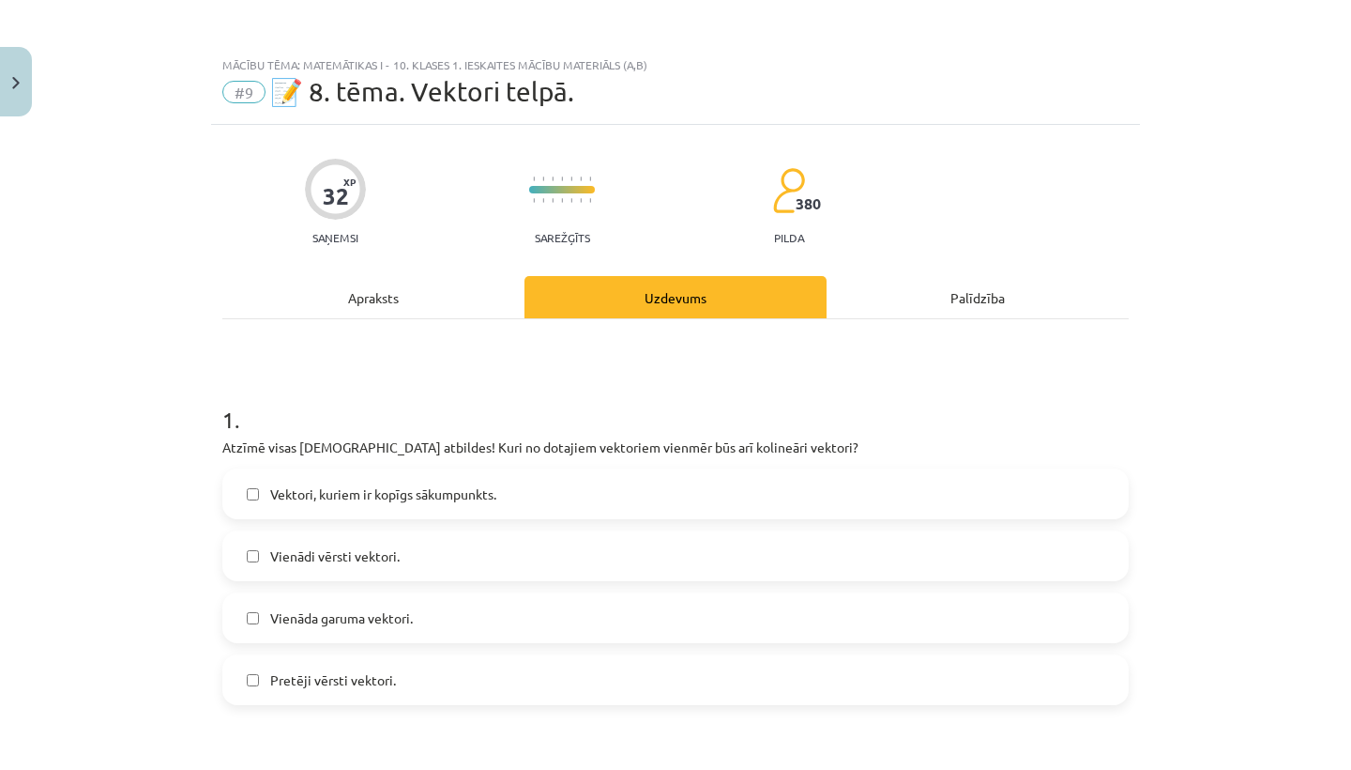
scroll to position [0, 0]
click at [370, 284] on div "Apraksts" at bounding box center [373, 297] width 302 height 42
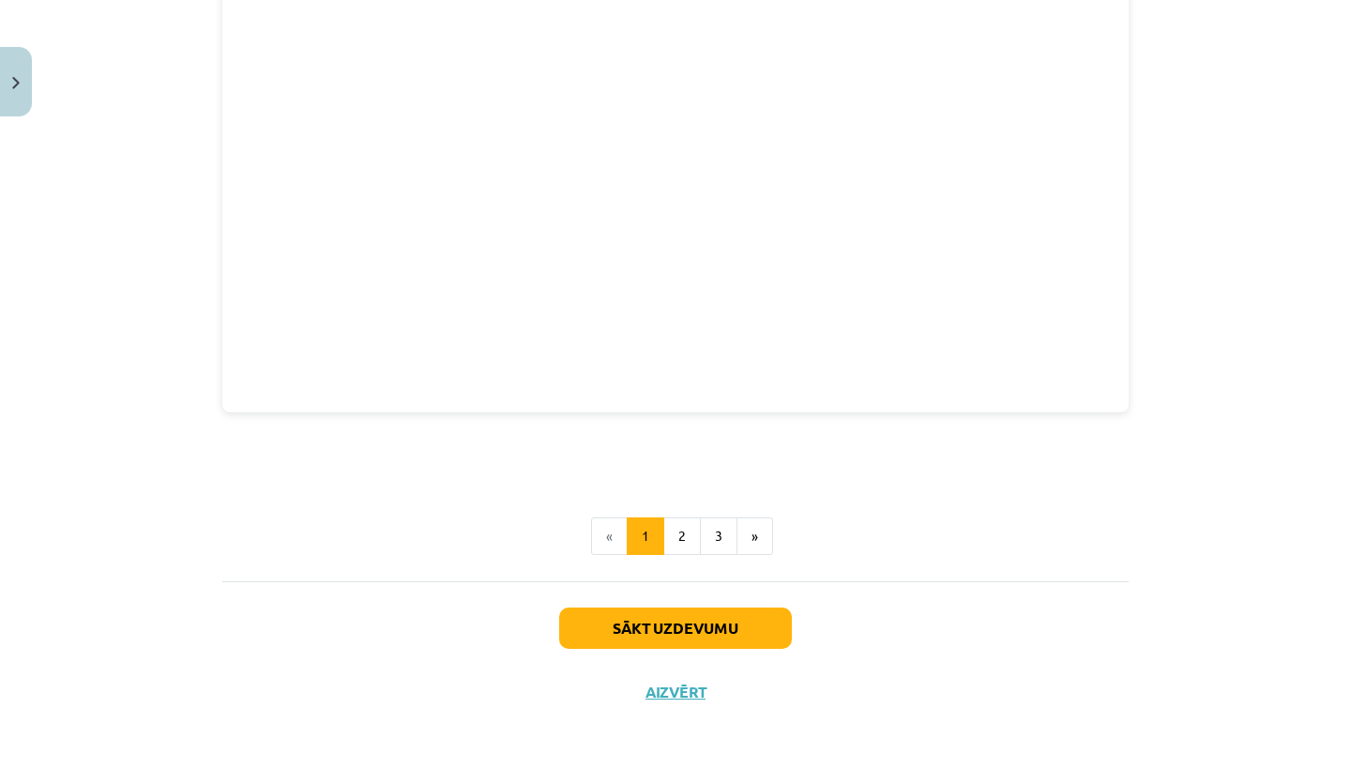
scroll to position [2519, 0]
click at [688, 540] on button "2" at bounding box center [682, 538] width 38 height 38
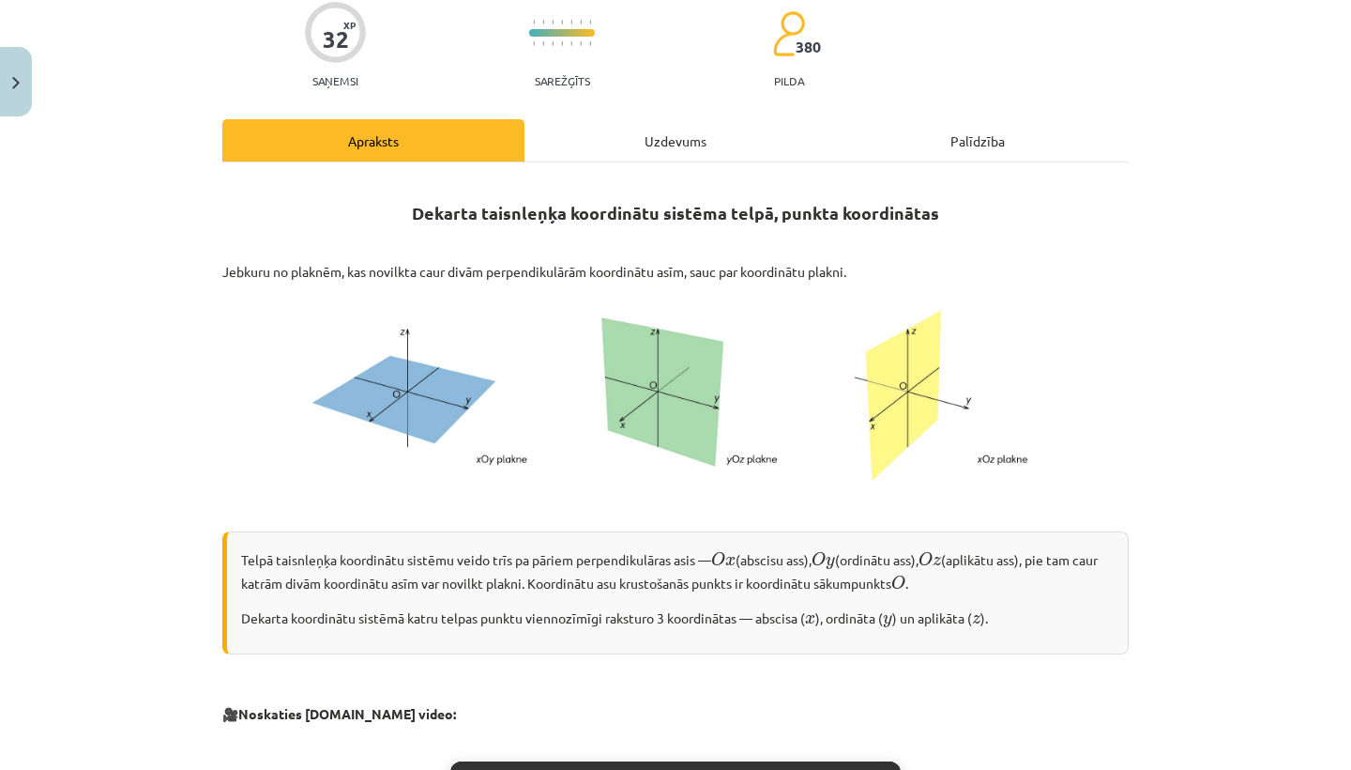
scroll to position [160, 0]
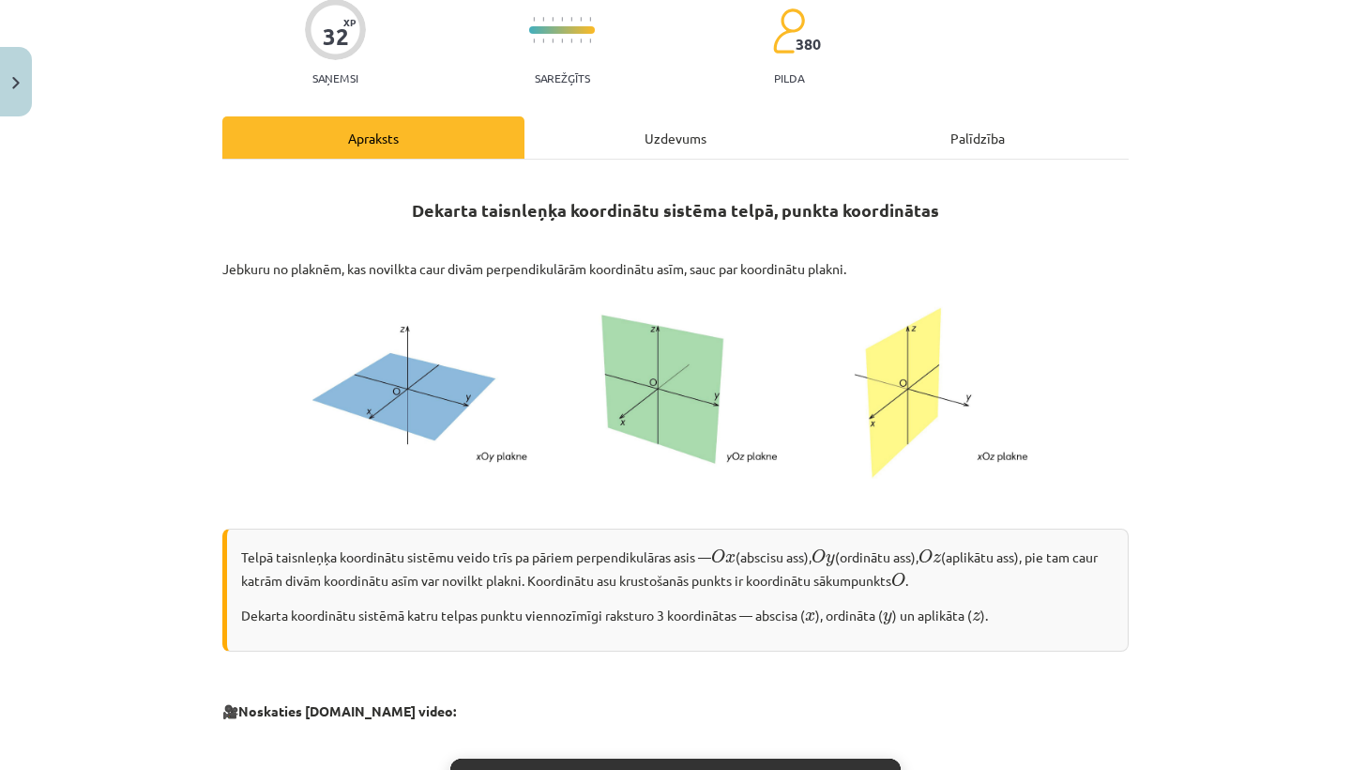
click at [624, 150] on div "Uzdevums" at bounding box center [676, 137] width 302 height 42
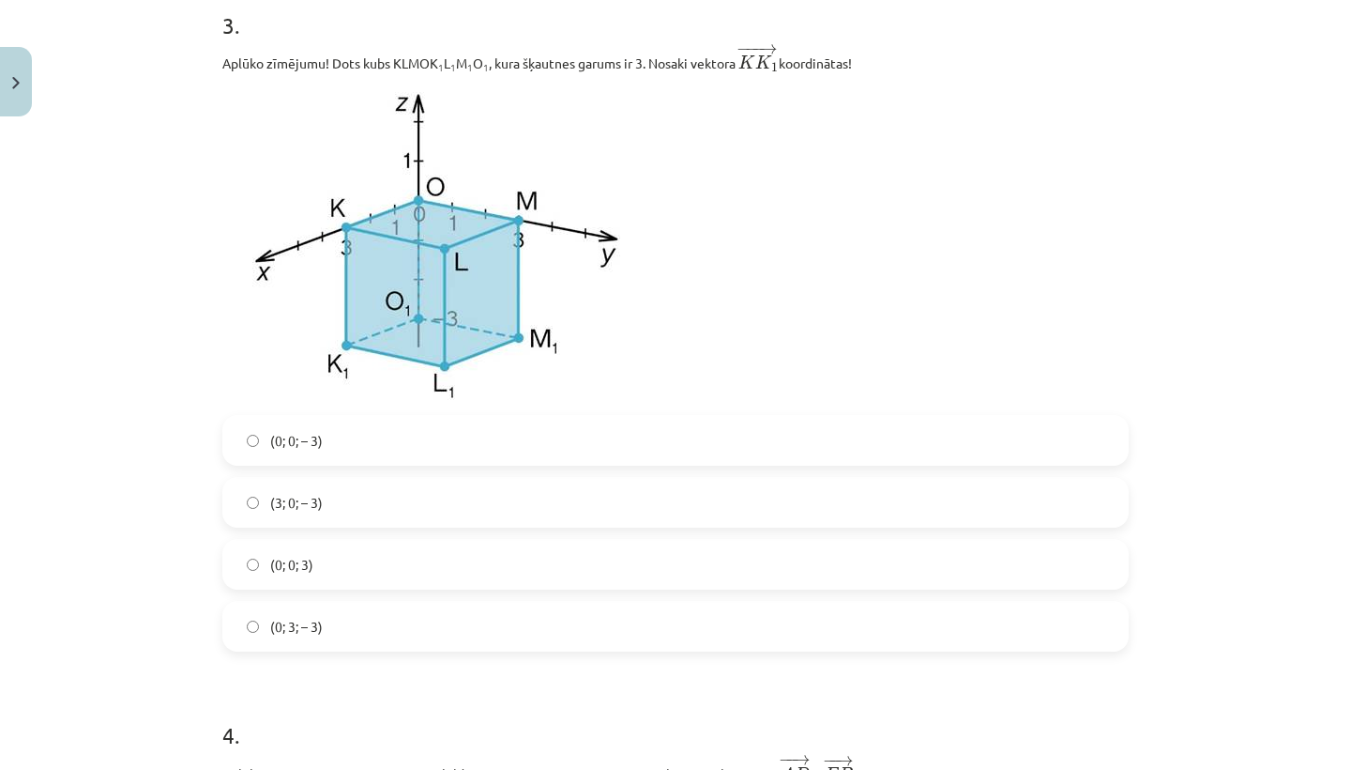
scroll to position [1413, 0]
click at [298, 508] on span "(3; 0; – 3)" at bounding box center [296, 501] width 53 height 20
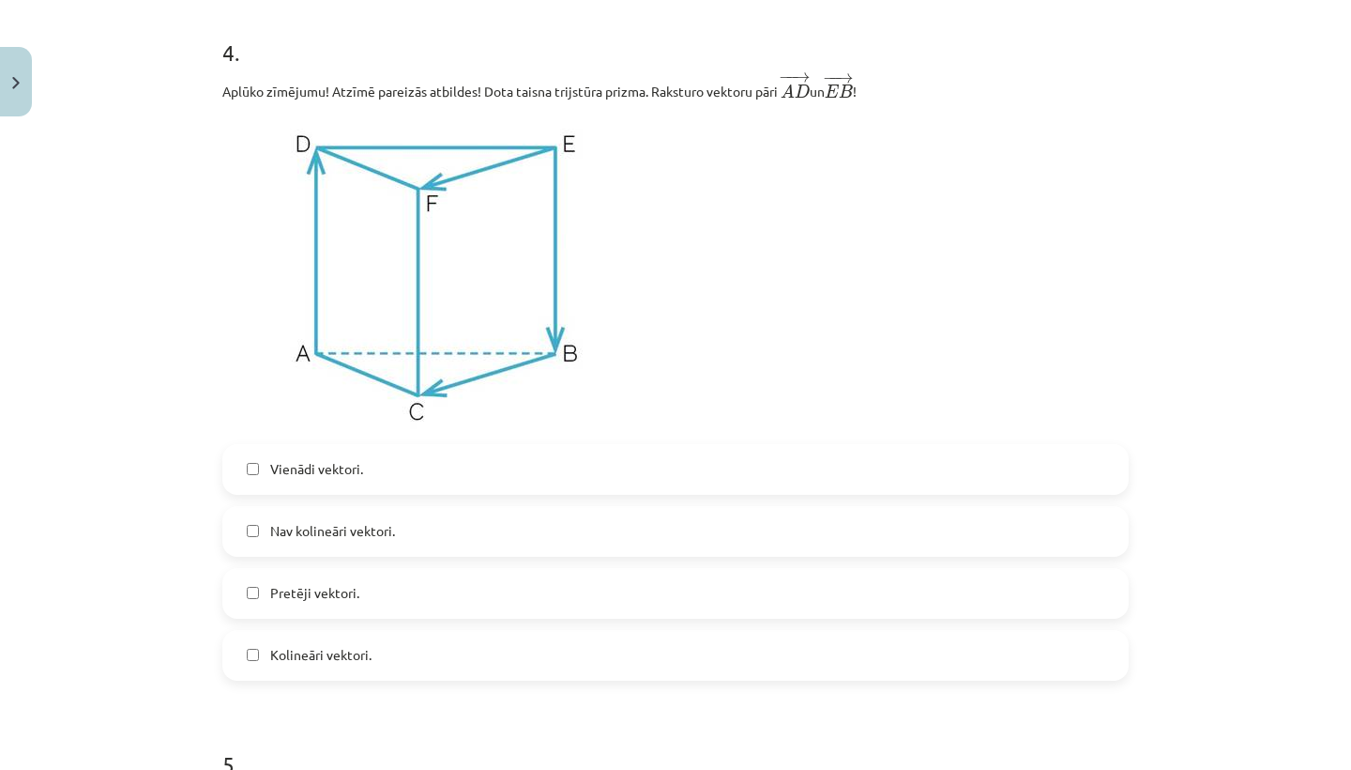
scroll to position [2090, 0]
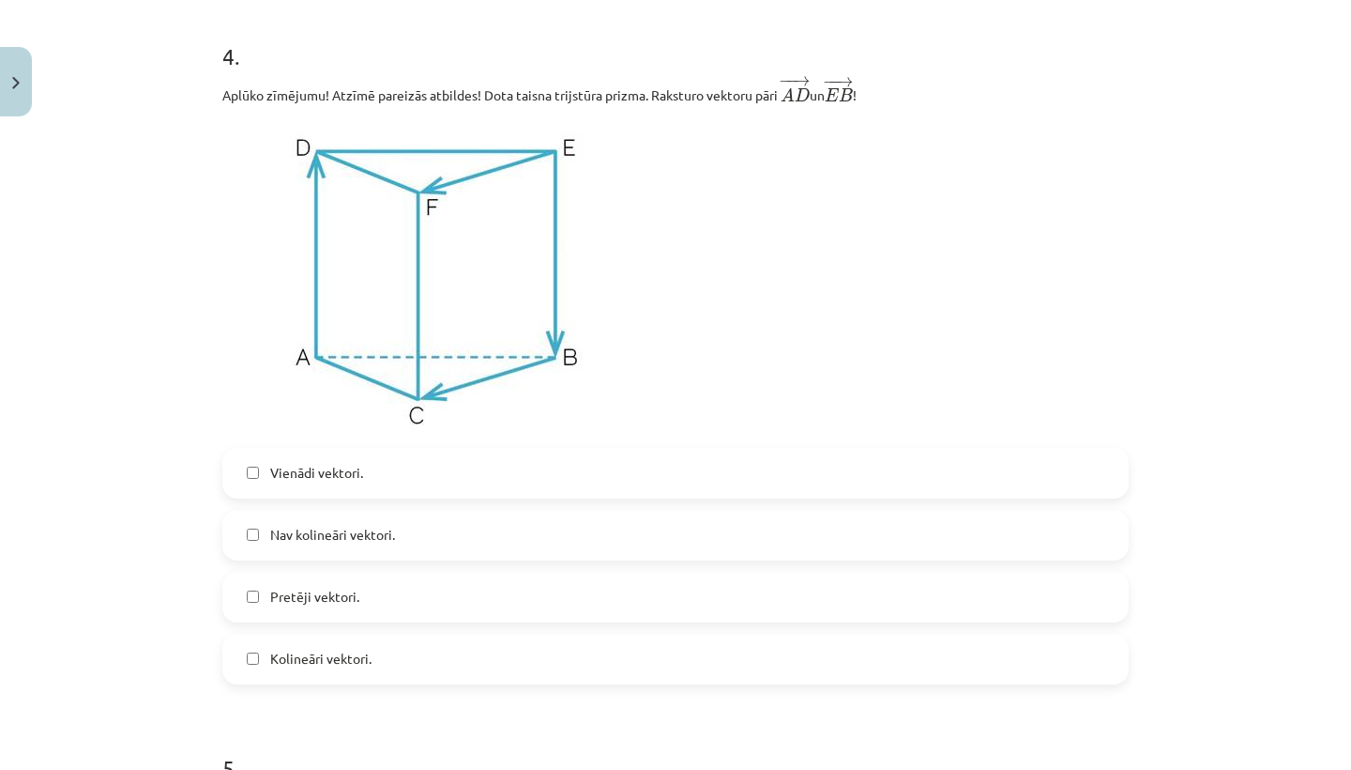
click at [287, 594] on span "Pretēji vektori." at bounding box center [314, 597] width 89 height 20
click at [285, 648] on label "Kolineāri vektori." at bounding box center [675, 658] width 903 height 47
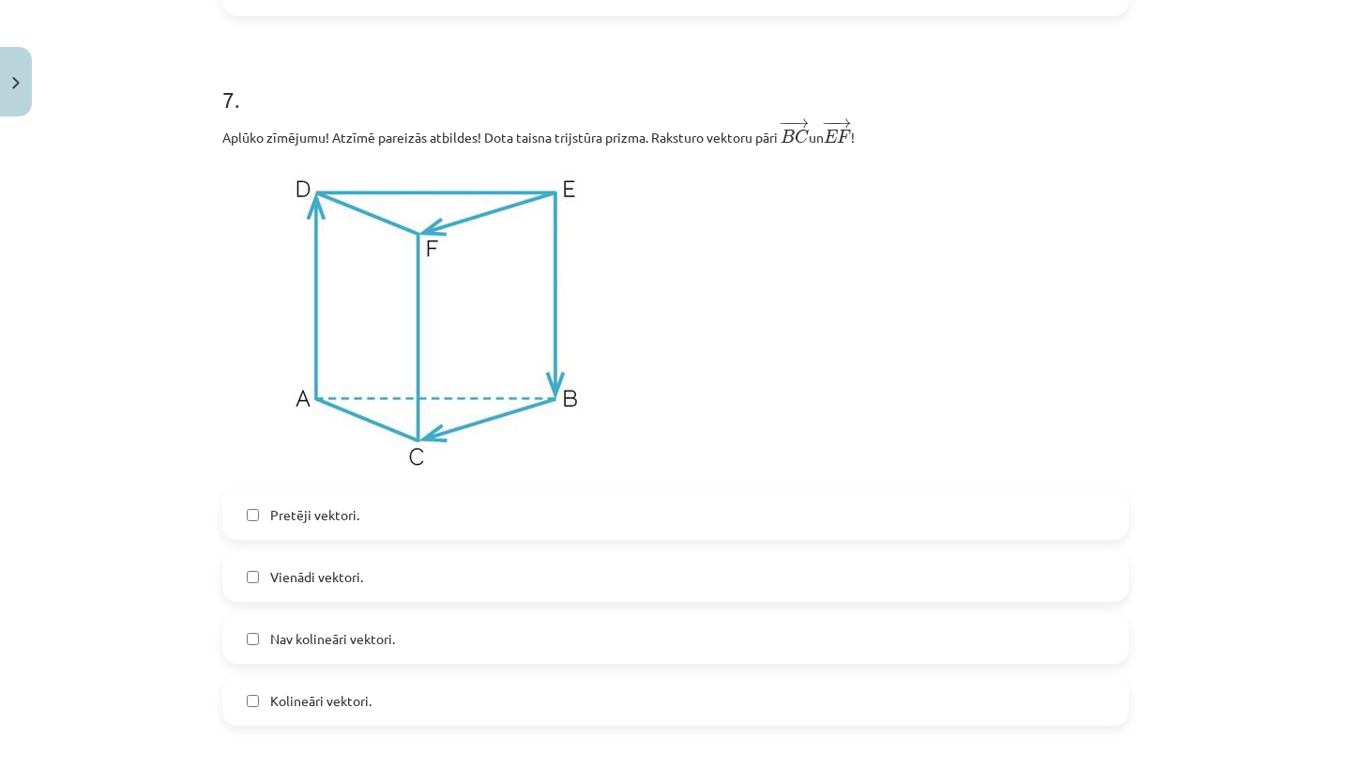
scroll to position [3845, 0]
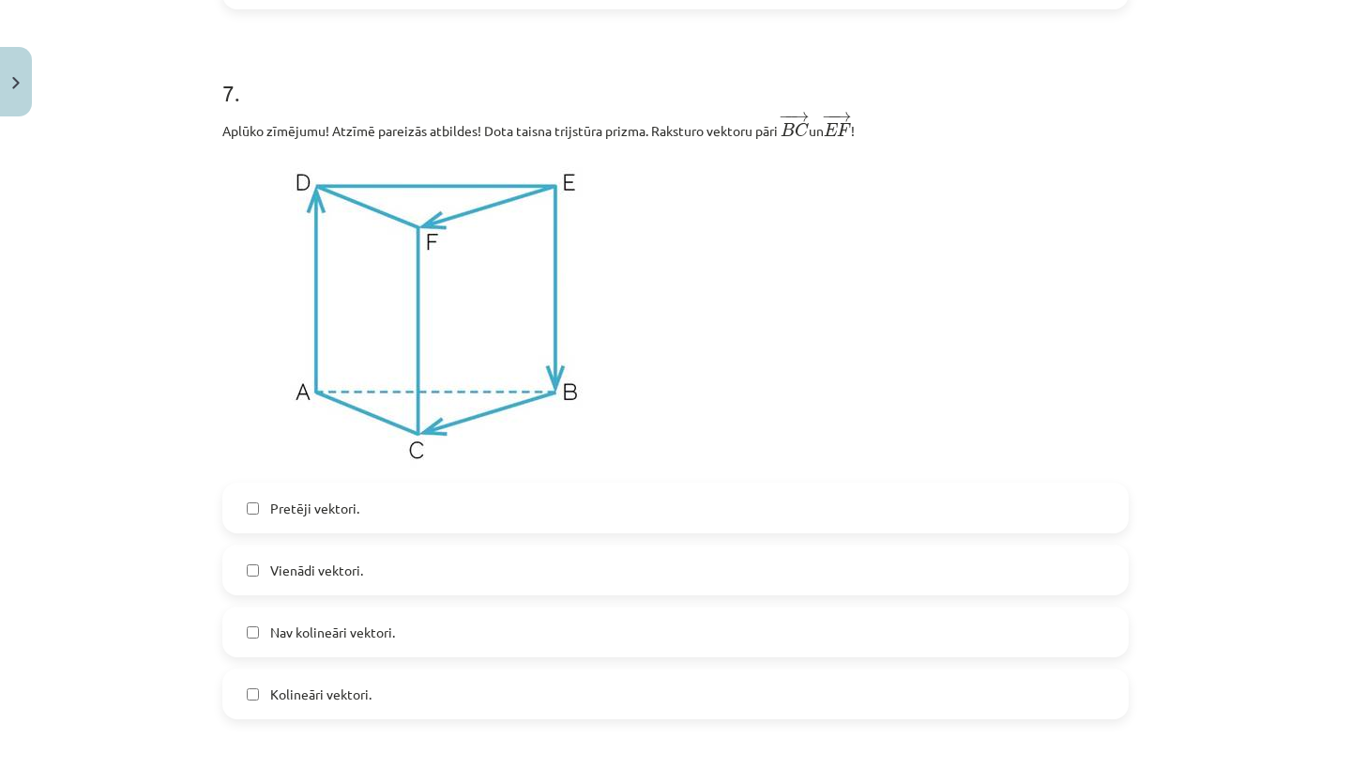
click at [328, 576] on span "Vienādi vektori." at bounding box center [316, 570] width 93 height 20
click at [301, 696] on span "Kolineāri vektori." at bounding box center [320, 694] width 101 height 20
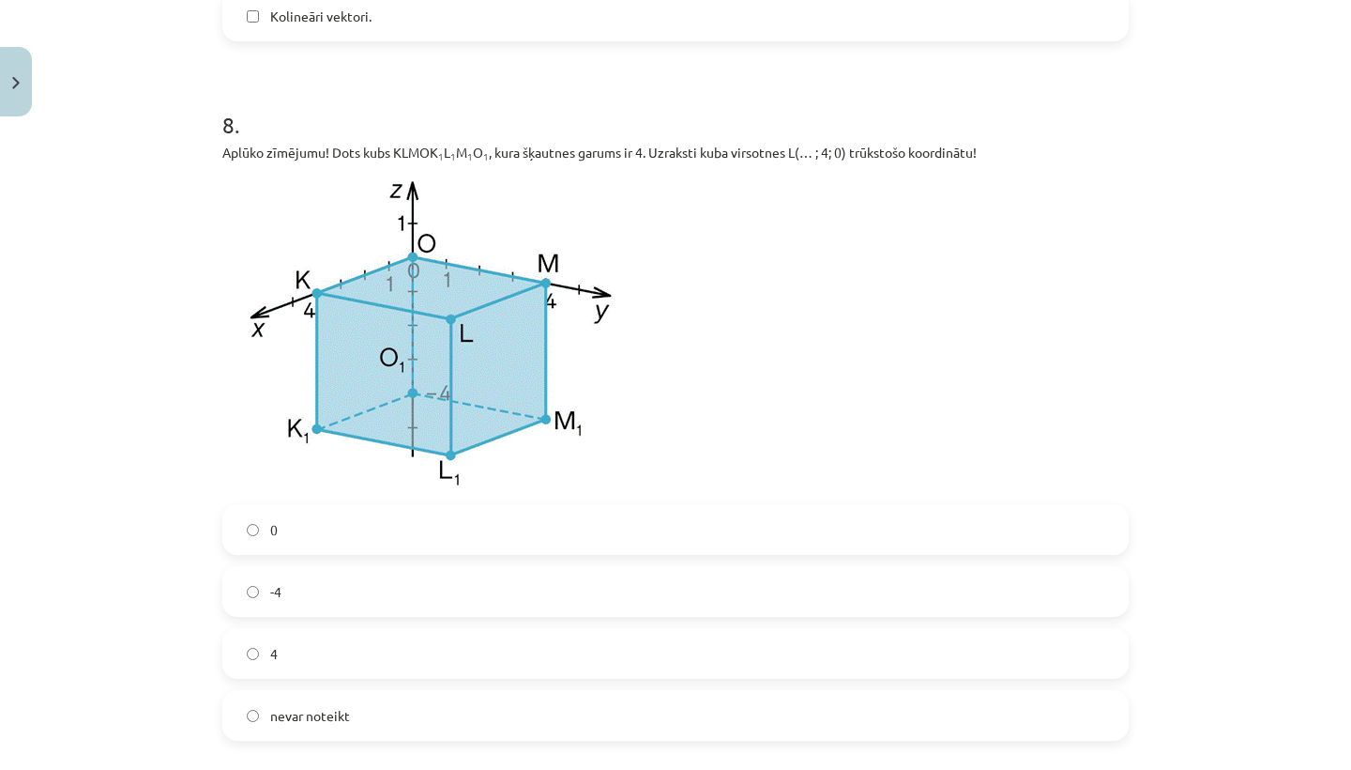
scroll to position [4525, 0]
click at [305, 723] on span "nevar noteikt" at bounding box center [310, 713] width 80 height 20
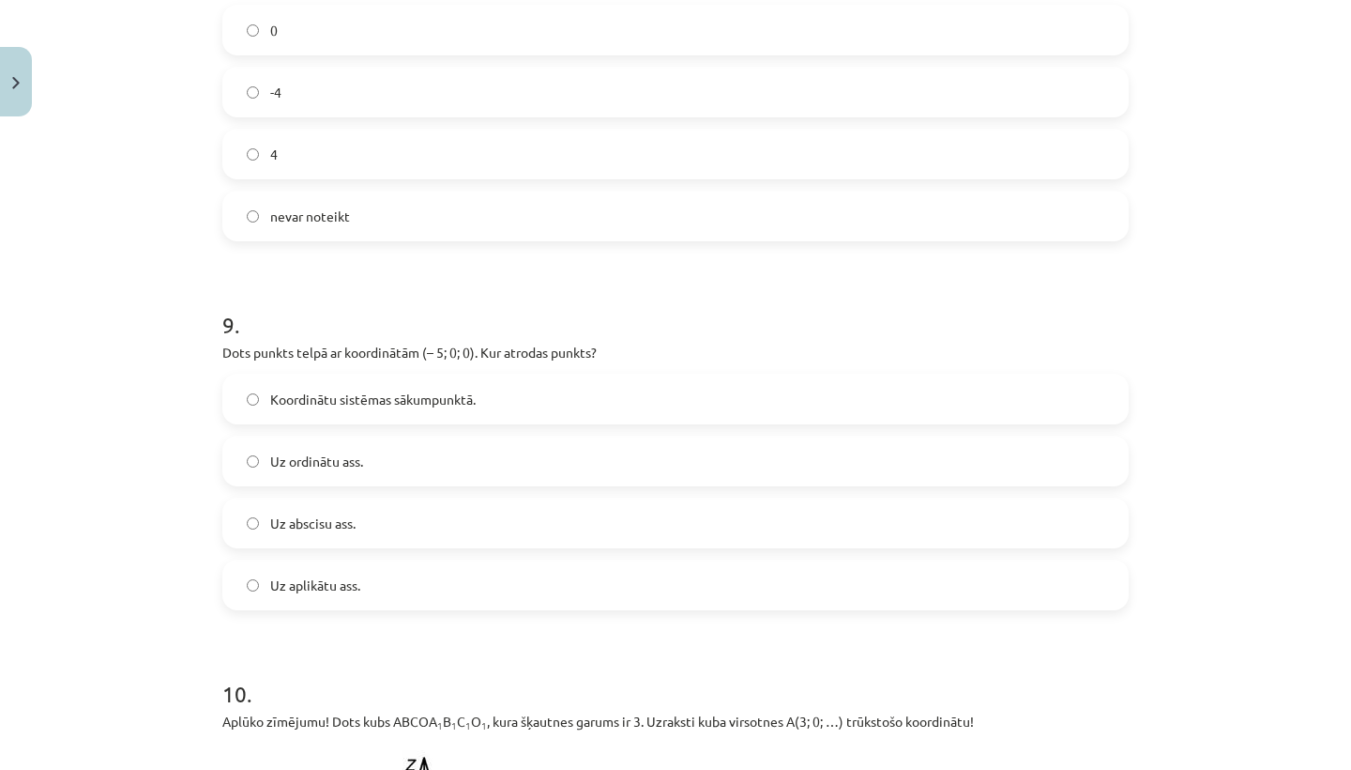
scroll to position [5025, 0]
click at [383, 531] on label "Uz abscisu ass." at bounding box center [675, 519] width 903 height 47
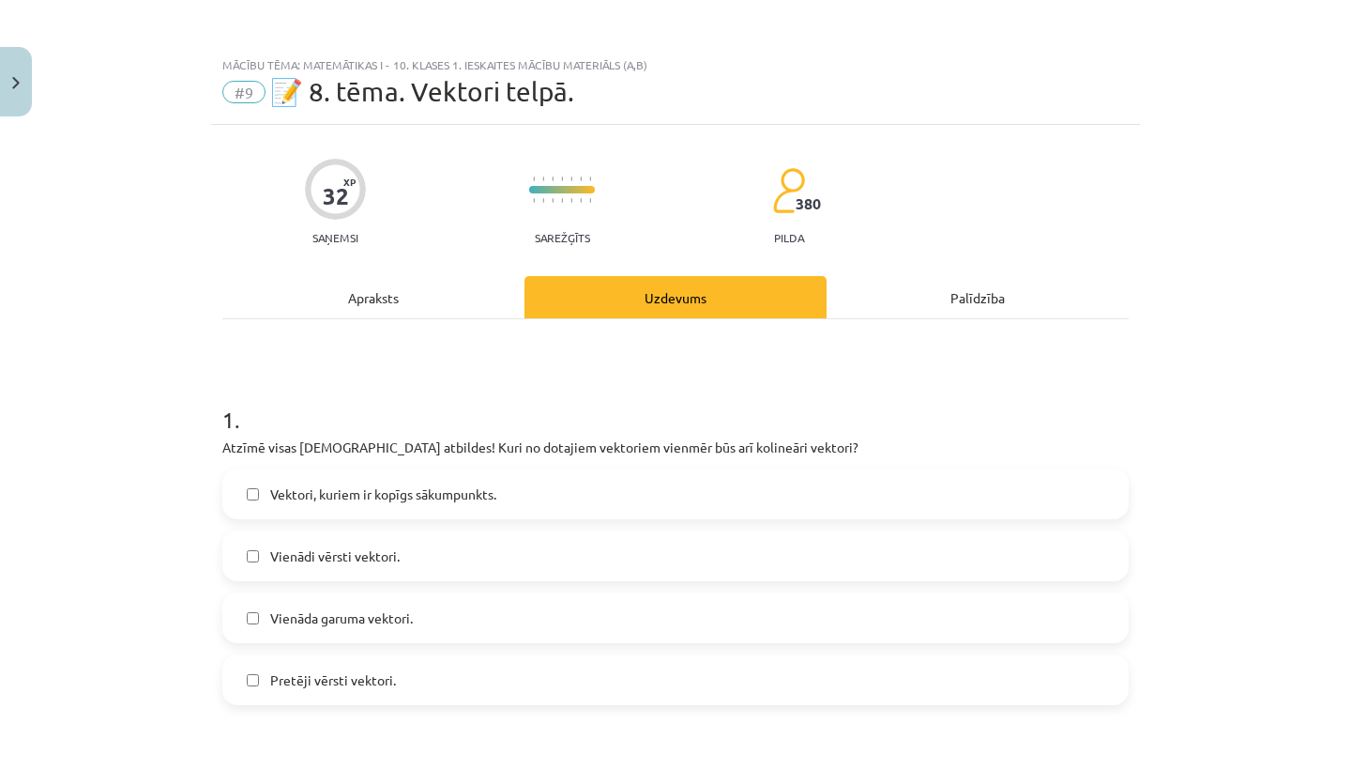
scroll to position [0, 0]
click at [422, 313] on div "Apraksts" at bounding box center [373, 297] width 302 height 42
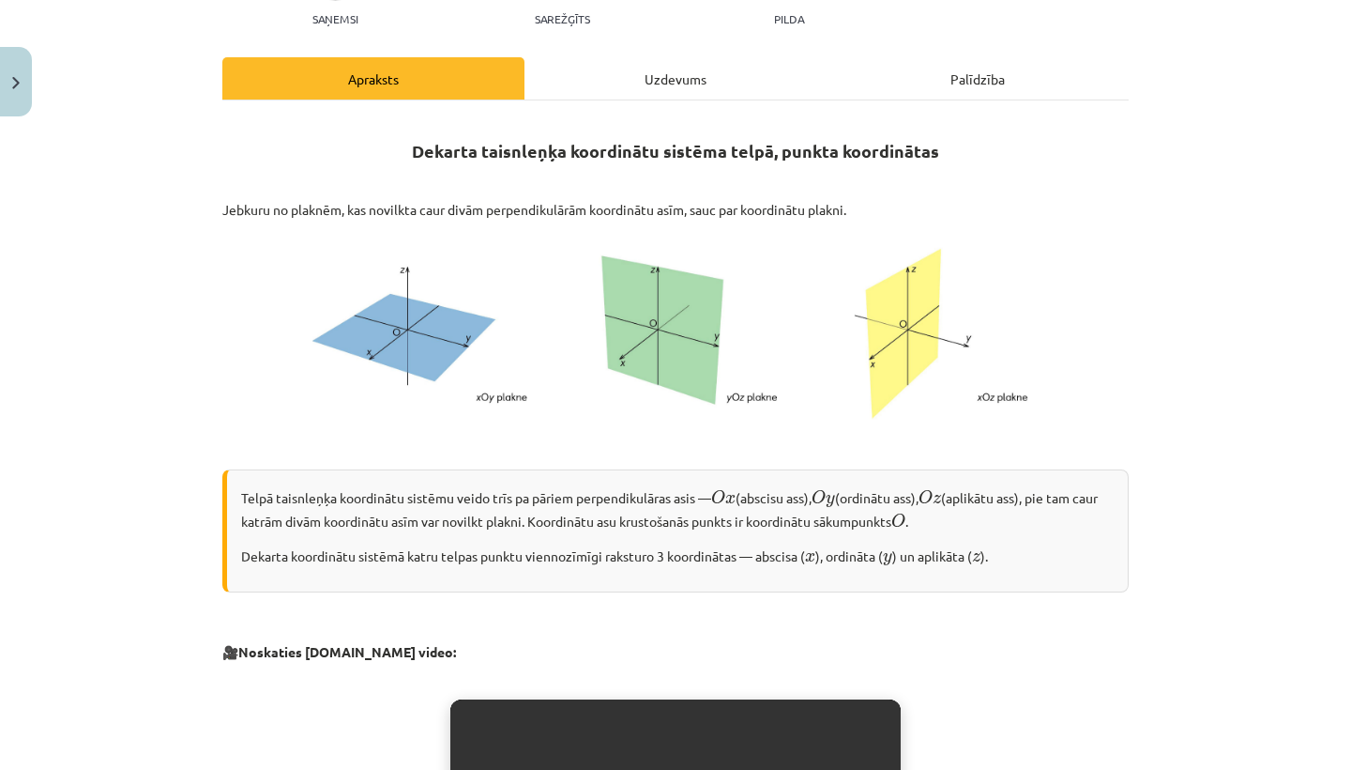
scroll to position [223, 0]
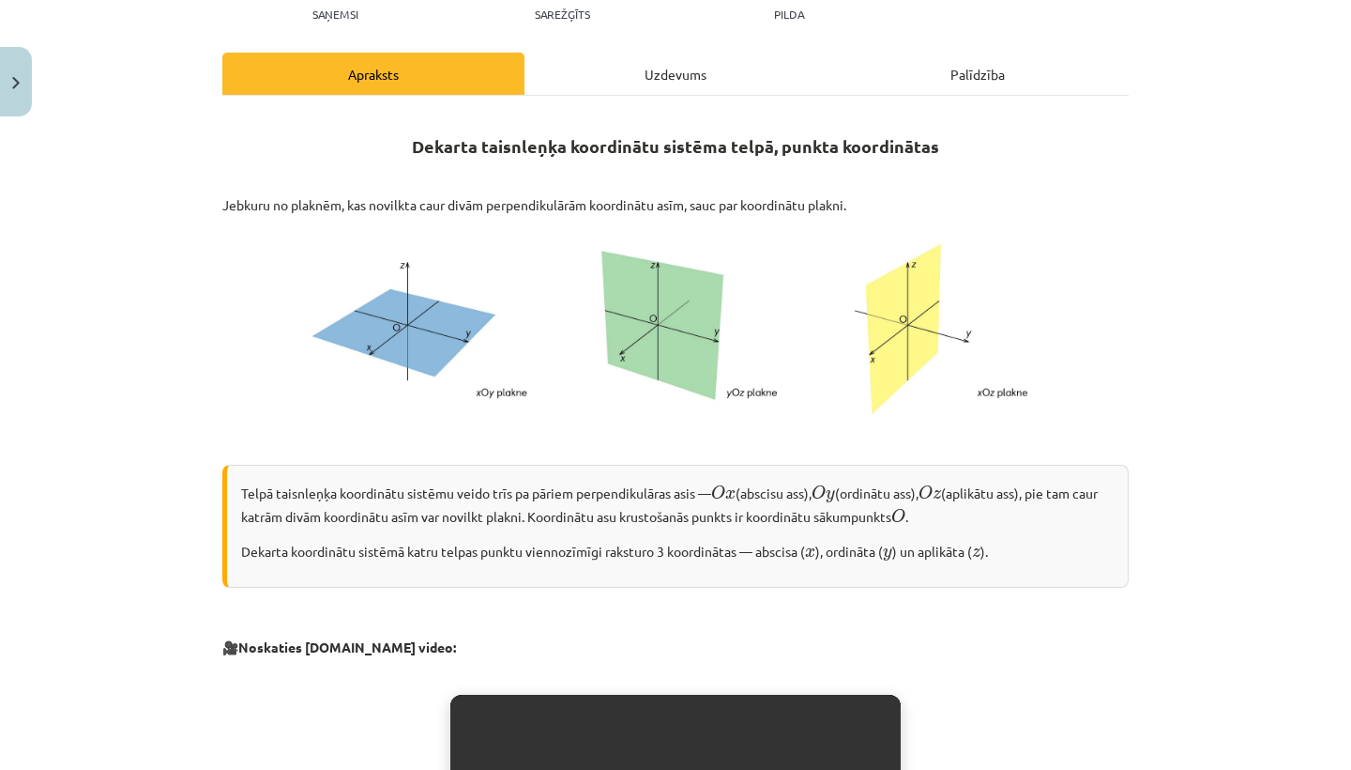
click at [687, 71] on div "Uzdevums" at bounding box center [676, 74] width 302 height 42
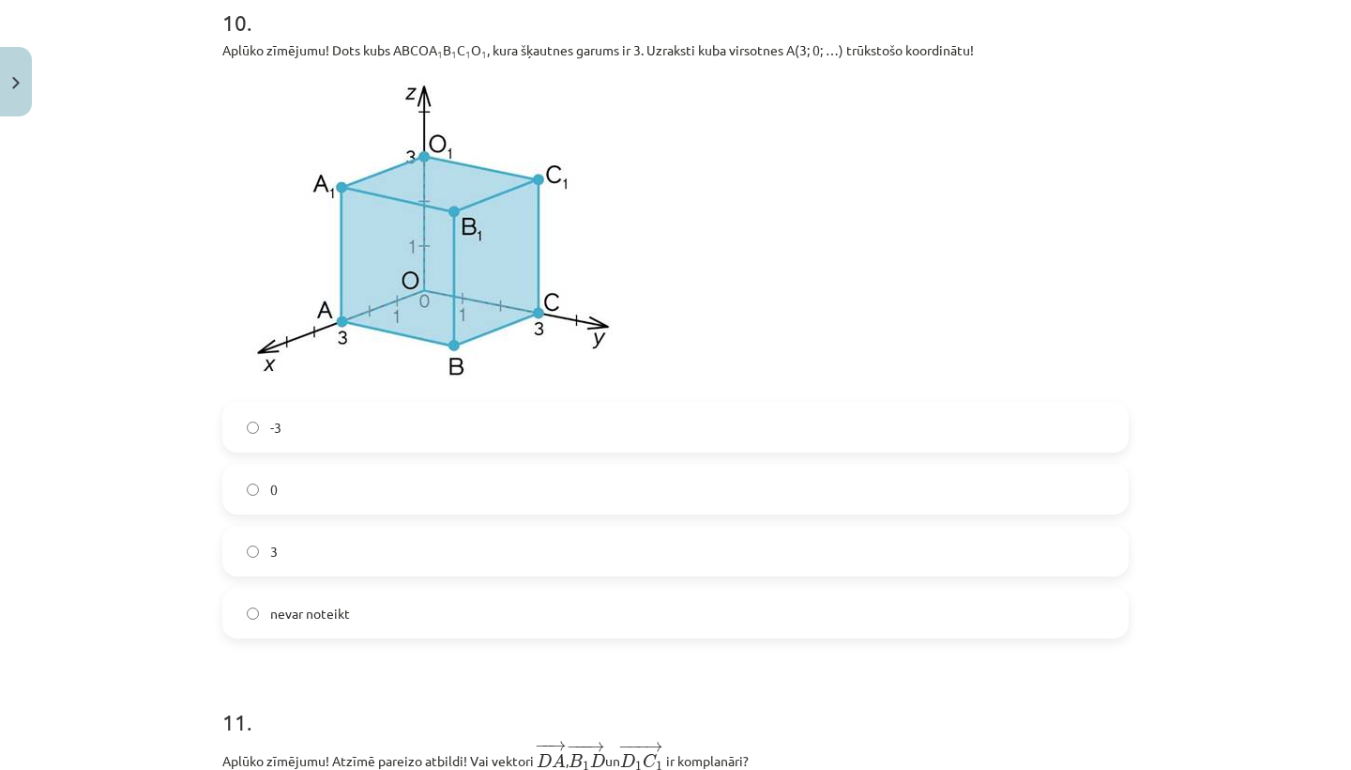
scroll to position [5724, 0]
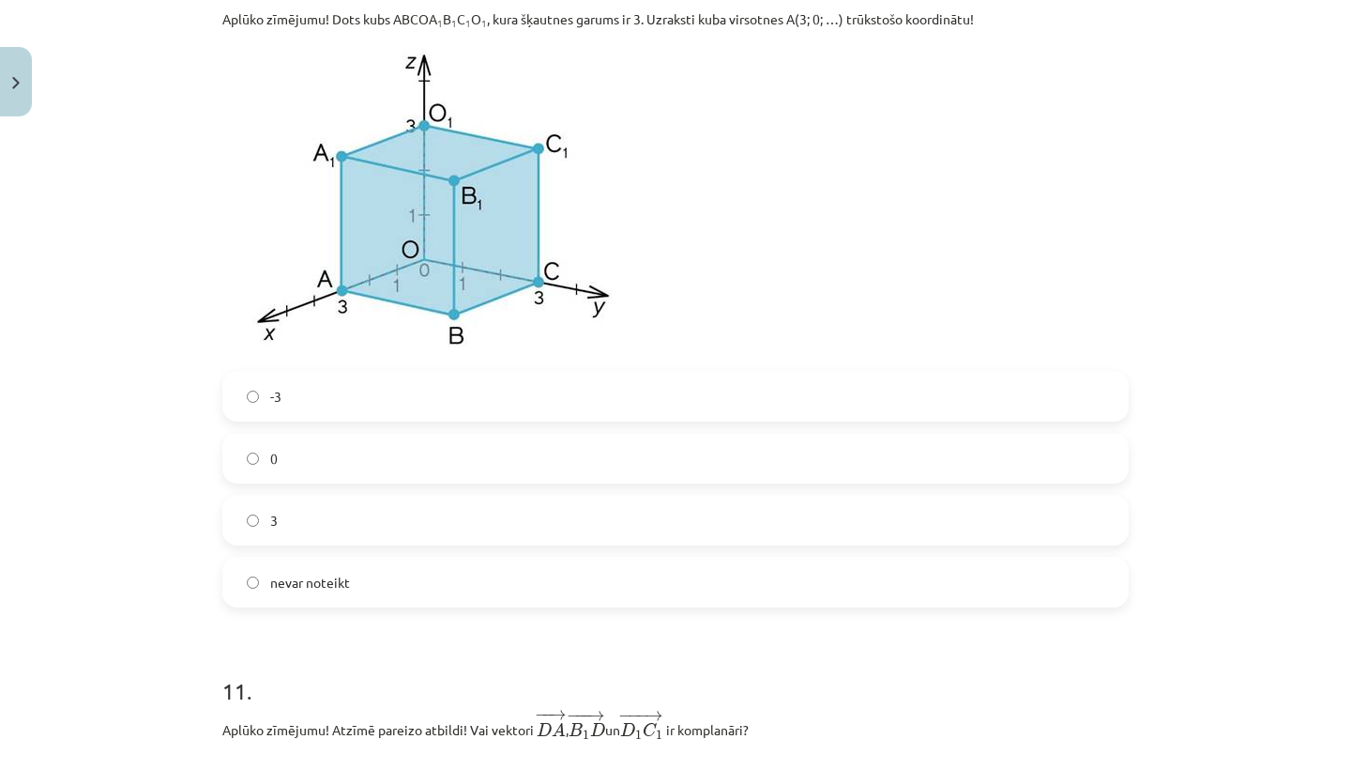
click at [294, 576] on span "nevar noteikt" at bounding box center [310, 582] width 80 height 20
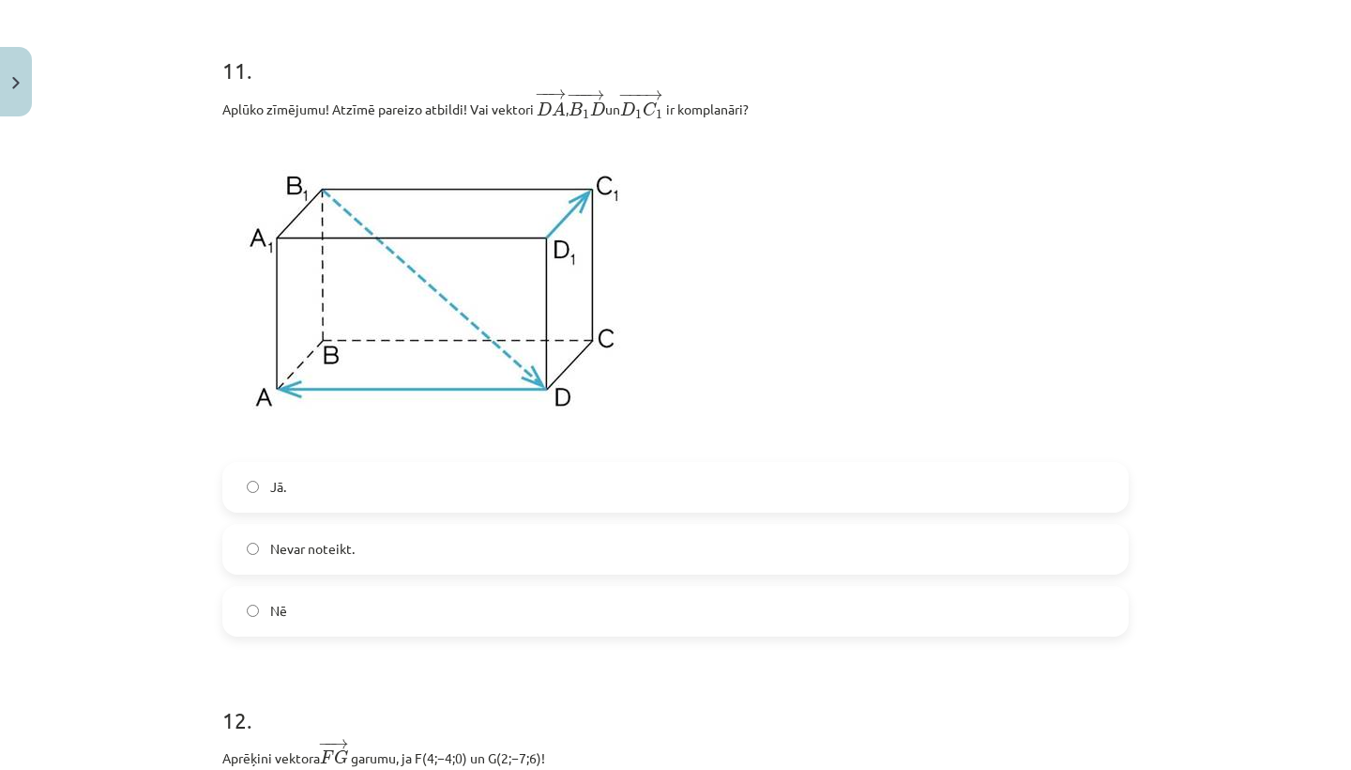
scroll to position [6345, 0]
click at [349, 599] on label "Nē" at bounding box center [675, 610] width 903 height 47
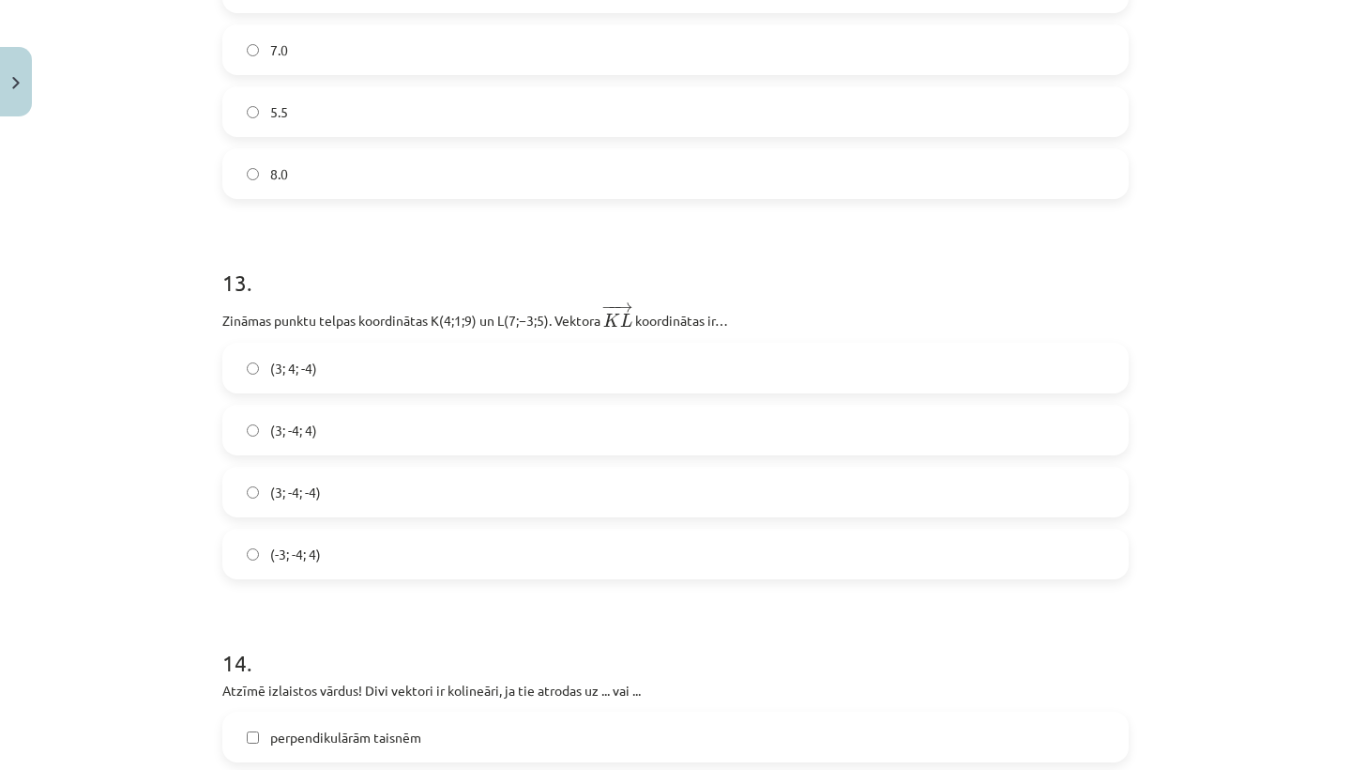
scroll to position [7174, 0]
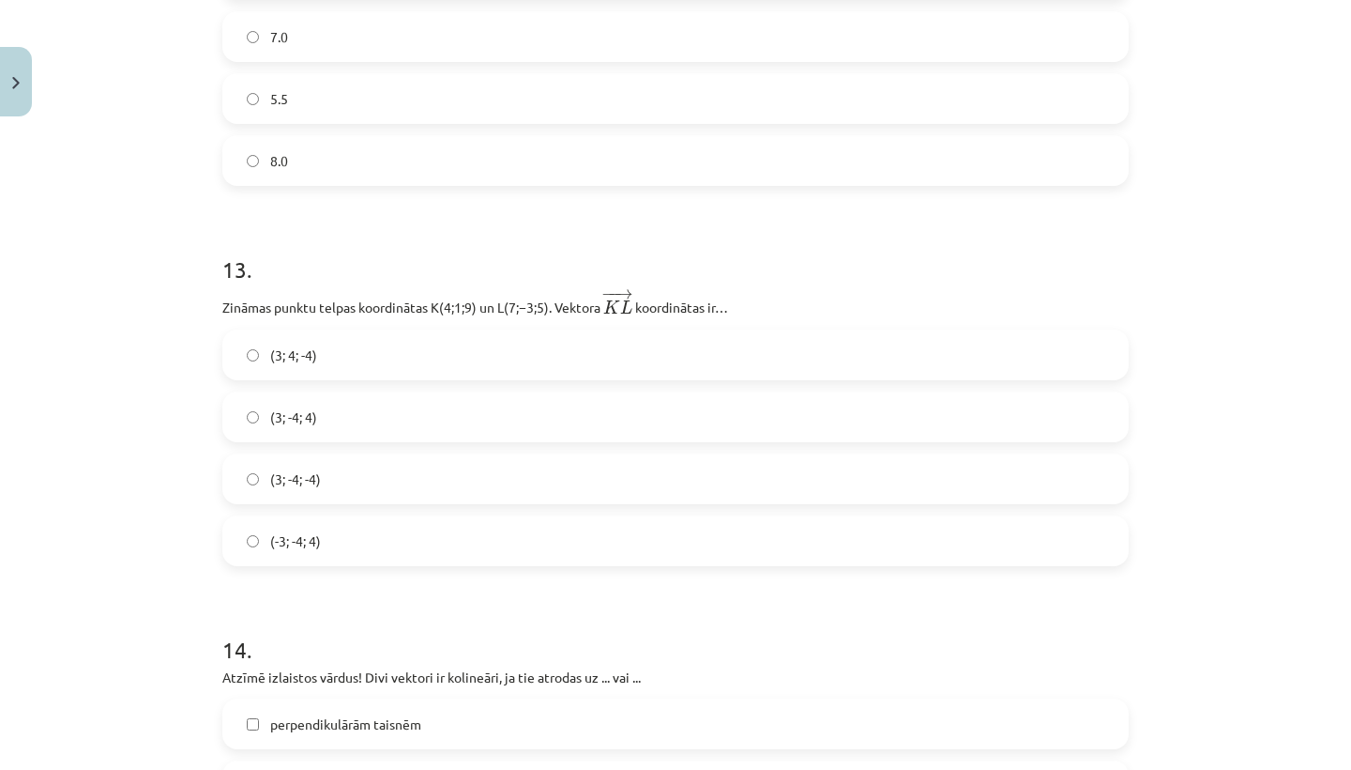
click at [304, 489] on span "(3; -4; -4)" at bounding box center [295, 479] width 51 height 20
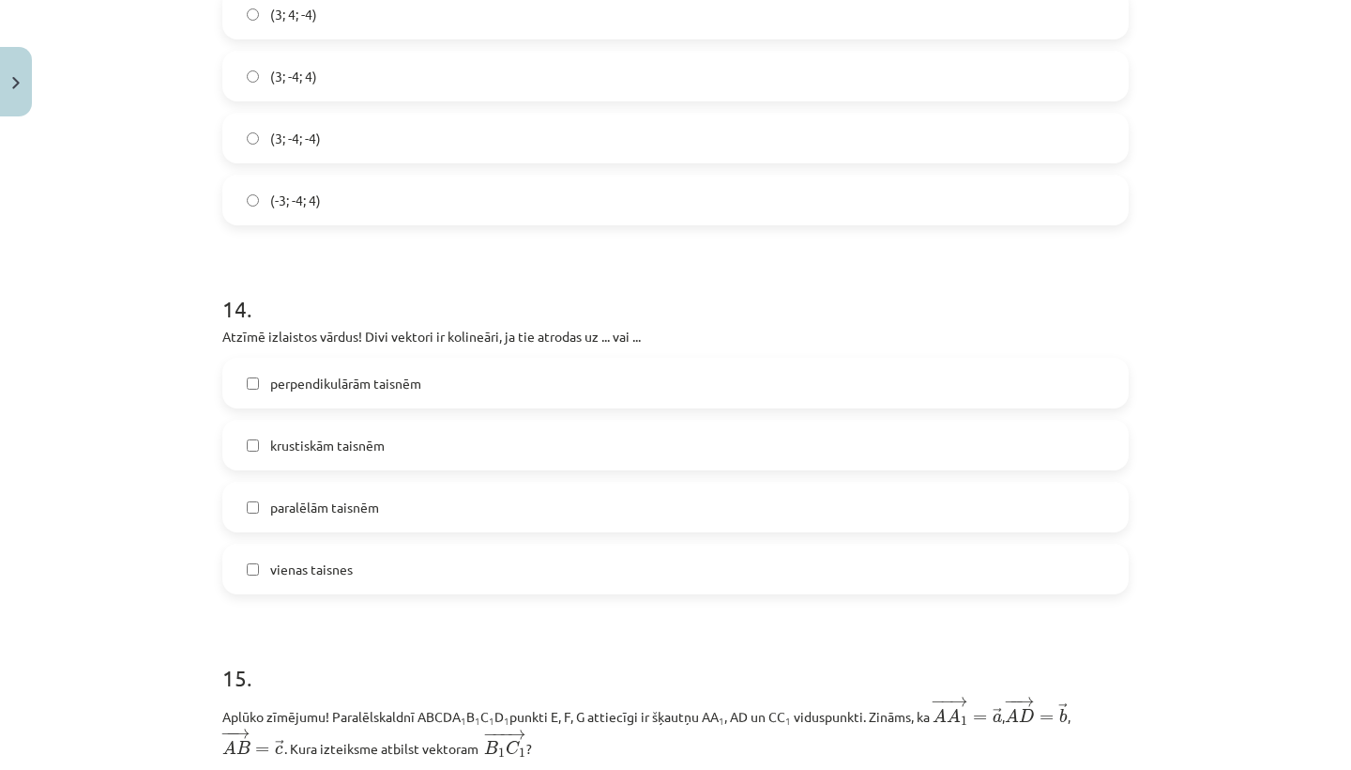
scroll to position [7519, 0]
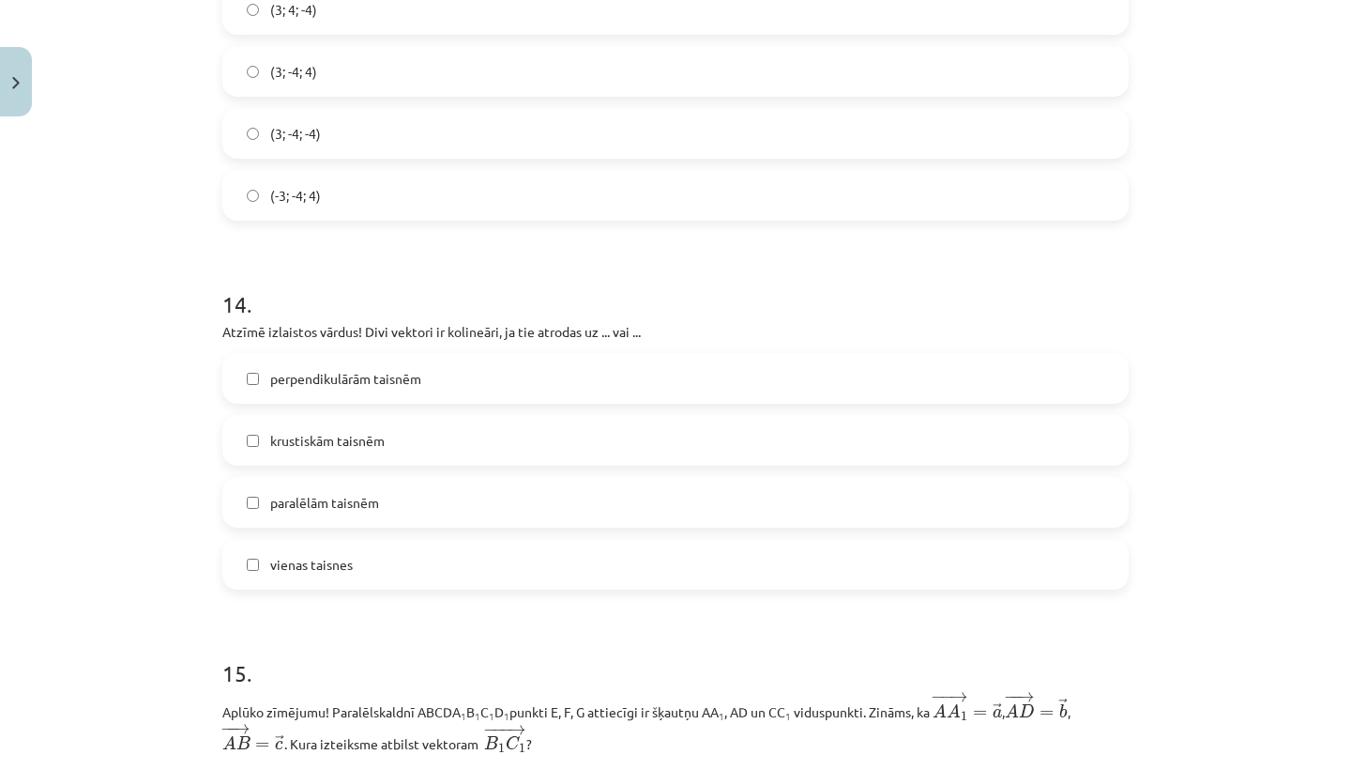
click at [247, 525] on label "paralēlām taisnēm" at bounding box center [675, 502] width 903 height 47
click at [247, 560] on label "vienas taisnes" at bounding box center [675, 564] width 903 height 47
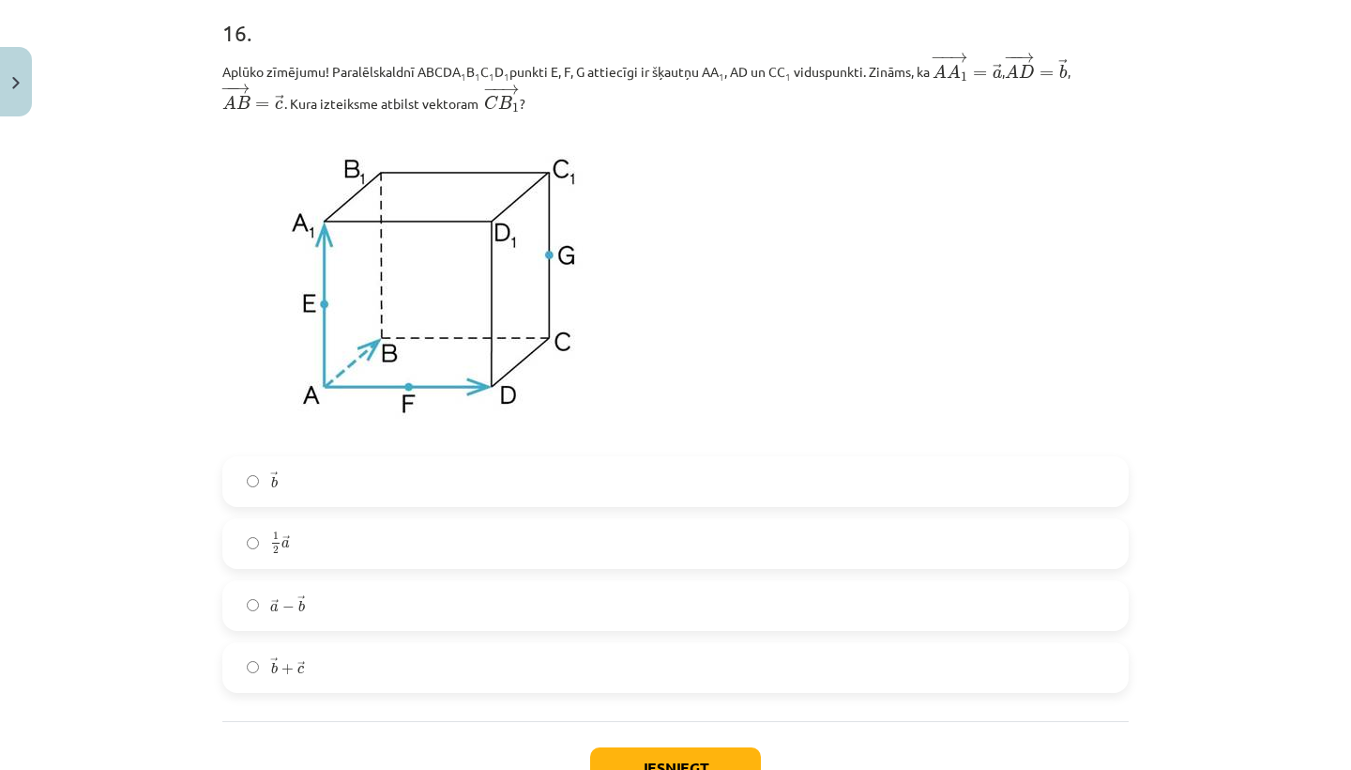
scroll to position [8903, 0]
click at [483, 604] on label "→ a − → b a → − b →" at bounding box center [675, 603] width 903 height 47
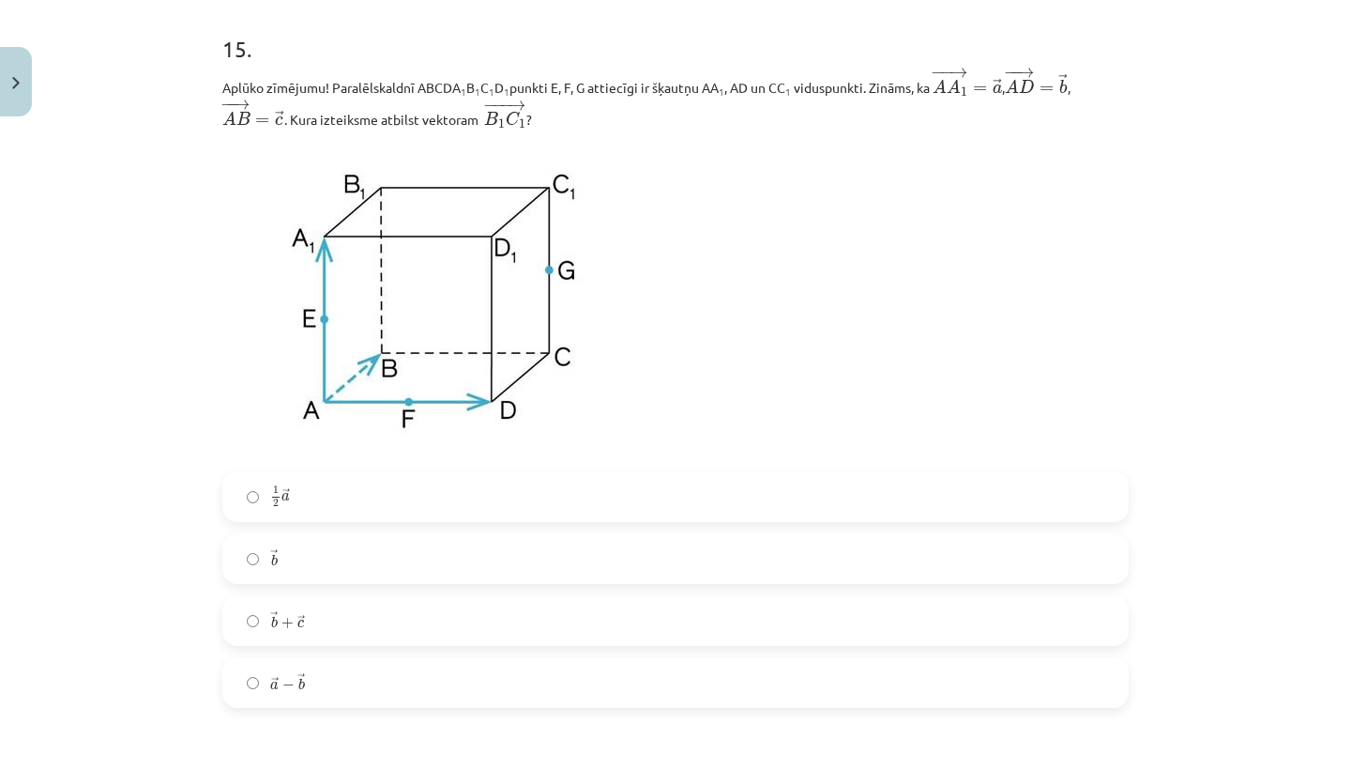
scroll to position [8144, 0]
click at [412, 569] on label "→ b b →" at bounding box center [675, 557] width 903 height 47
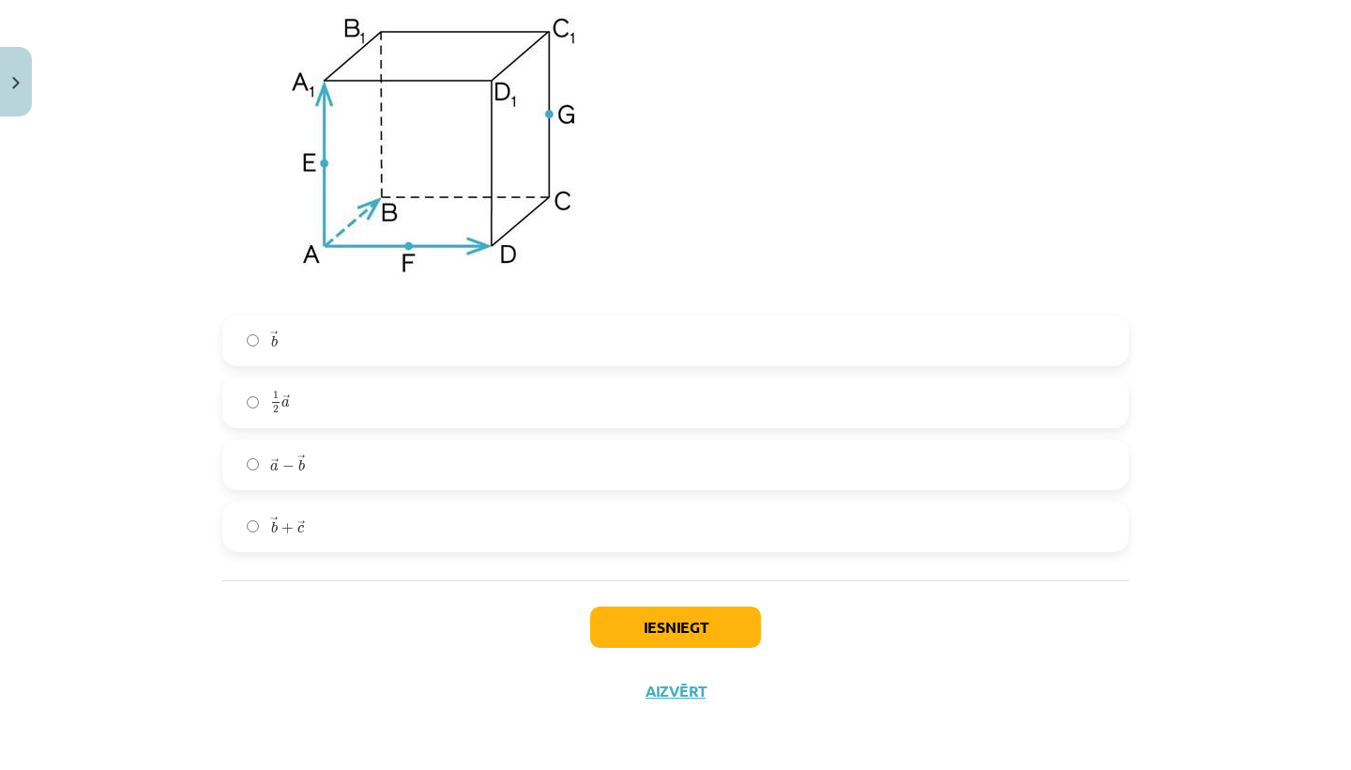
scroll to position [9051, 0]
click at [643, 623] on button "Iesniegt" at bounding box center [675, 626] width 171 height 41
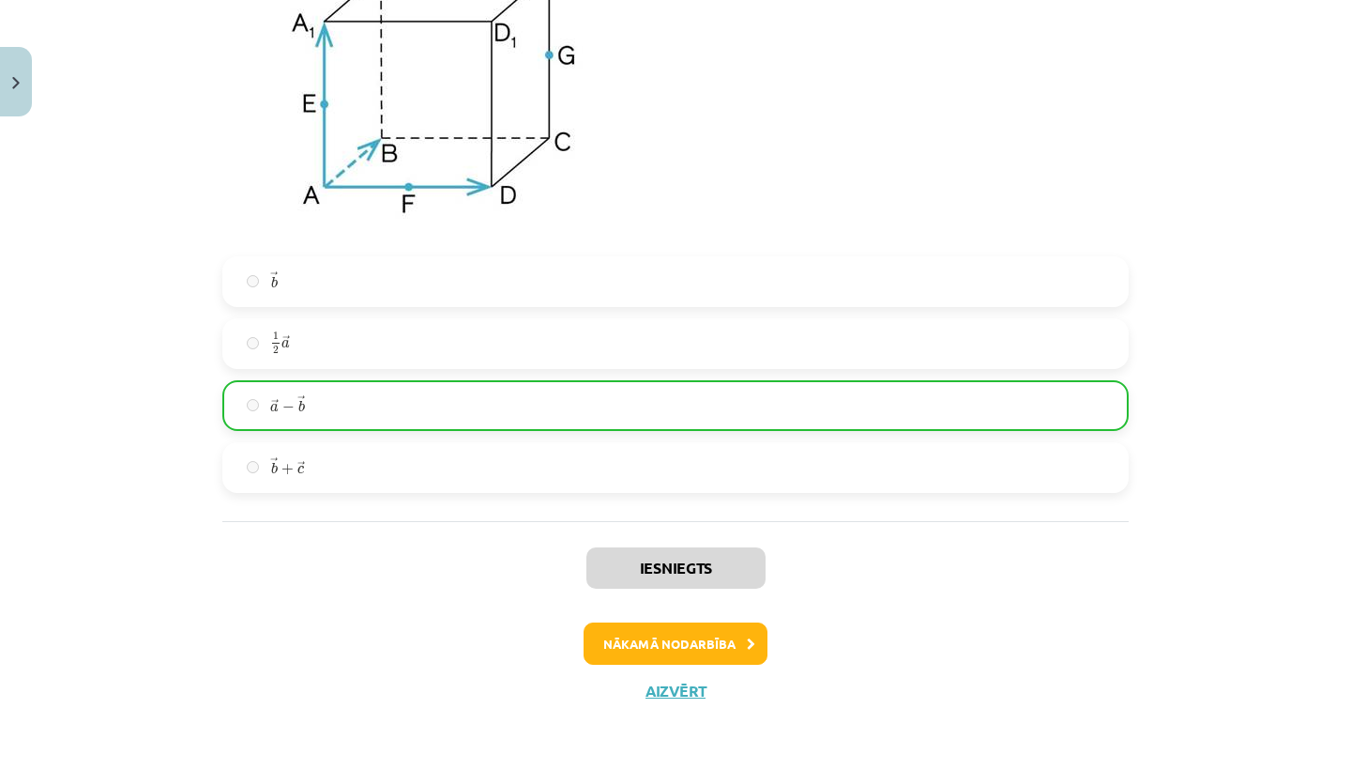
scroll to position [9110, 0]
click at [675, 646] on button "Nākamā nodarbība" at bounding box center [676, 643] width 184 height 43
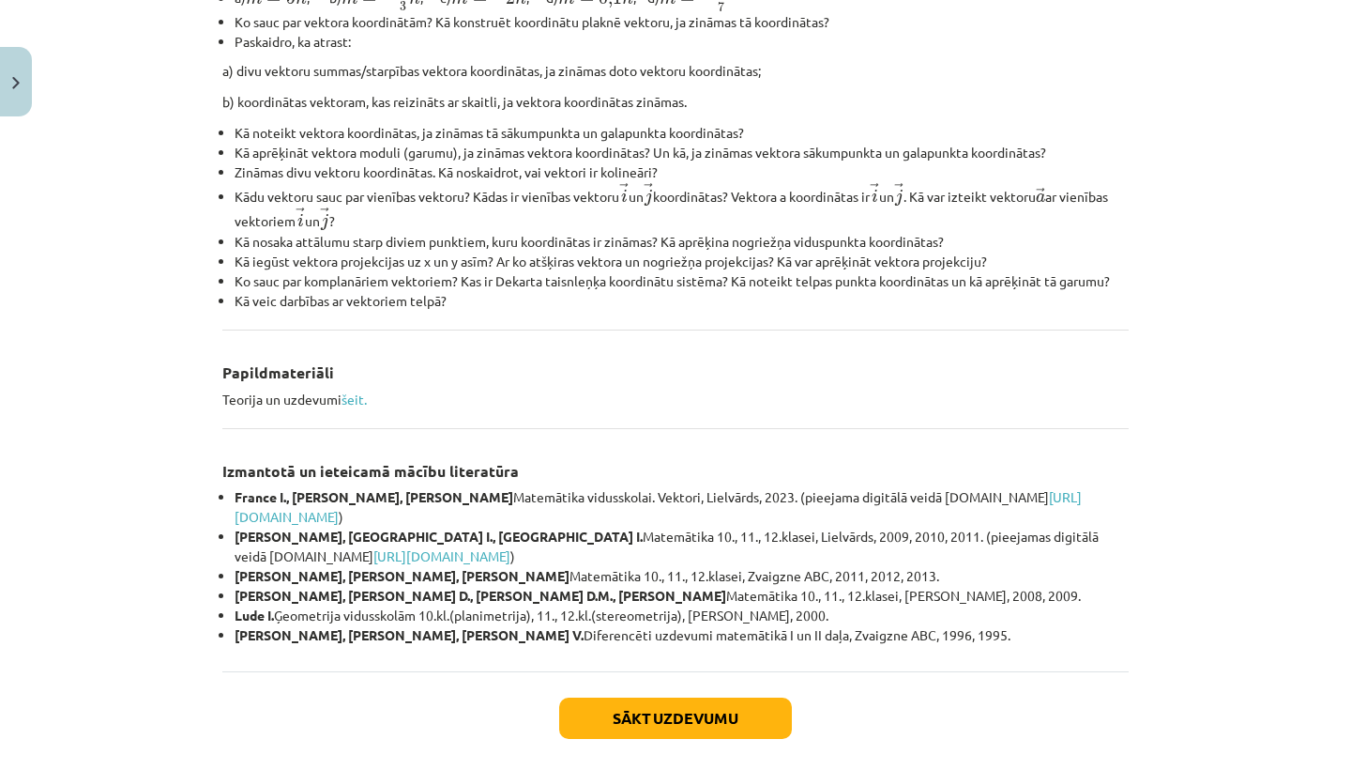
scroll to position [631, 0]
click at [670, 719] on button "Sākt uzdevumu" at bounding box center [675, 718] width 233 height 41
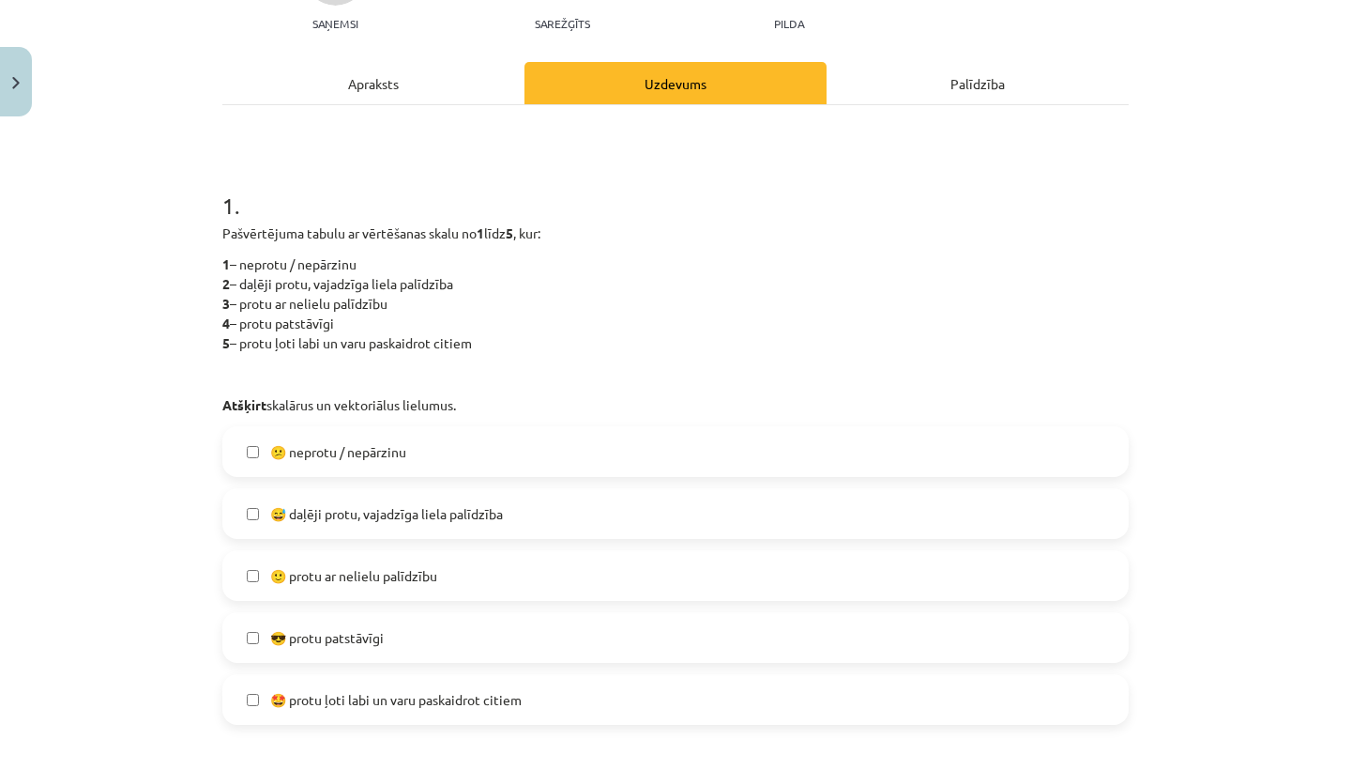
scroll to position [238, 0]
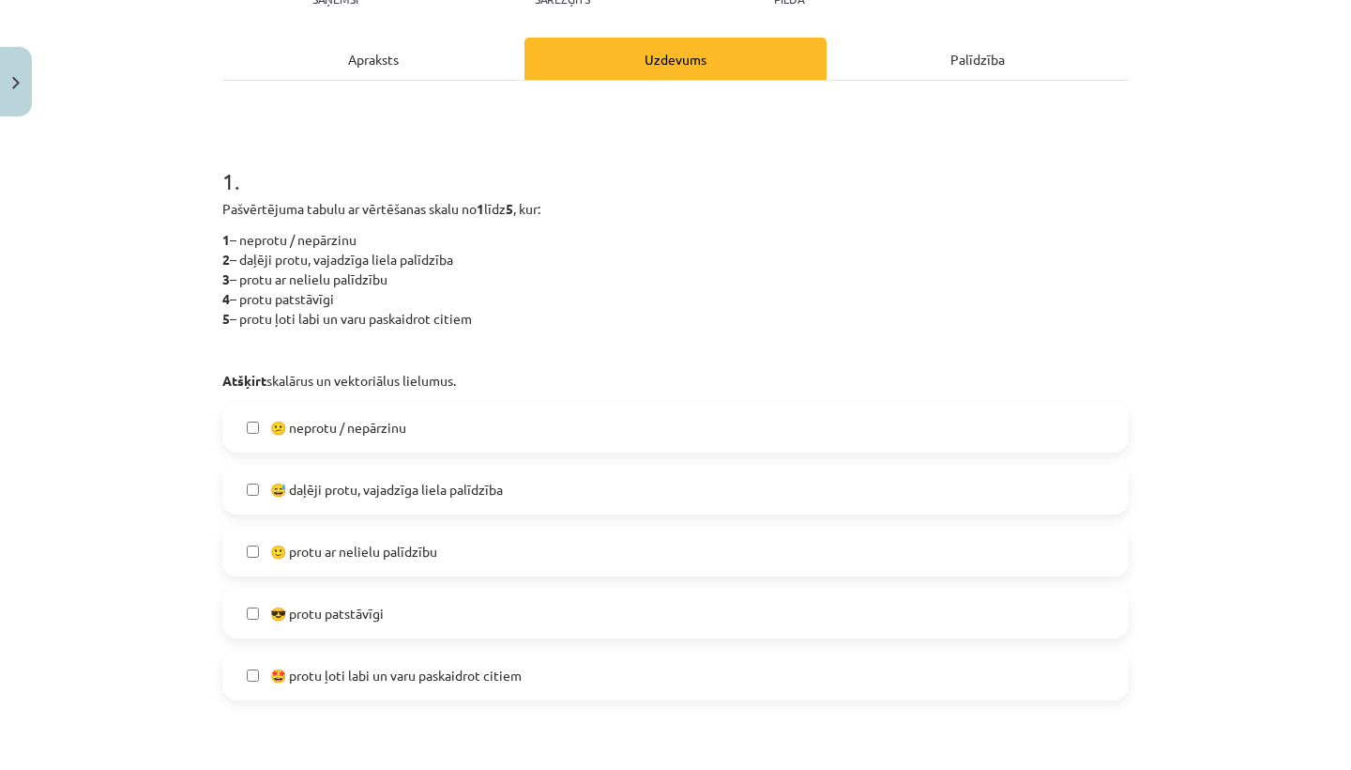
click at [578, 544] on label "🙂 protu ar nelielu palīdzību" at bounding box center [675, 550] width 903 height 47
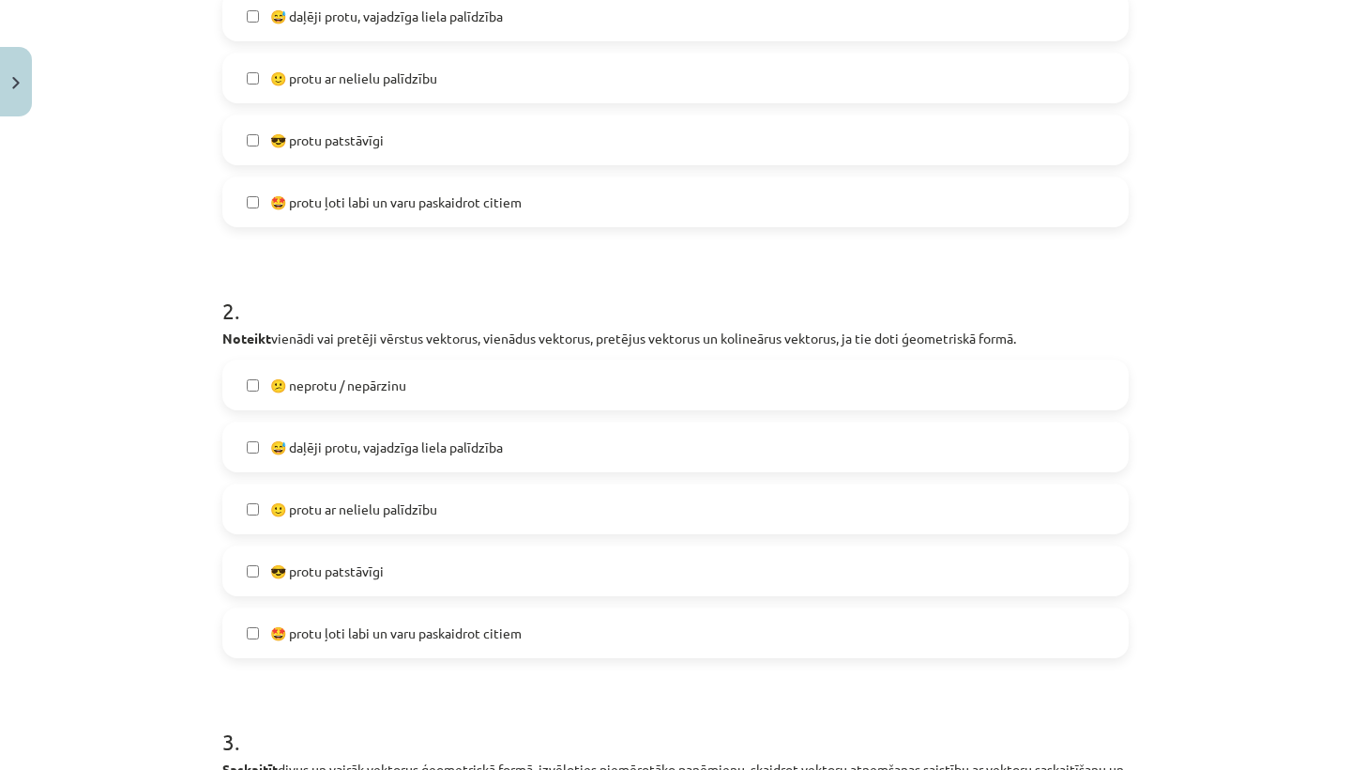
scroll to position [720, 0]
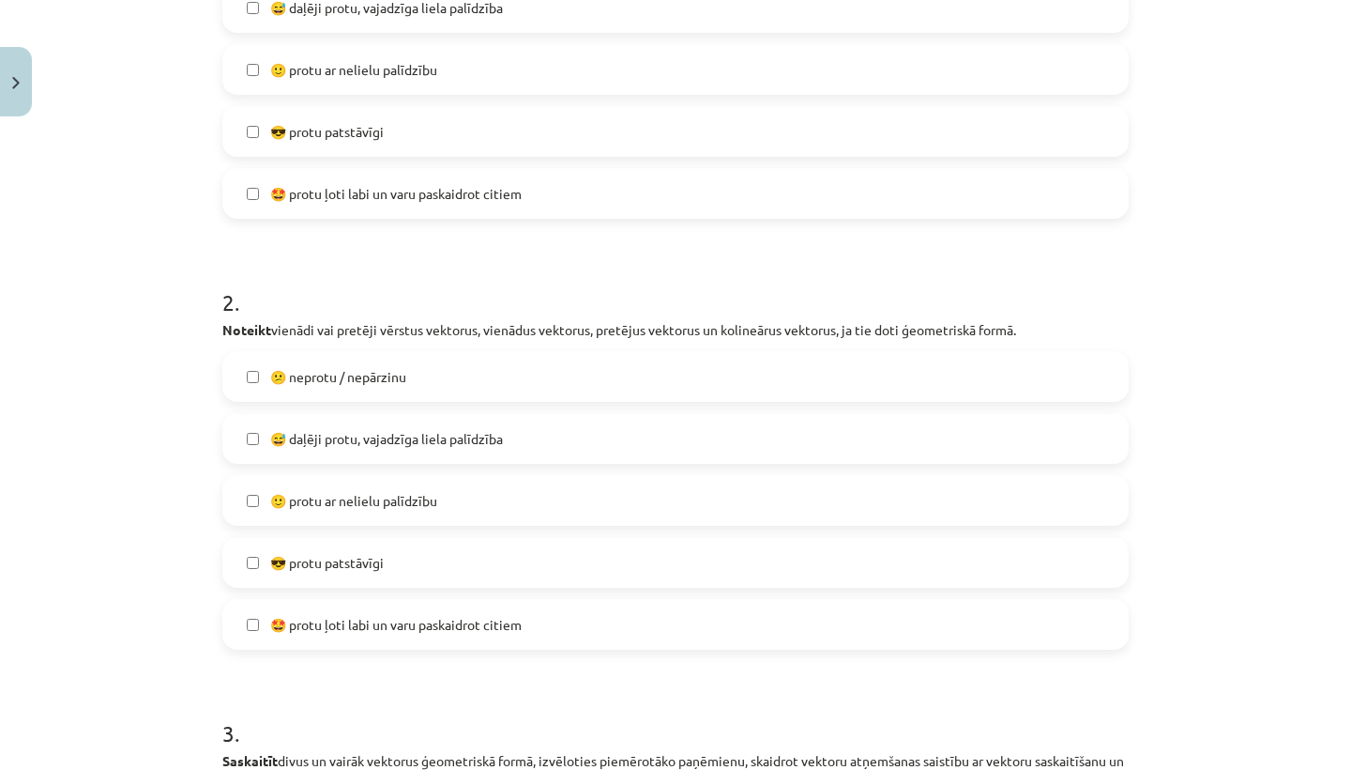
click at [642, 561] on label "😎 protu patstāvīgi" at bounding box center [675, 562] width 903 height 47
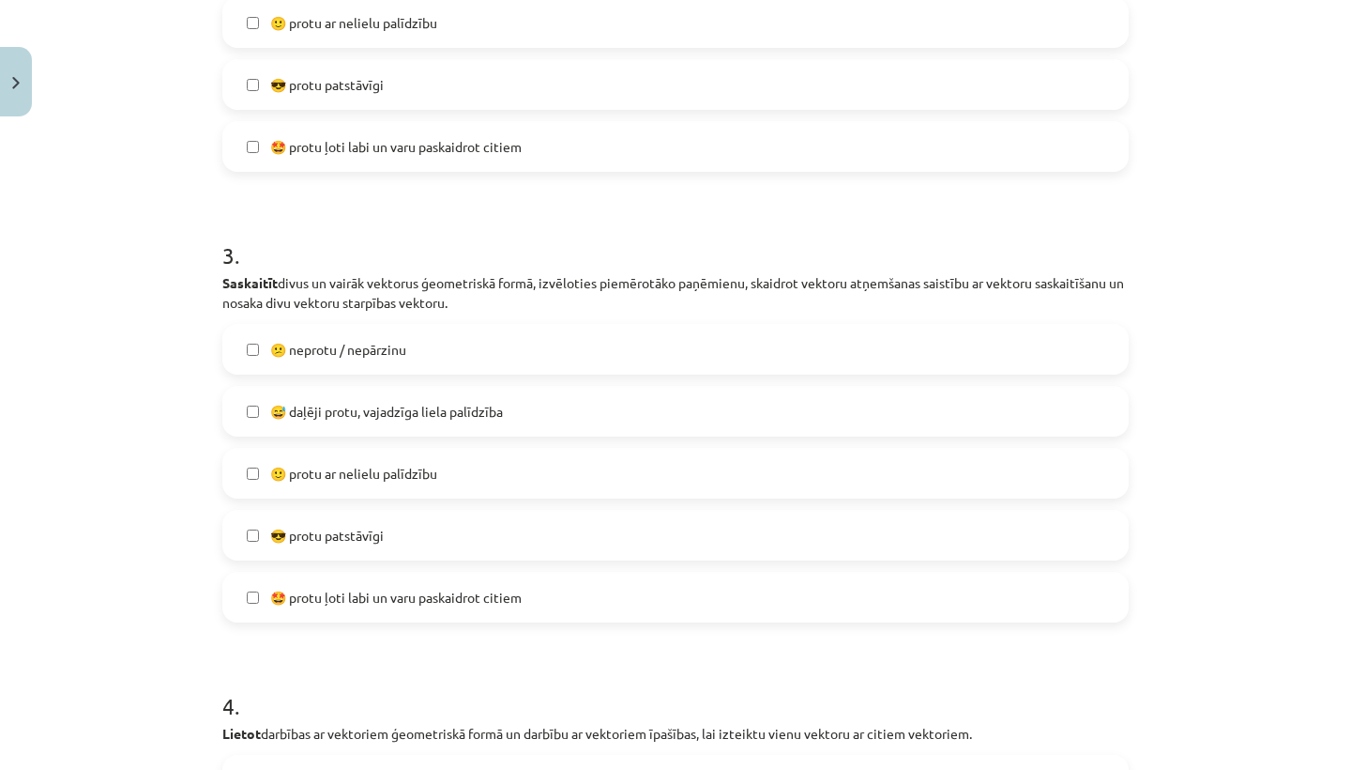
scroll to position [1214, 0]
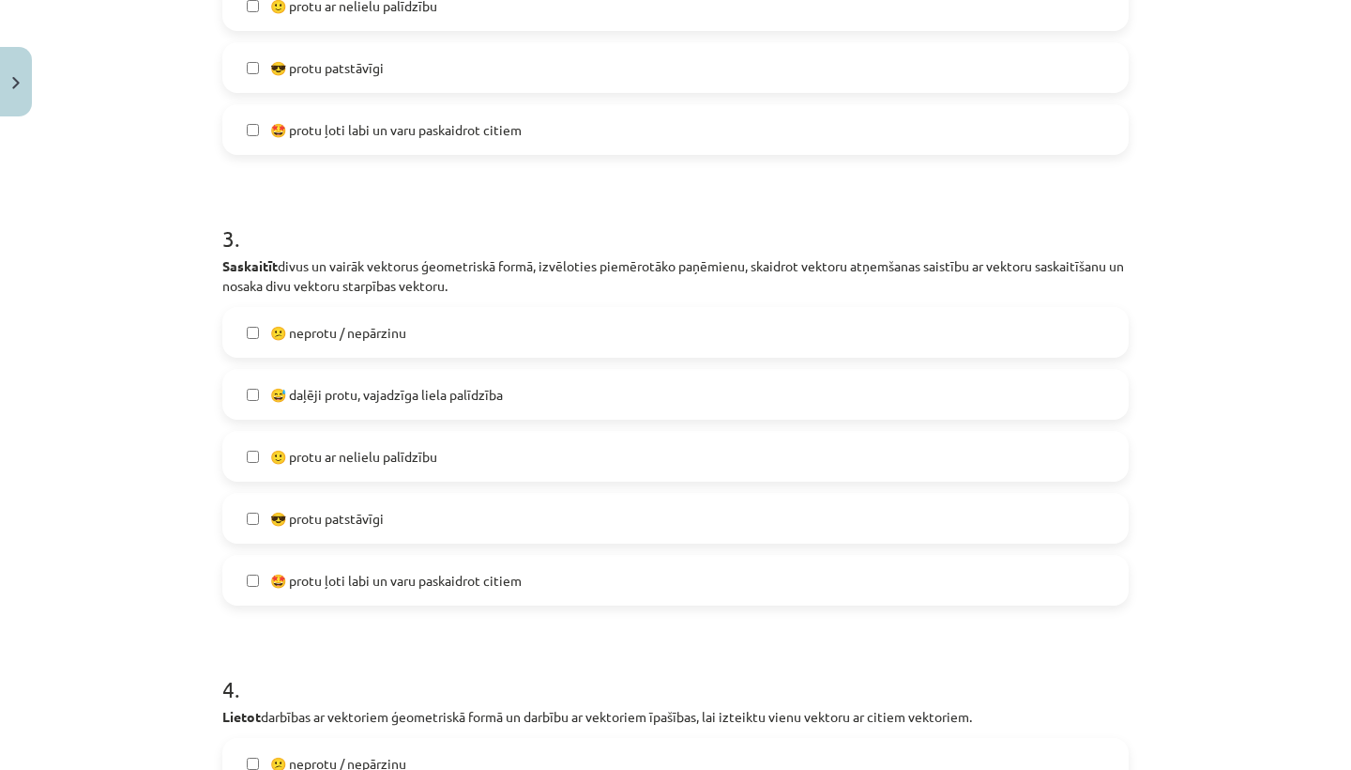
click at [642, 516] on label "😎 protu patstāvīgi" at bounding box center [675, 518] width 903 height 47
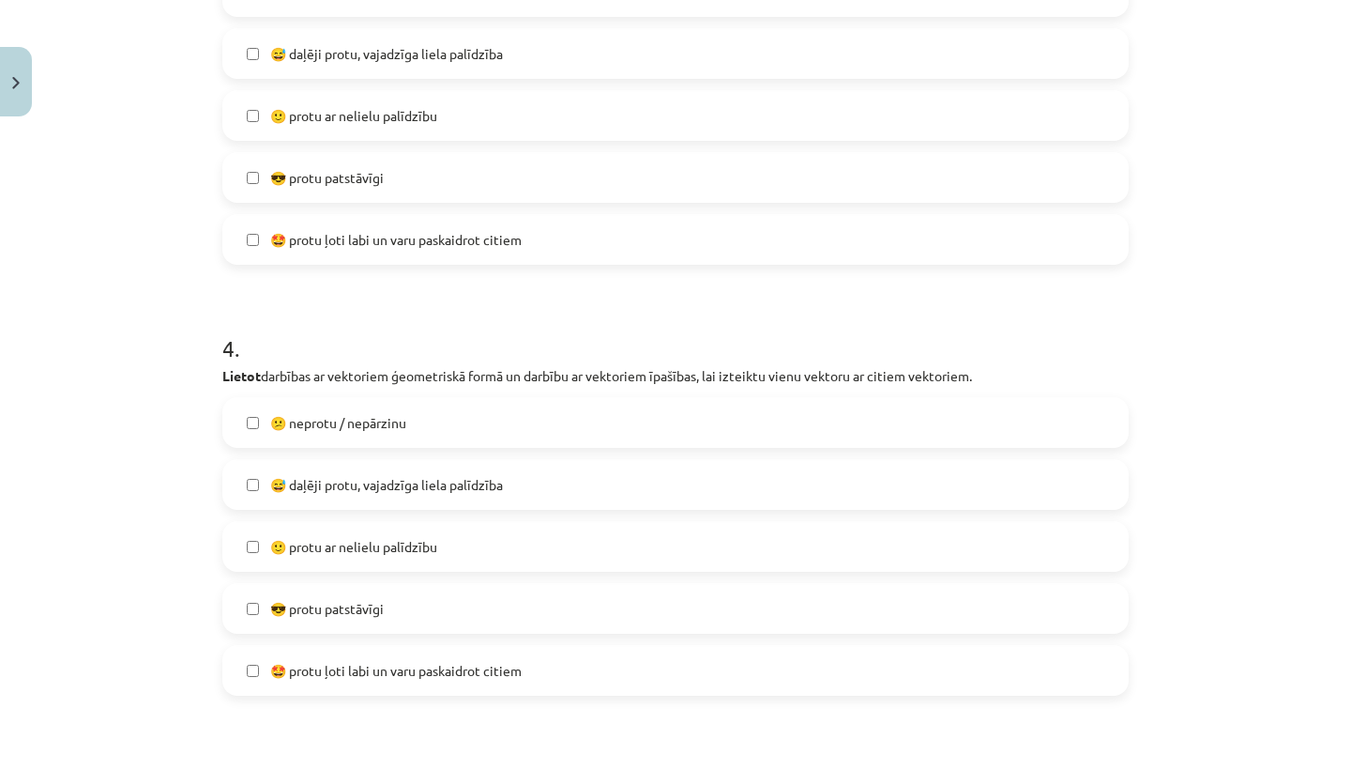
scroll to position [1594, 0]
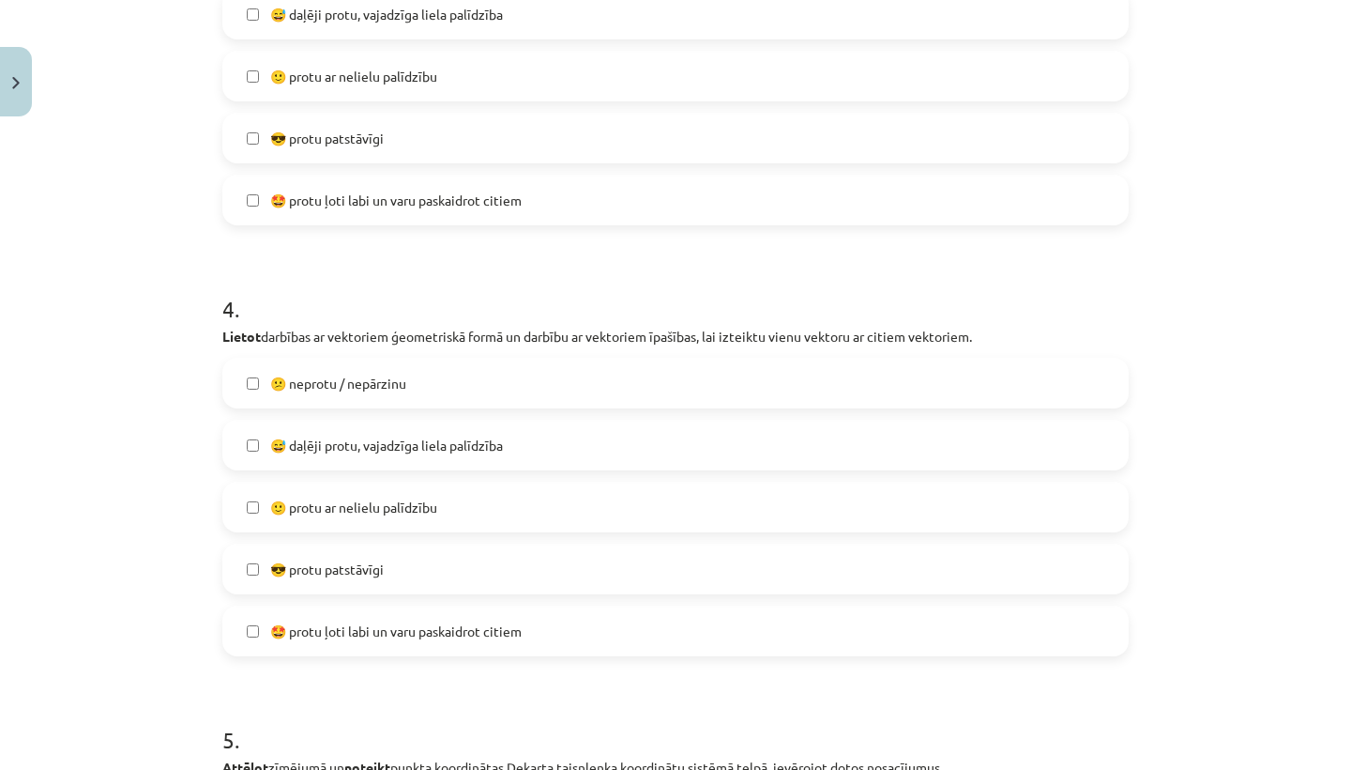
click at [628, 511] on label "🙂 protu ar nelielu palīdzību" at bounding box center [675, 506] width 903 height 47
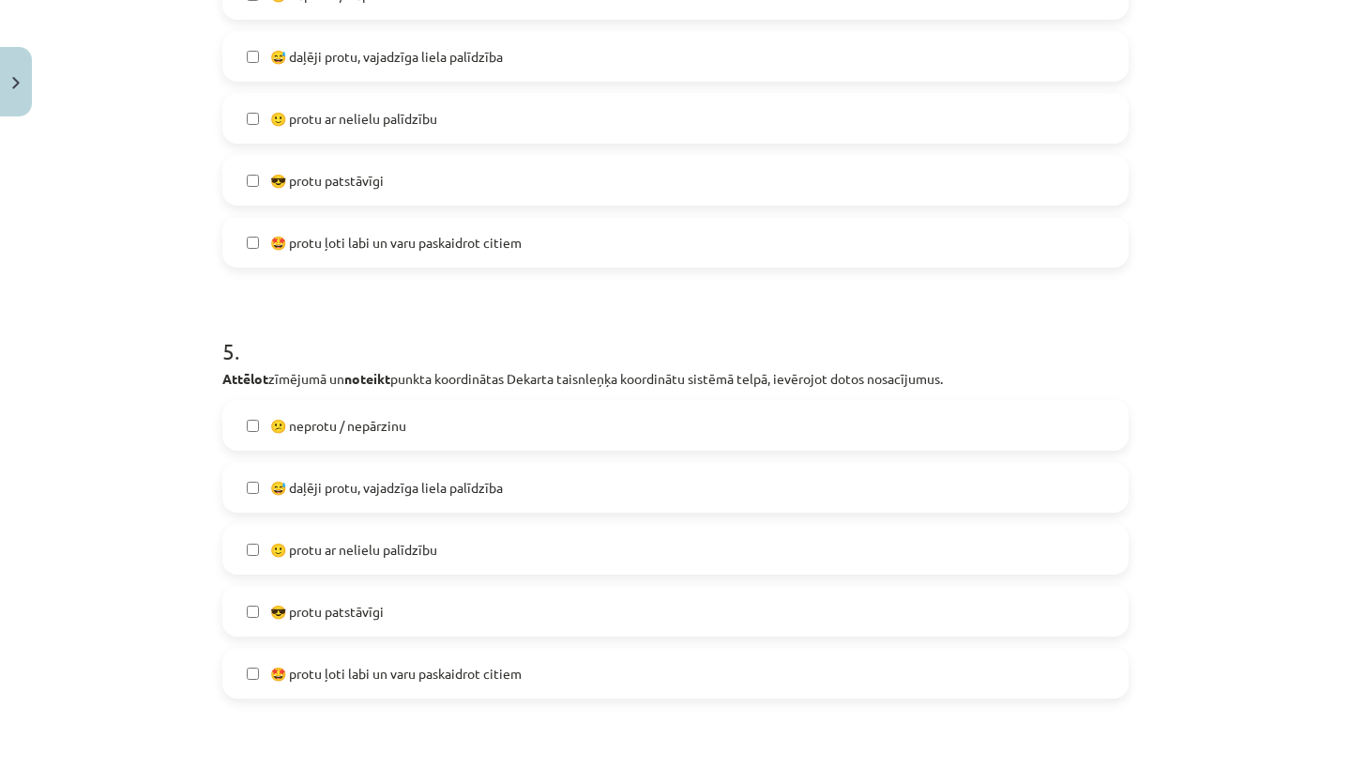
scroll to position [1984, 0]
click at [620, 484] on label "😅 daļēji protu, vajadzīga liela palīdzība" at bounding box center [675, 486] width 903 height 47
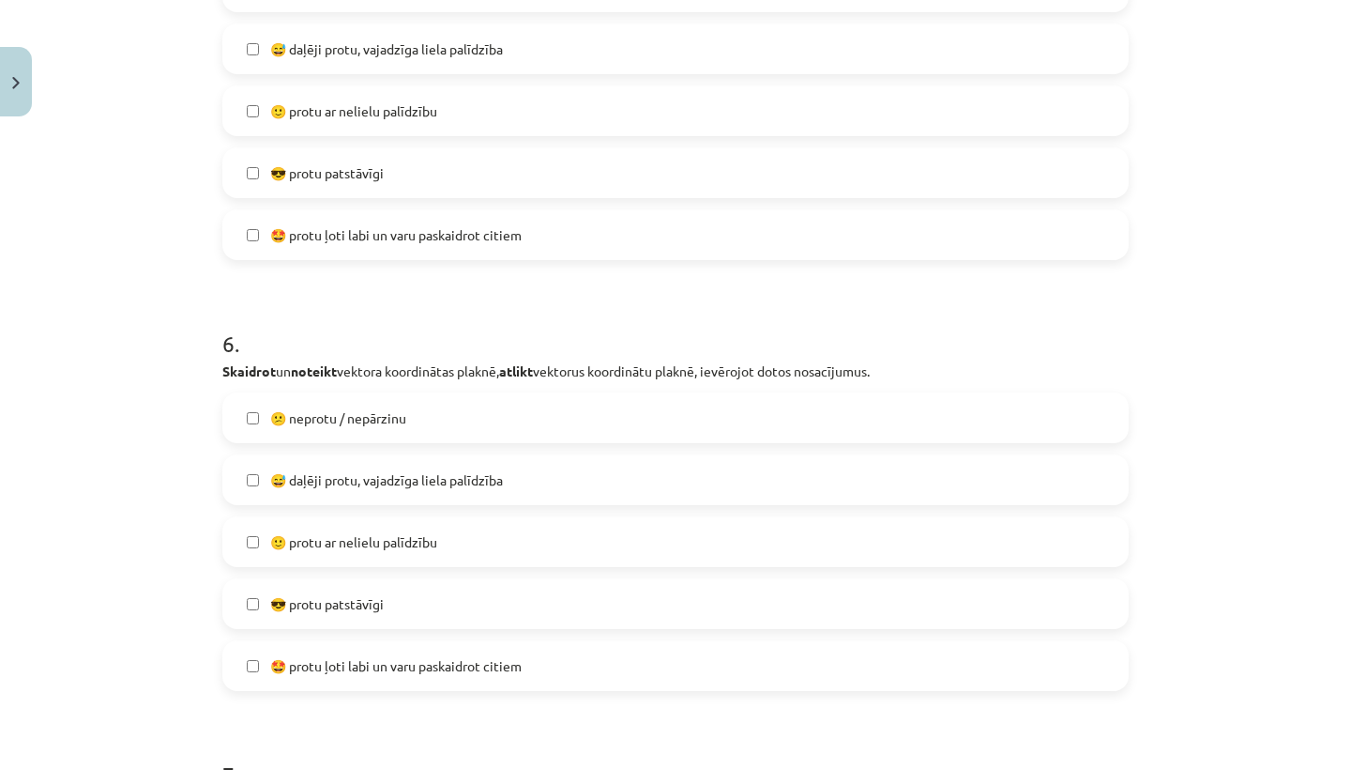
scroll to position [2433, 0]
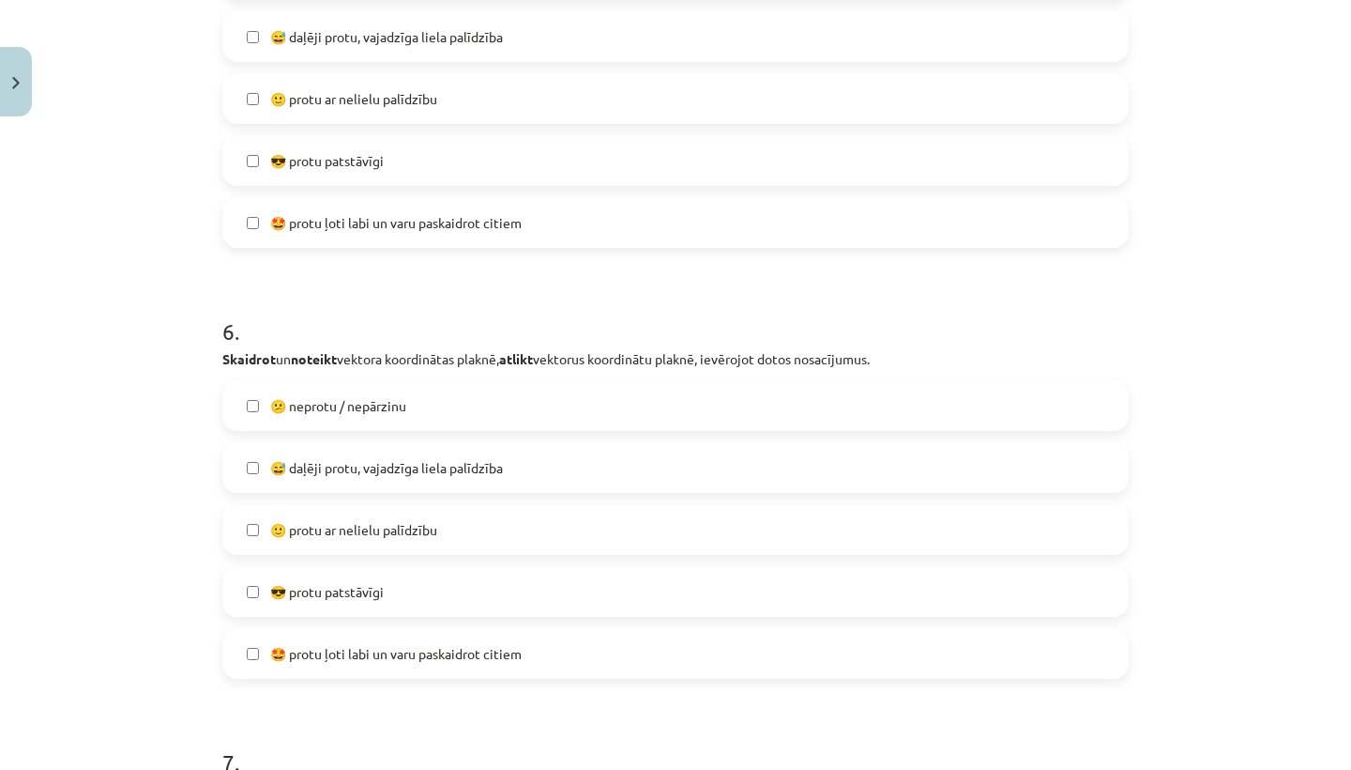
click at [585, 526] on label "🙂 protu ar nelielu palīdzību" at bounding box center [675, 529] width 903 height 47
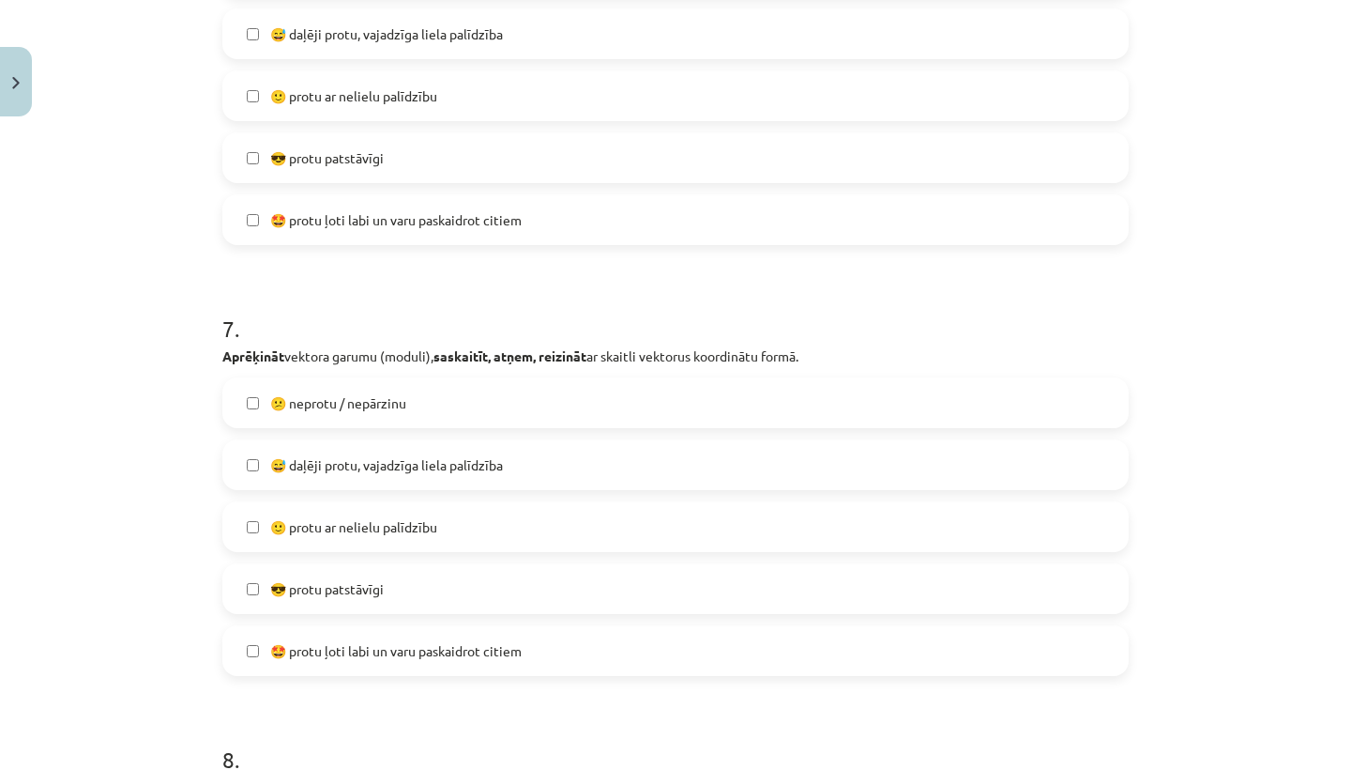
scroll to position [2868, 0]
click at [565, 529] on label "🙂 protu ar nelielu palīdzību" at bounding box center [675, 525] width 903 height 47
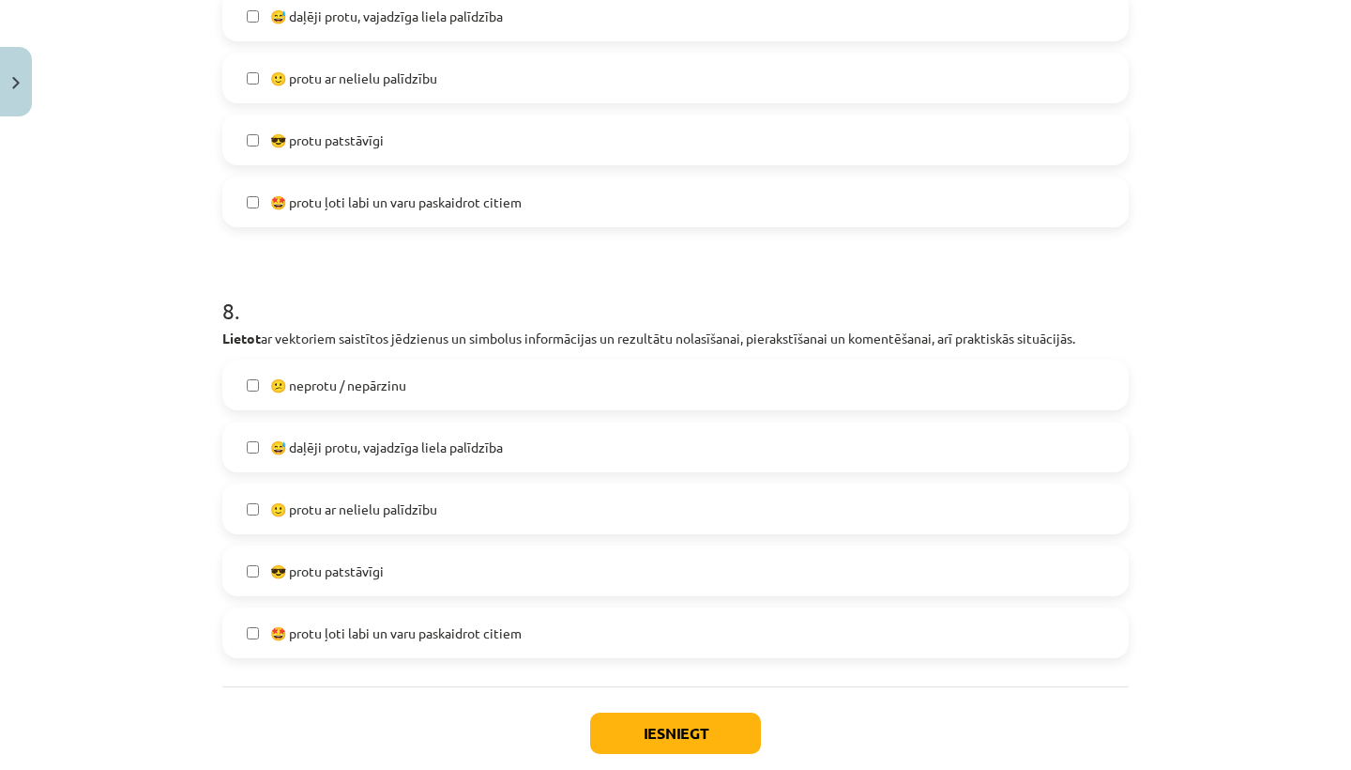
scroll to position [3424, 0]
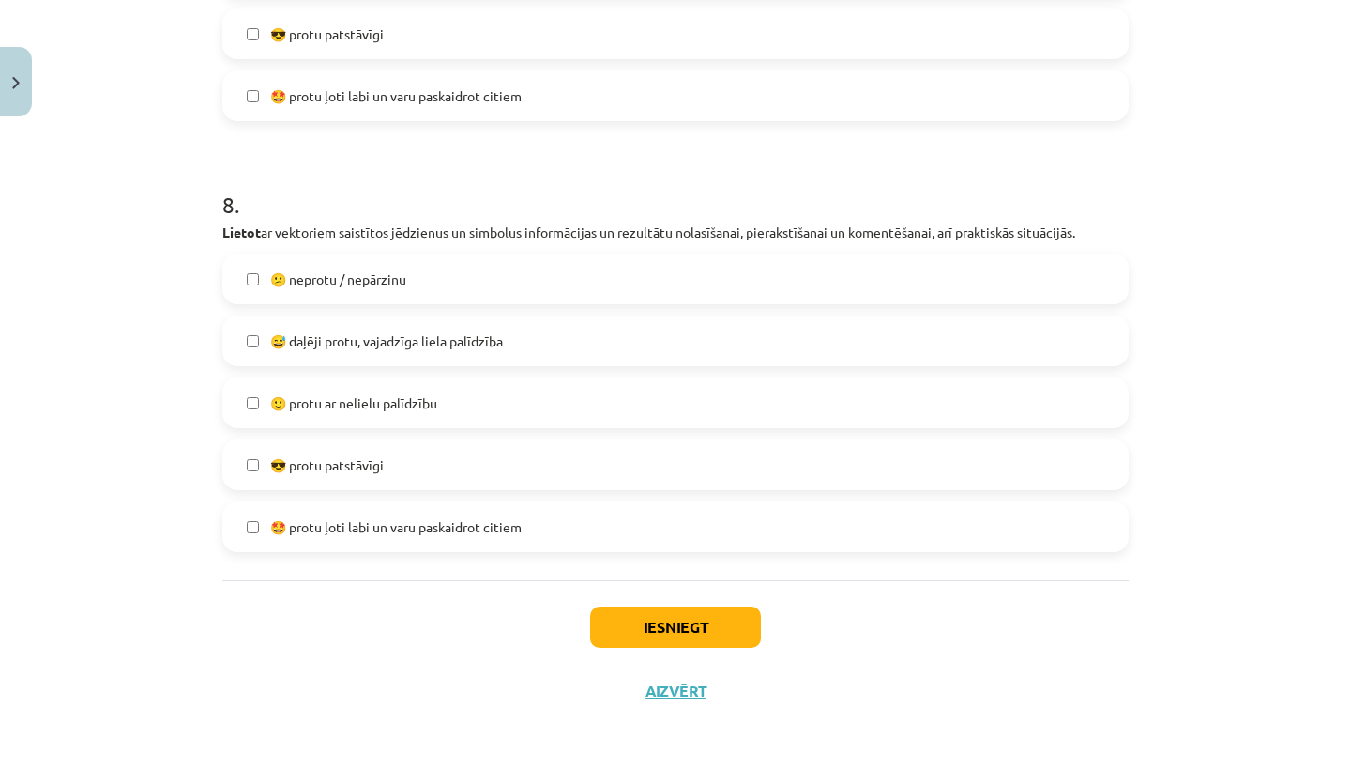
click at [640, 345] on label "😅 daļēji protu, vajadzīga liela palīdzība" at bounding box center [675, 340] width 903 height 47
click at [670, 626] on button "Iesniegt" at bounding box center [675, 626] width 171 height 41
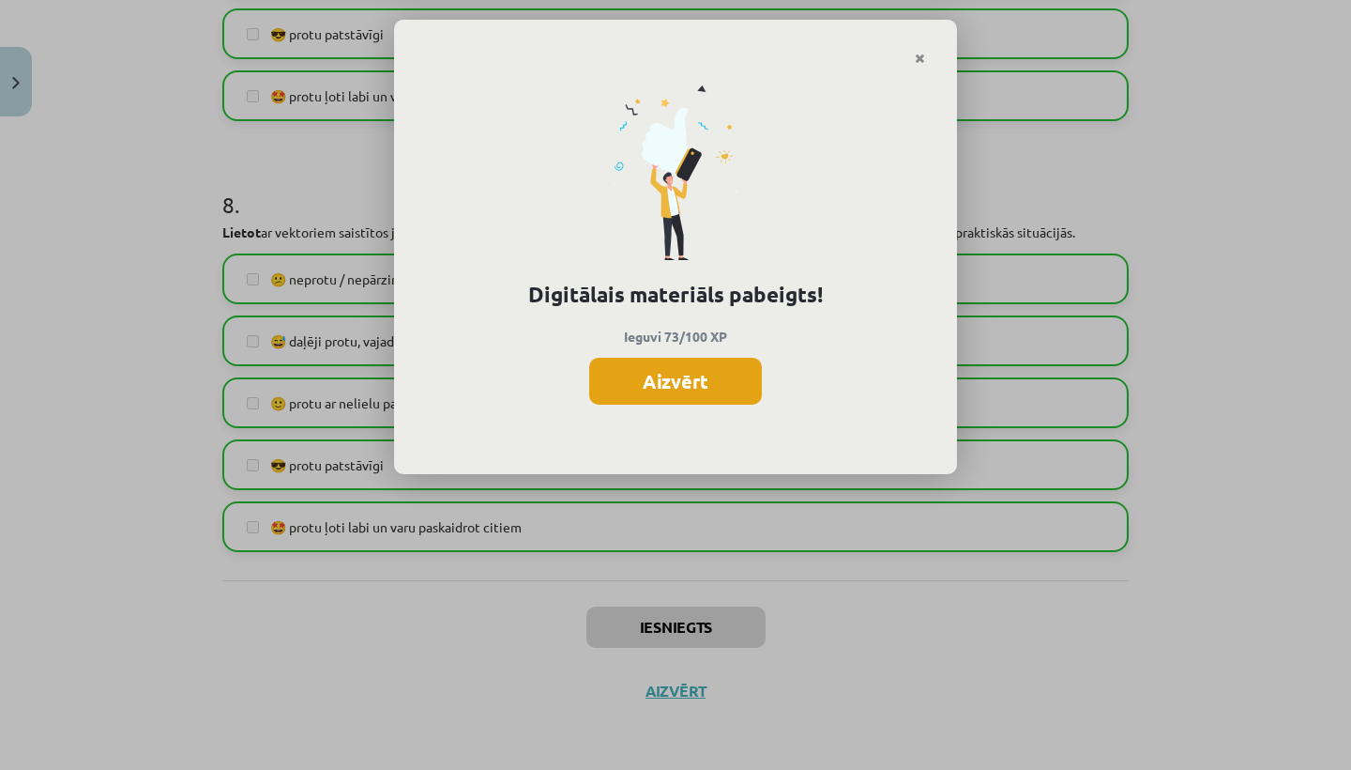
click at [639, 375] on button "Aizvērt" at bounding box center [675, 381] width 173 height 47
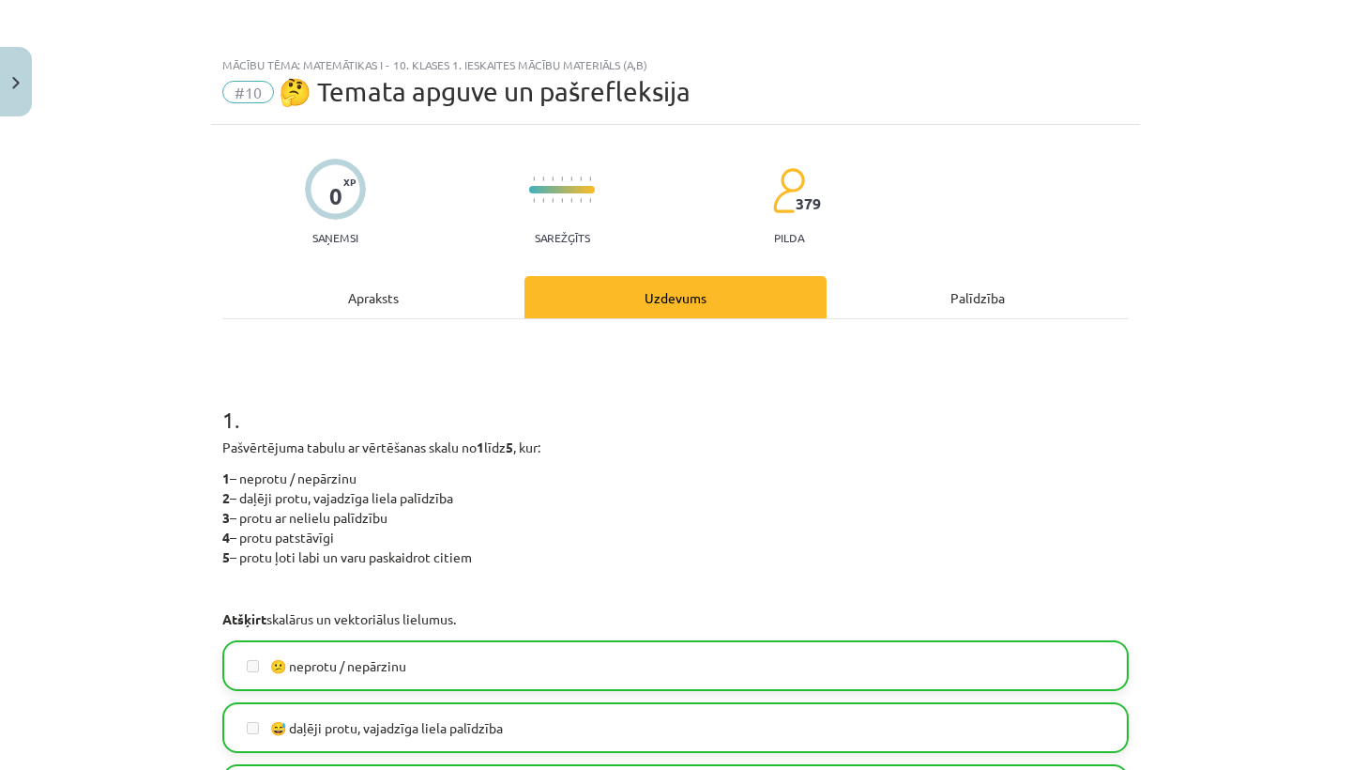
scroll to position [0, 0]
click at [15, 77] on img "Close" at bounding box center [16, 83] width 8 height 12
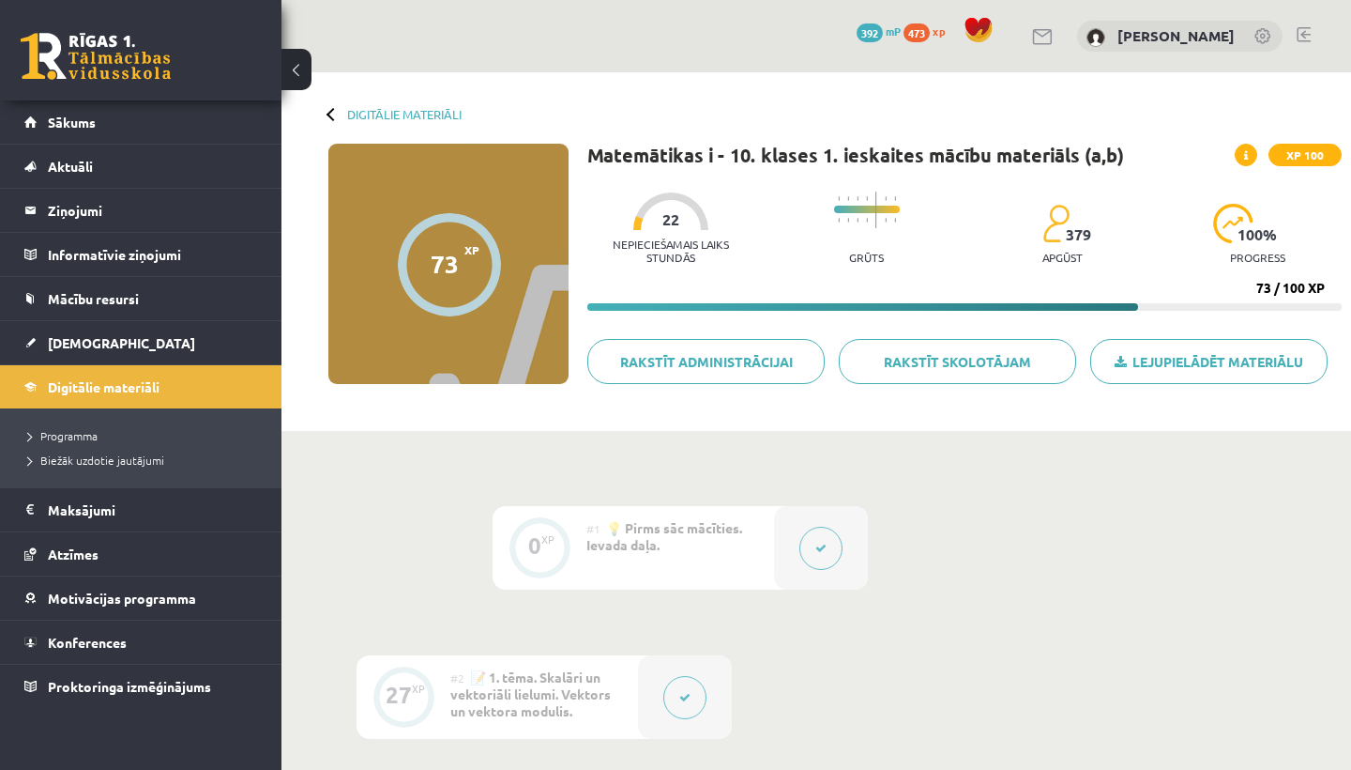
click at [930, 28] on span "473" at bounding box center [917, 32] width 26 height 19
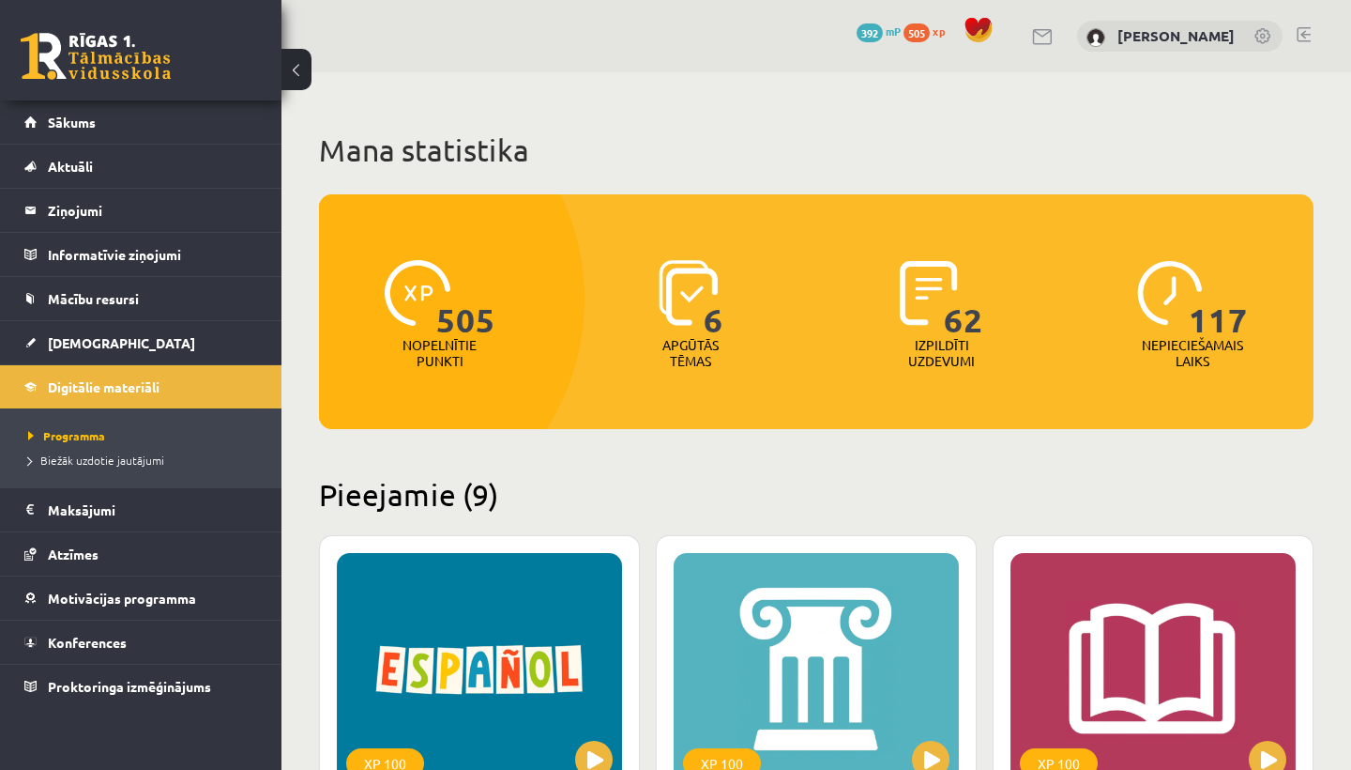
click at [930, 28] on span "505" at bounding box center [917, 32] width 26 height 19
click at [883, 28] on span "392" at bounding box center [870, 32] width 26 height 19
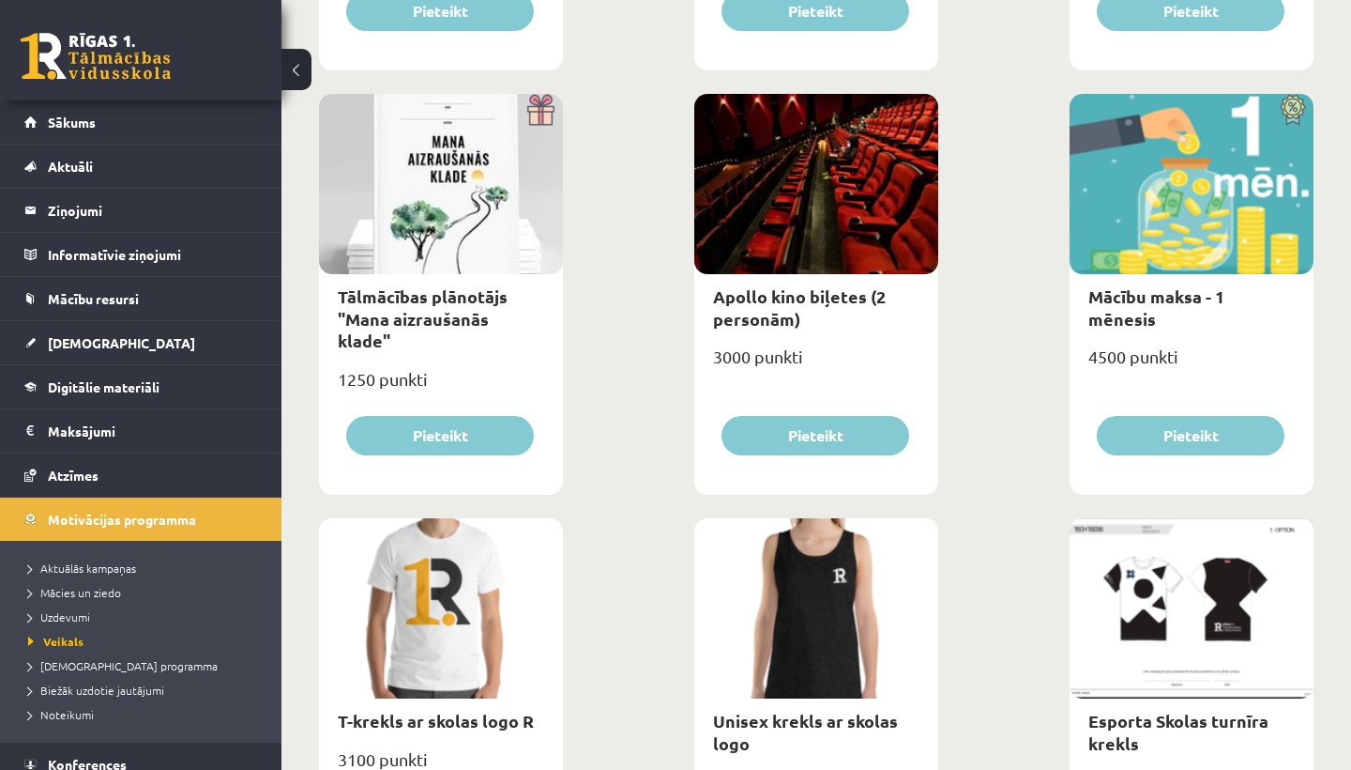
scroll to position [646, 0]
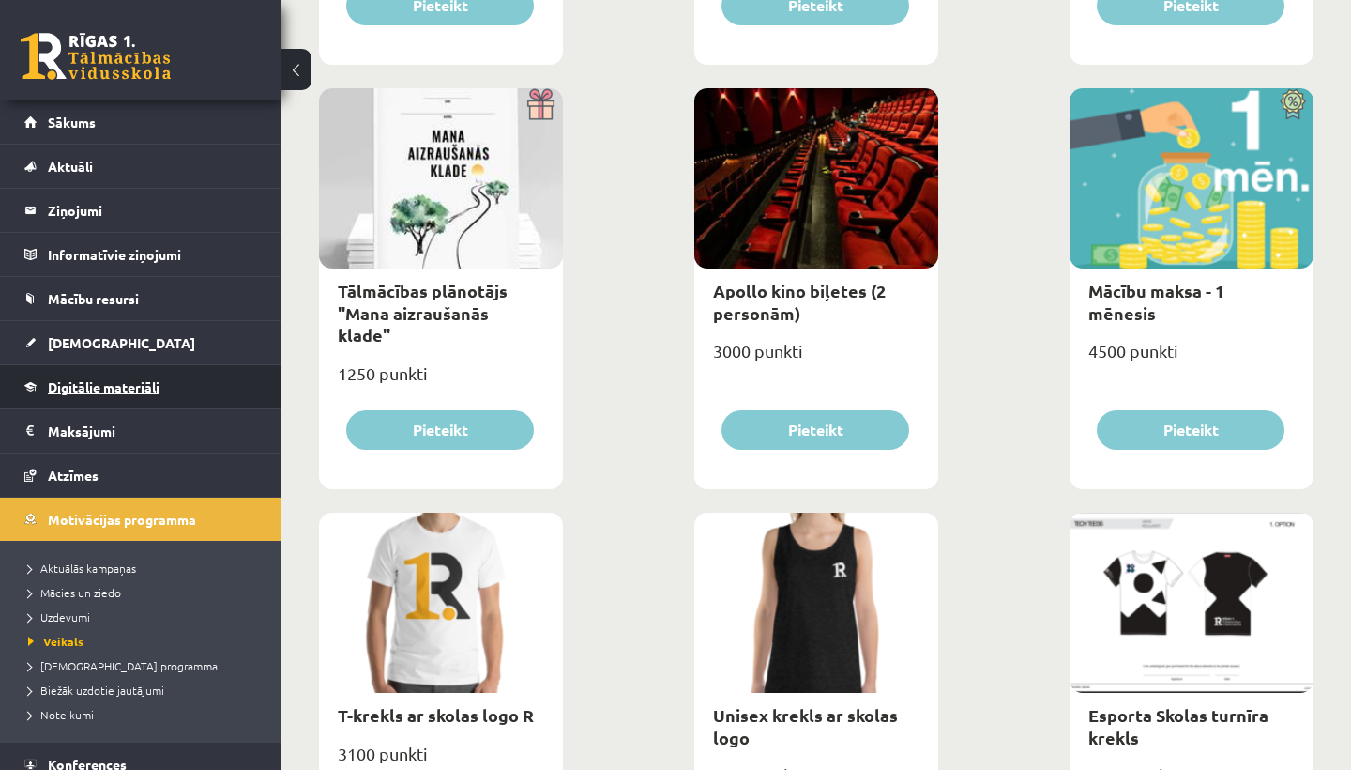
click at [104, 383] on span "Digitālie materiāli" at bounding box center [104, 386] width 112 height 17
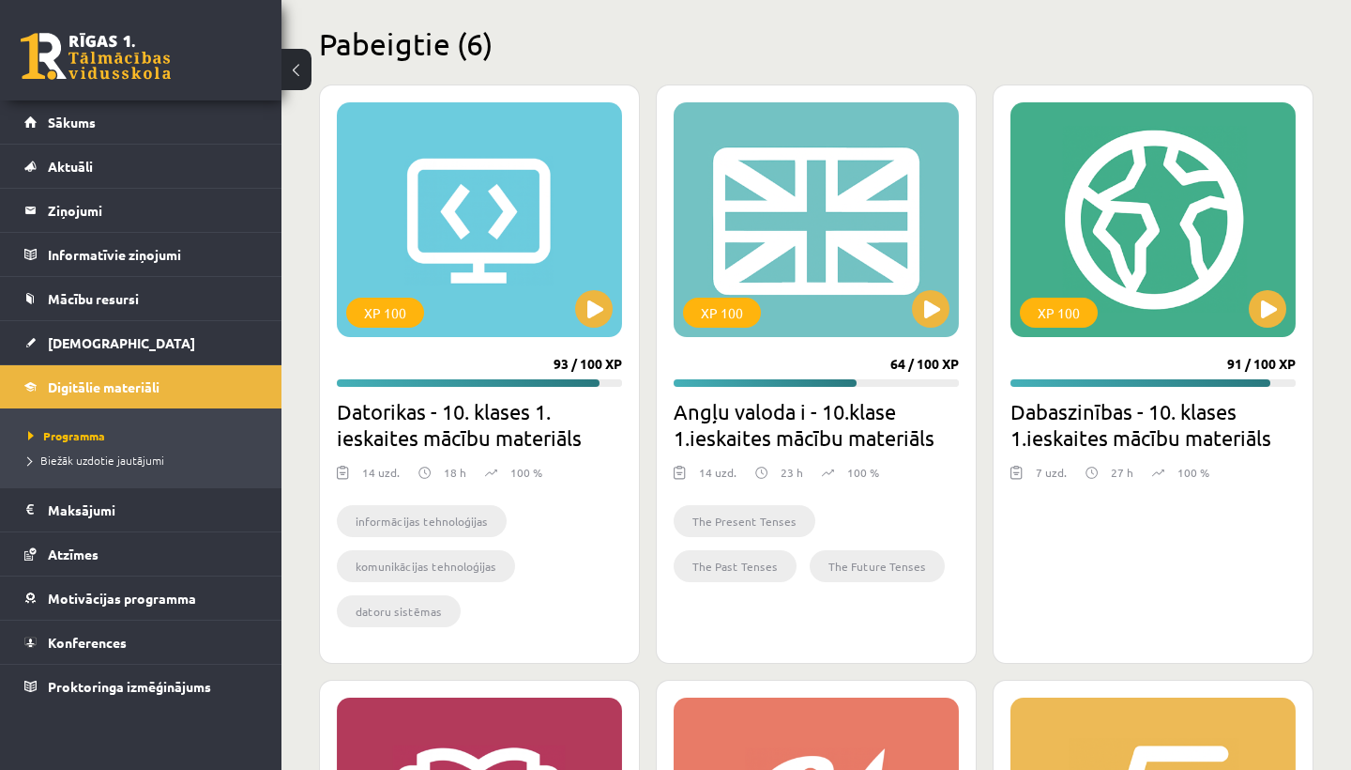
scroll to position [2272, 0]
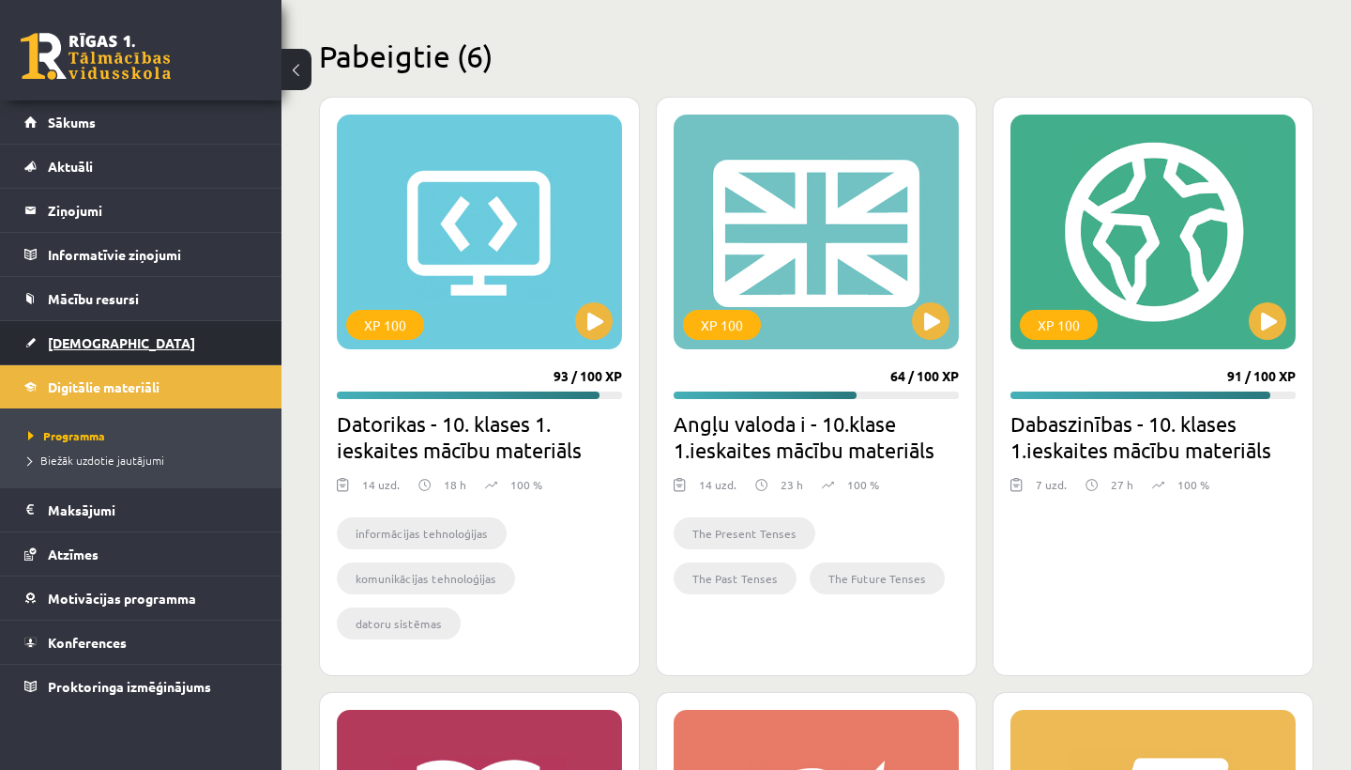
click at [88, 344] on span "[DEMOGRAPHIC_DATA]" at bounding box center [121, 342] width 147 height 17
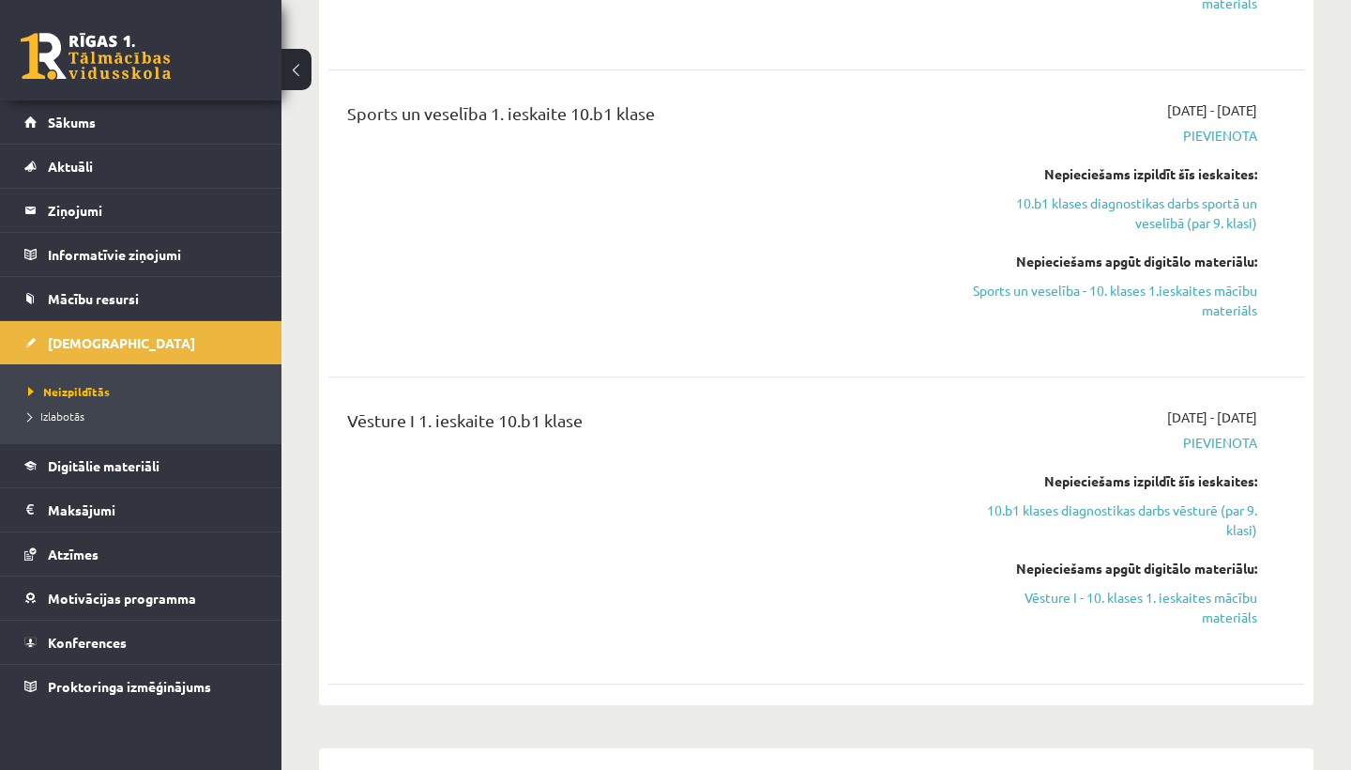
scroll to position [1963, 0]
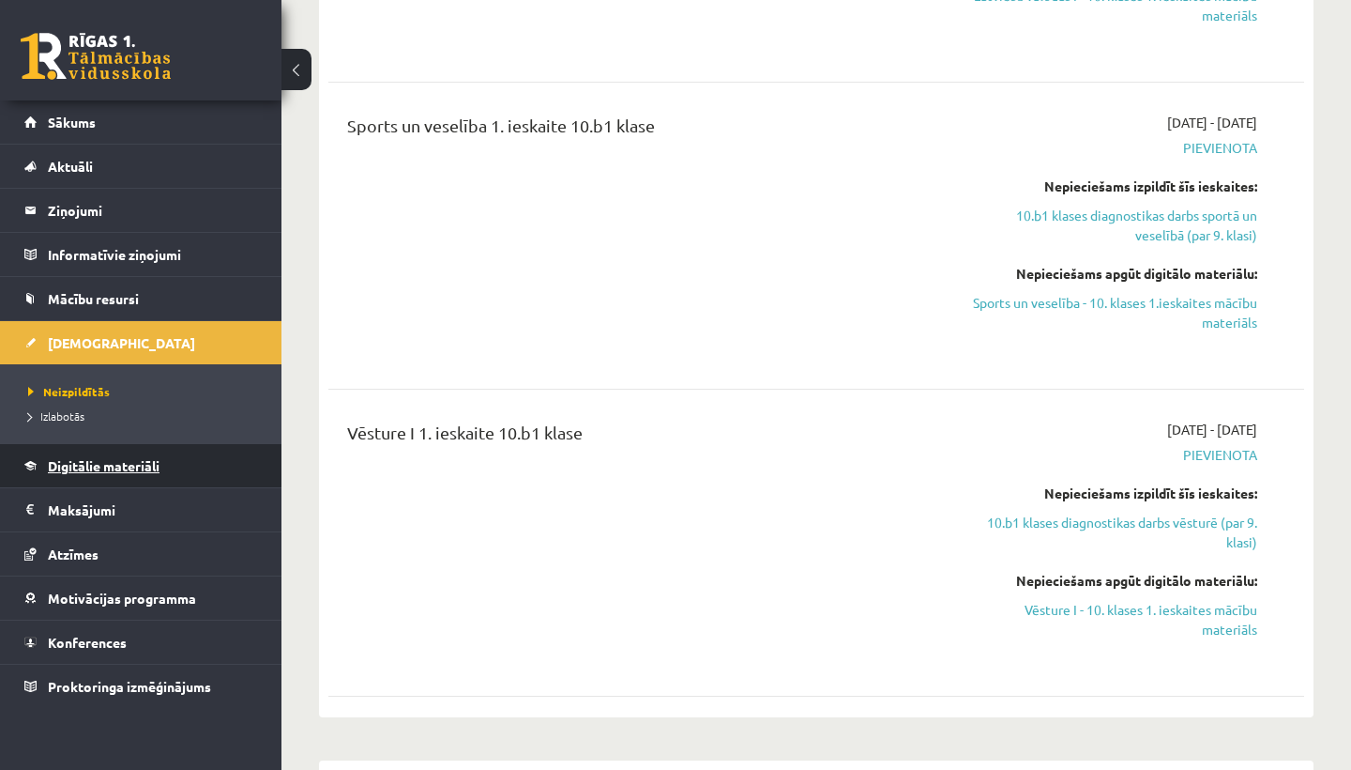
click at [124, 465] on span "Digitālie materiāli" at bounding box center [104, 465] width 112 height 17
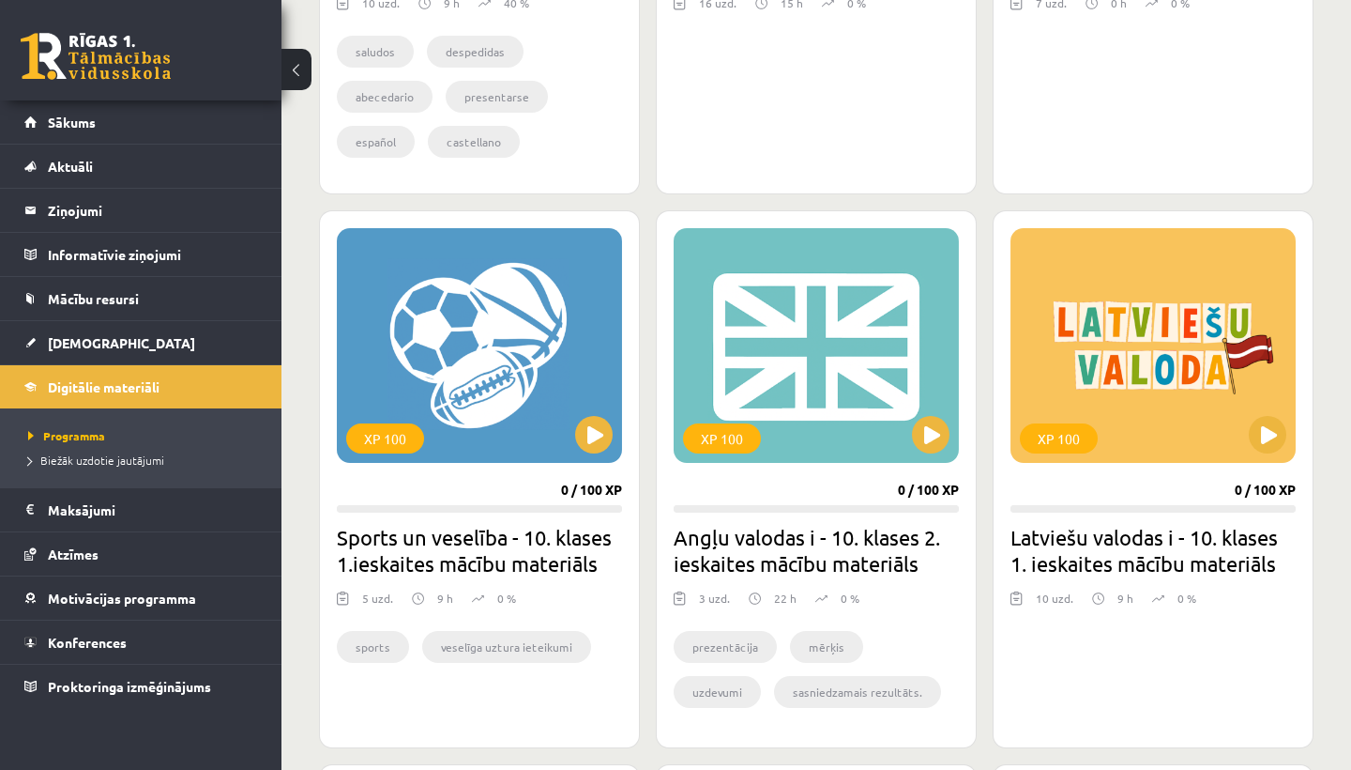
scroll to position [955, 0]
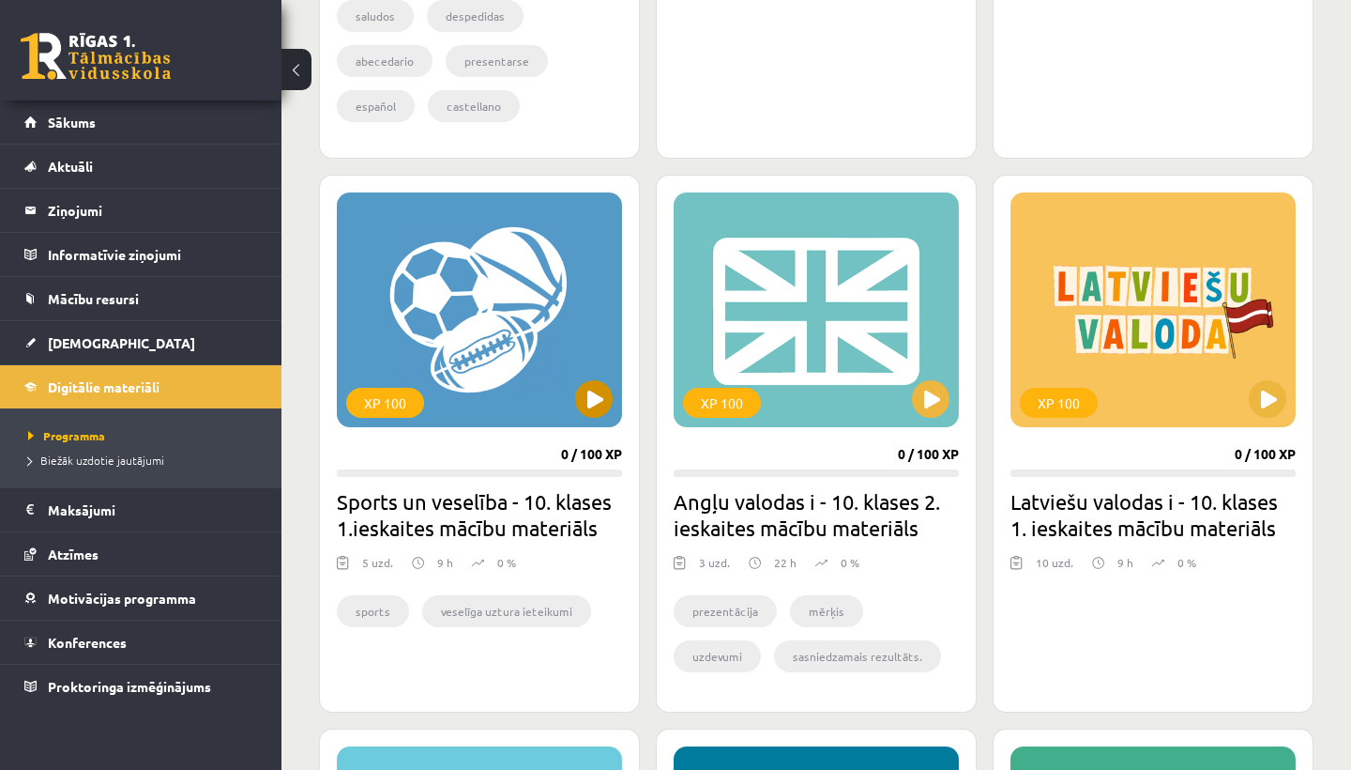
click at [594, 395] on button at bounding box center [594, 399] width 38 height 38
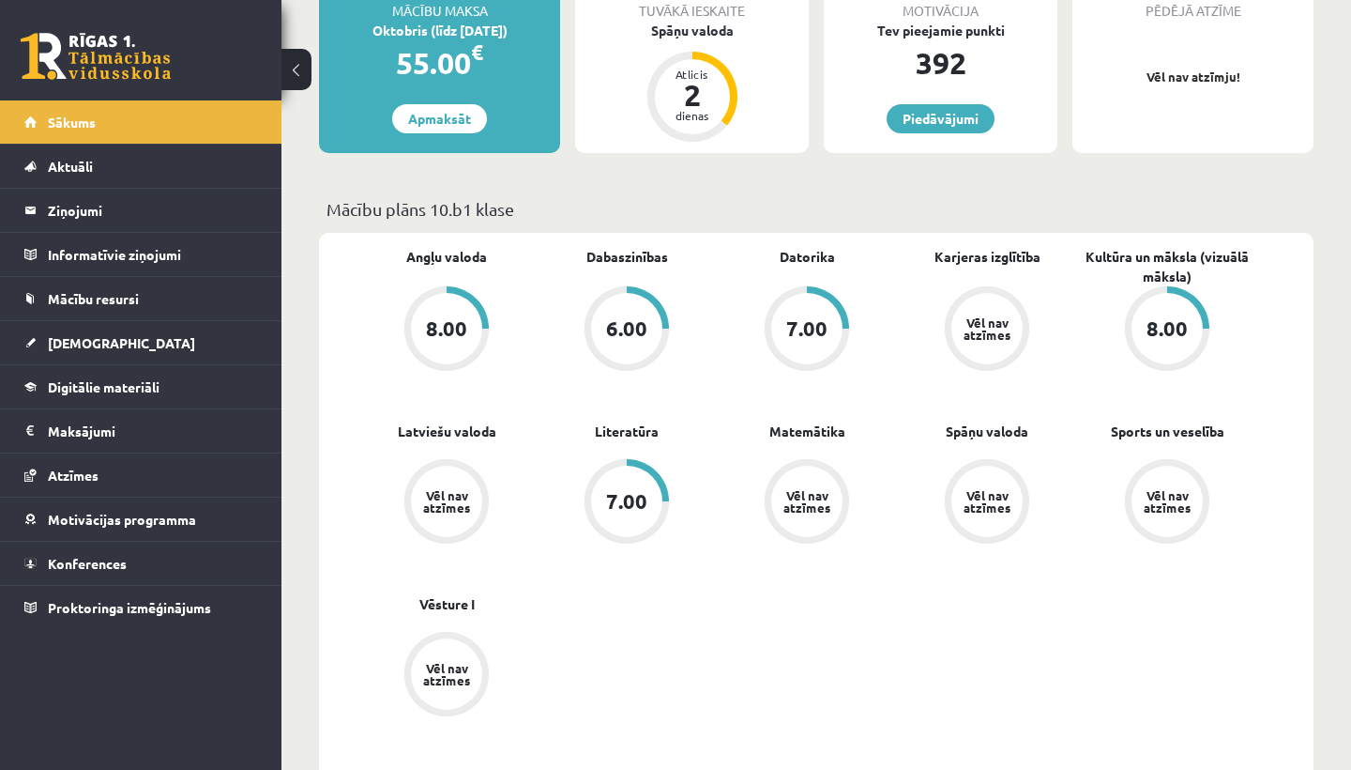
scroll to position [381, 0]
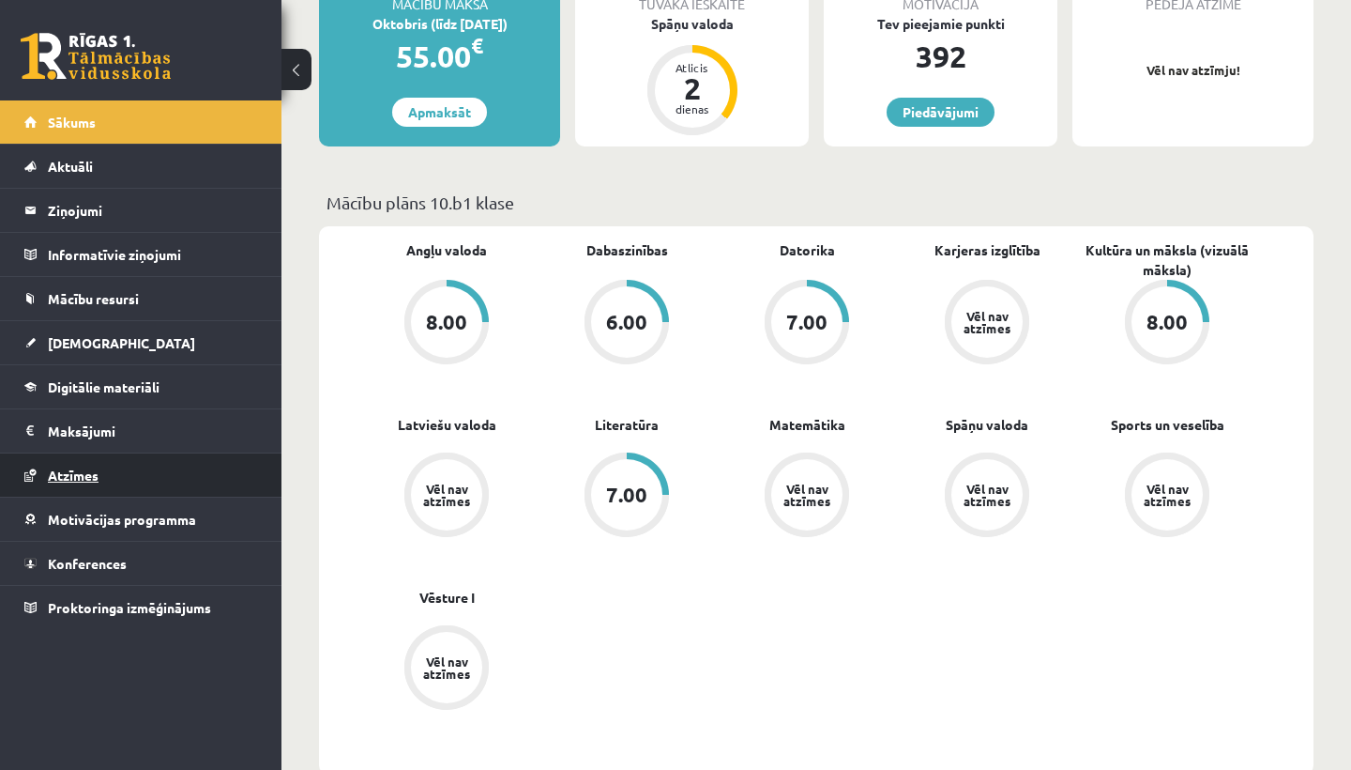
click at [99, 479] on span "Atzīmes" at bounding box center [73, 474] width 51 height 17
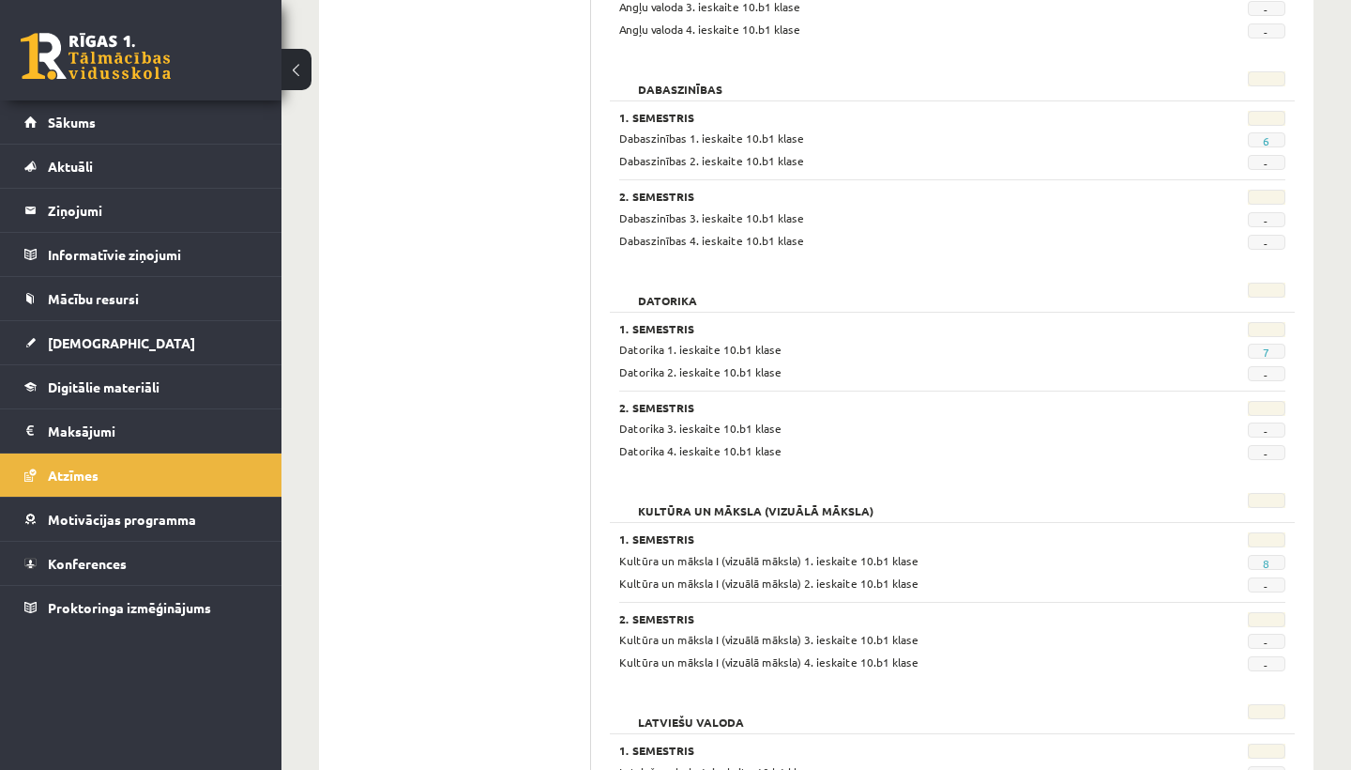
scroll to position [476, 0]
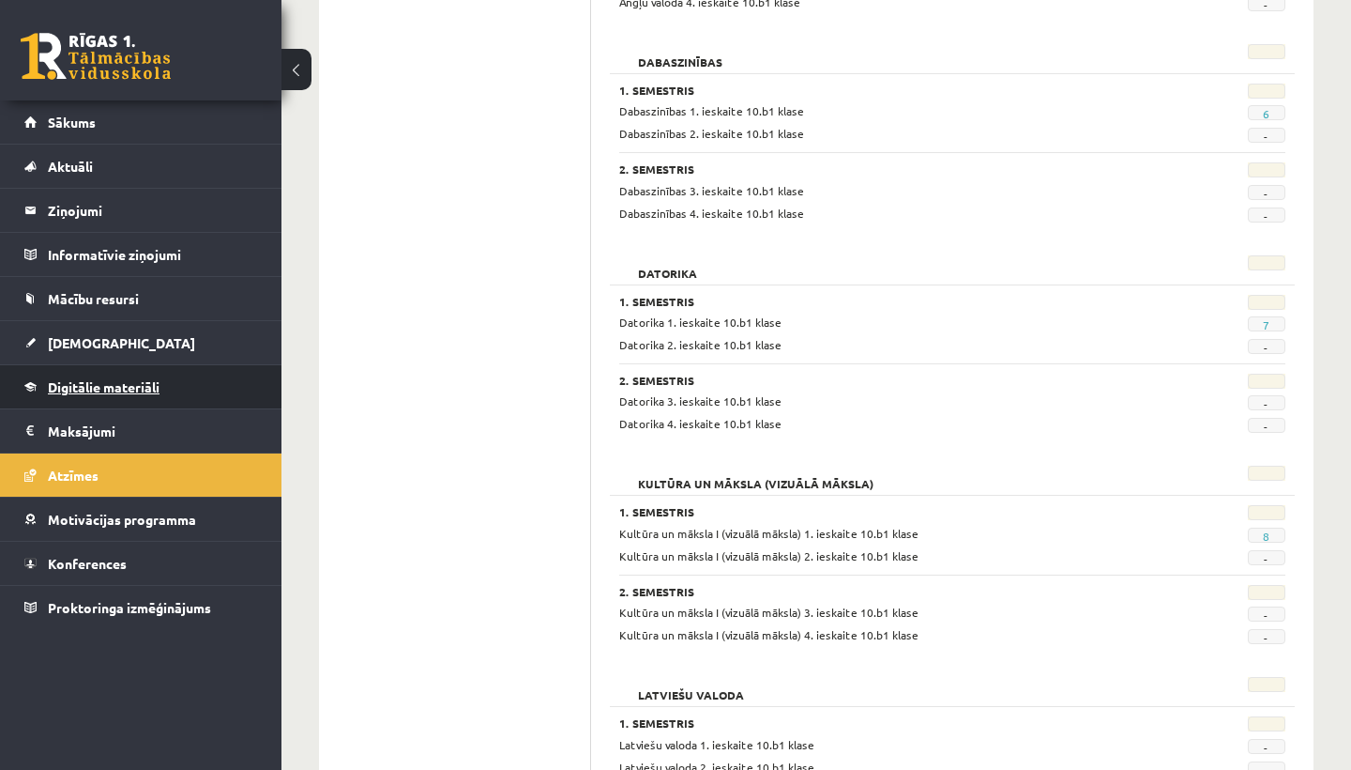
click at [114, 370] on link "Digitālie materiāli" at bounding box center [141, 386] width 234 height 43
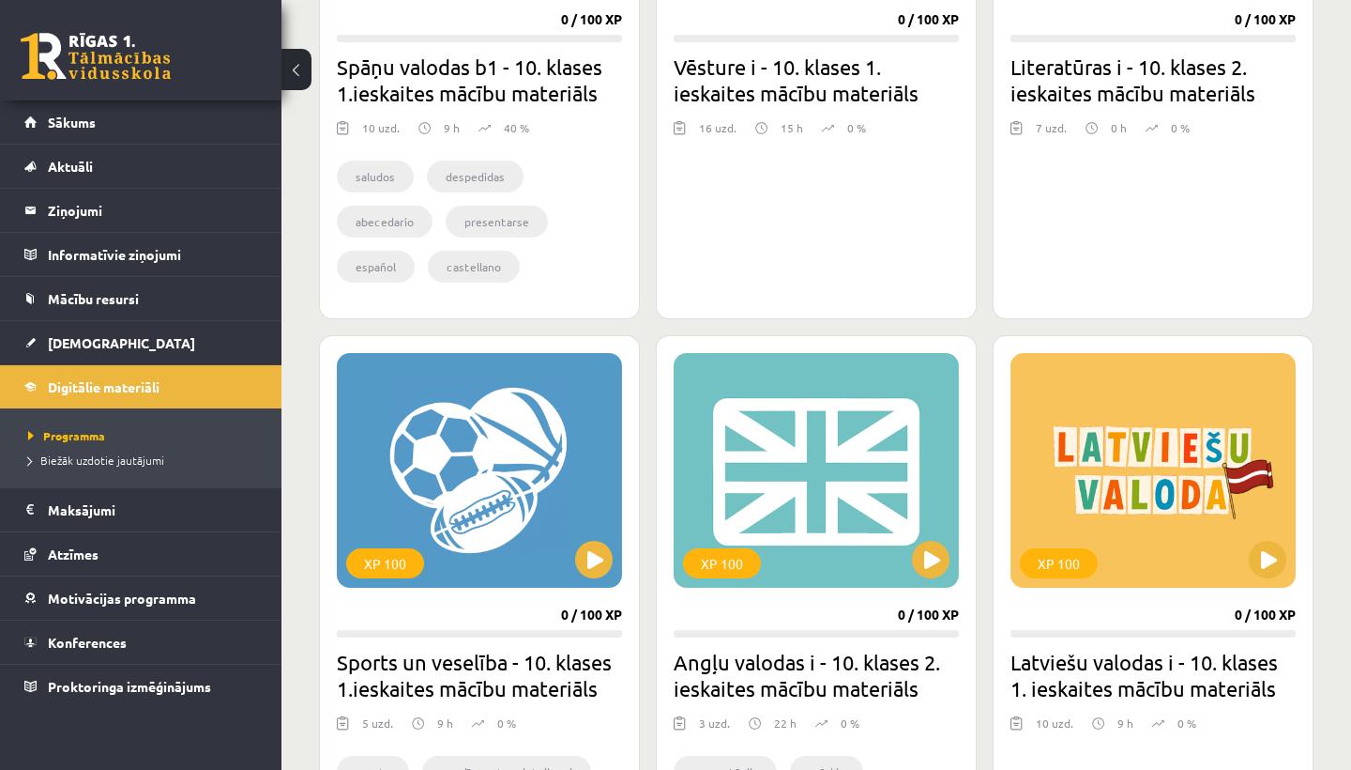
scroll to position [801, 0]
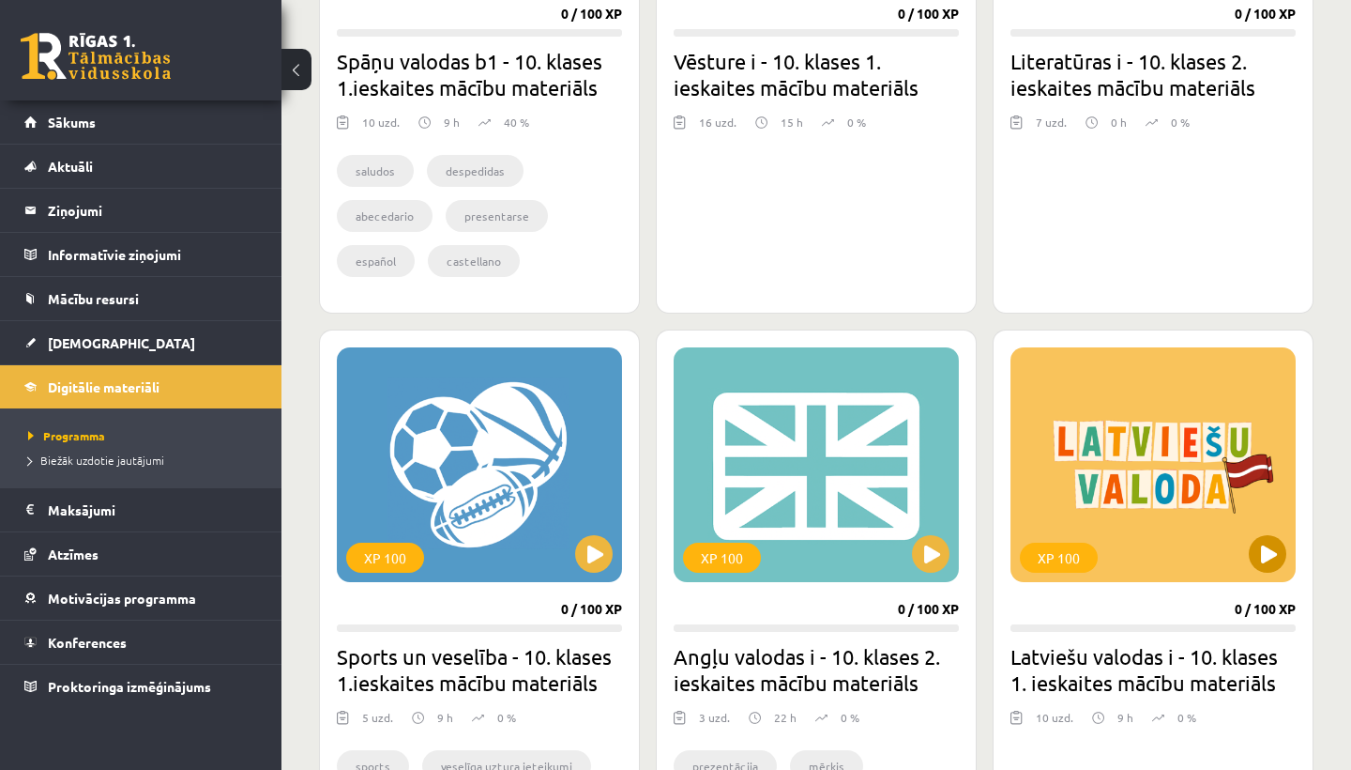
click at [1257, 557] on button at bounding box center [1268, 554] width 38 height 38
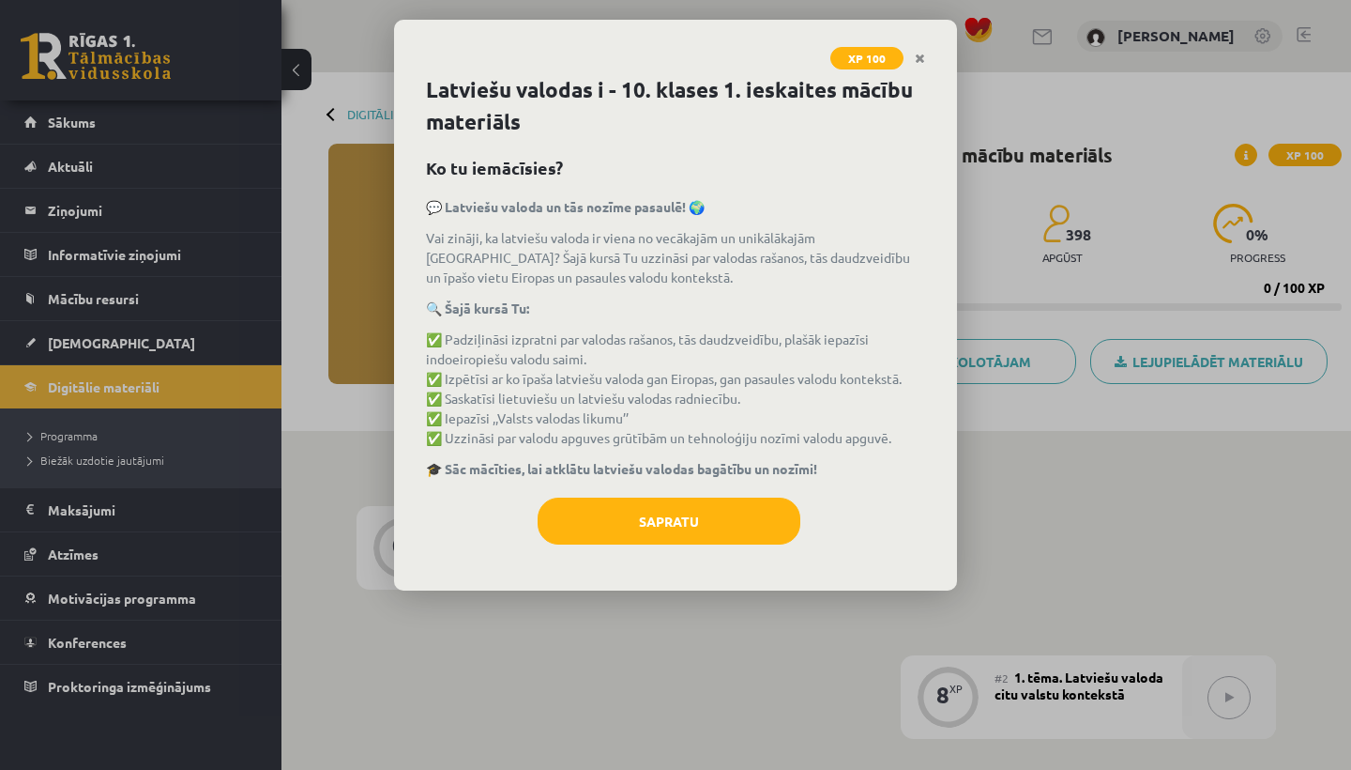
click at [923, 54] on icon "Close" at bounding box center [920, 59] width 10 height 13
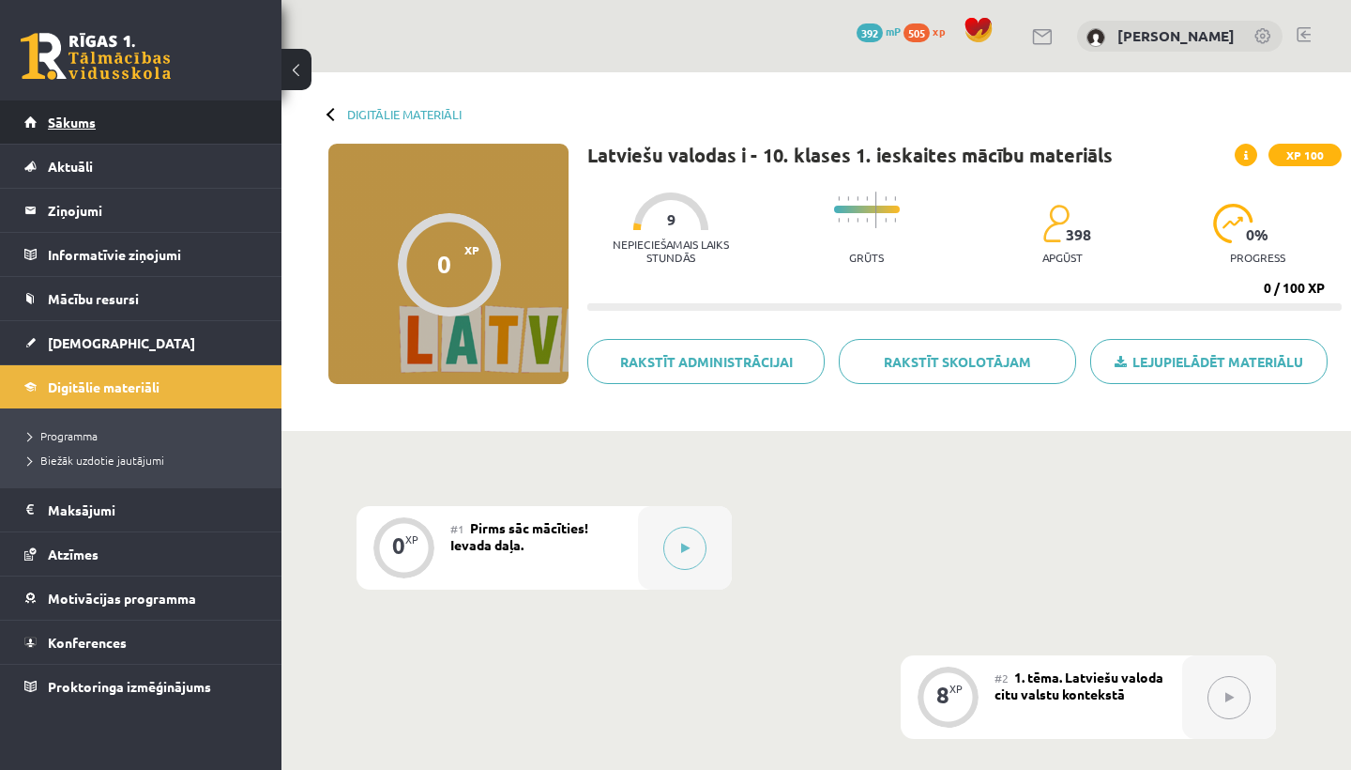
click at [84, 121] on span "Sākums" at bounding box center [72, 122] width 48 height 17
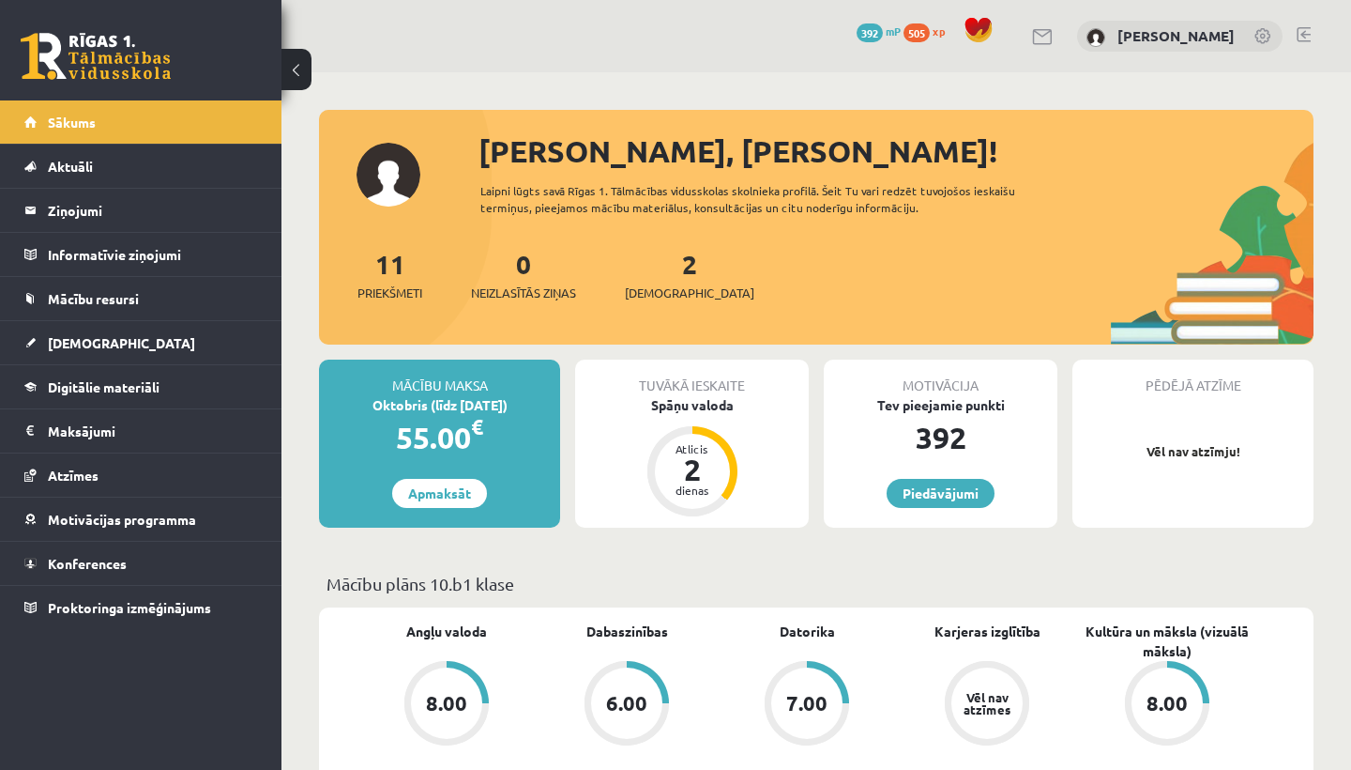
click at [1302, 34] on link at bounding box center [1304, 34] width 14 height 15
